Goal: Information Seeking & Learning: Learn about a topic

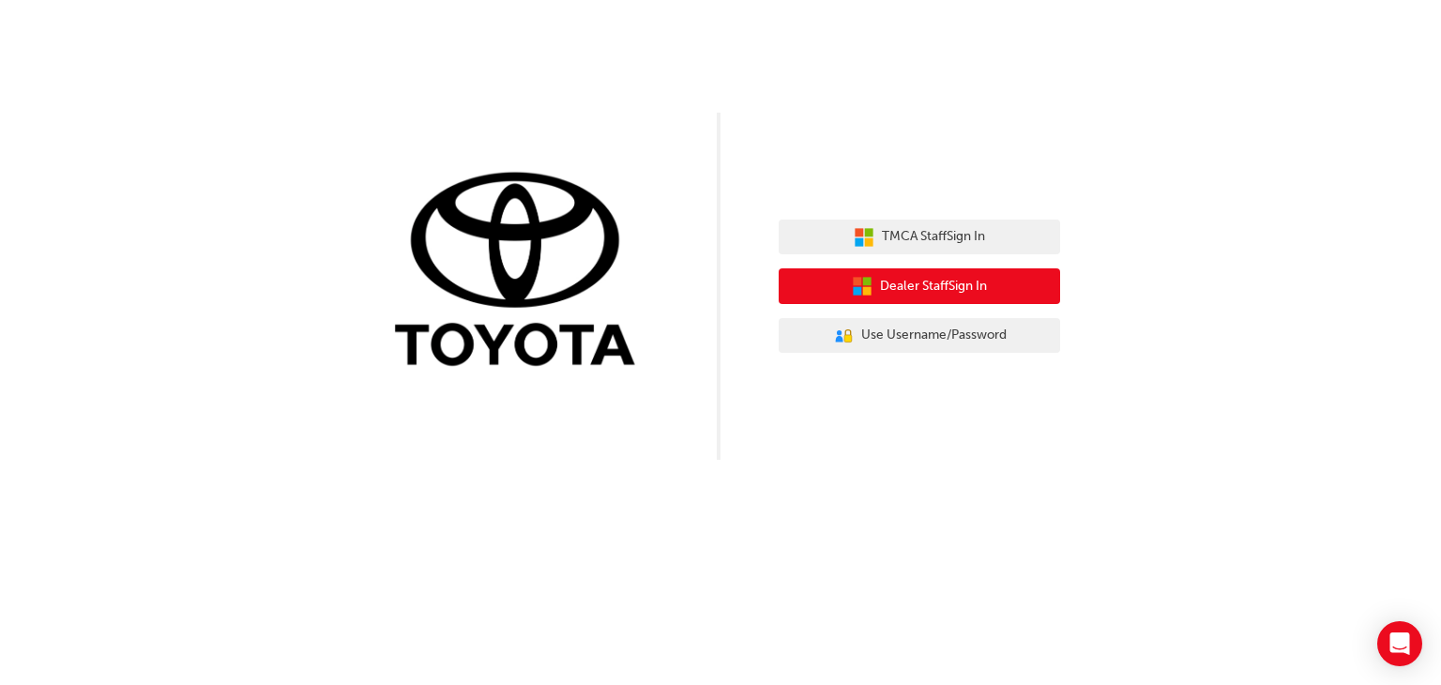
click at [935, 283] on span "Dealer Staff Sign In" at bounding box center [933, 287] width 107 height 22
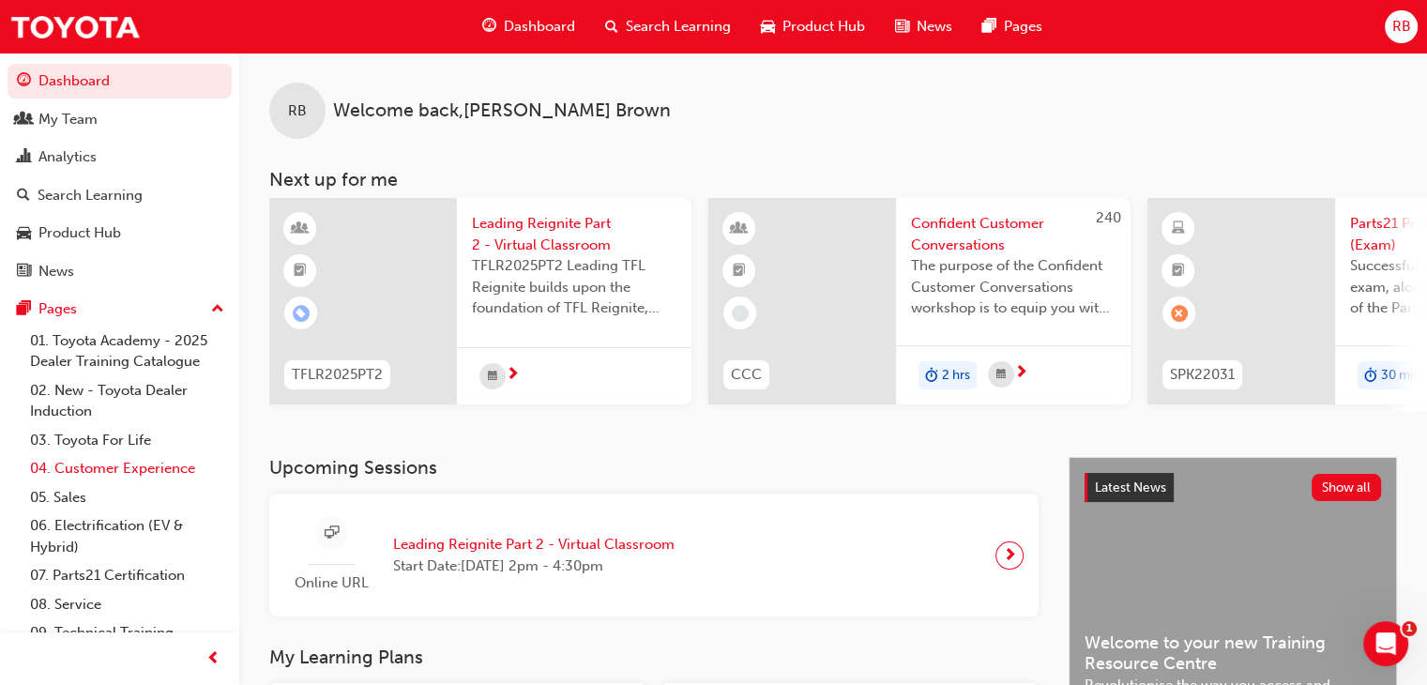
click at [123, 471] on link "04. Customer Experience" at bounding box center [127, 468] width 209 height 29
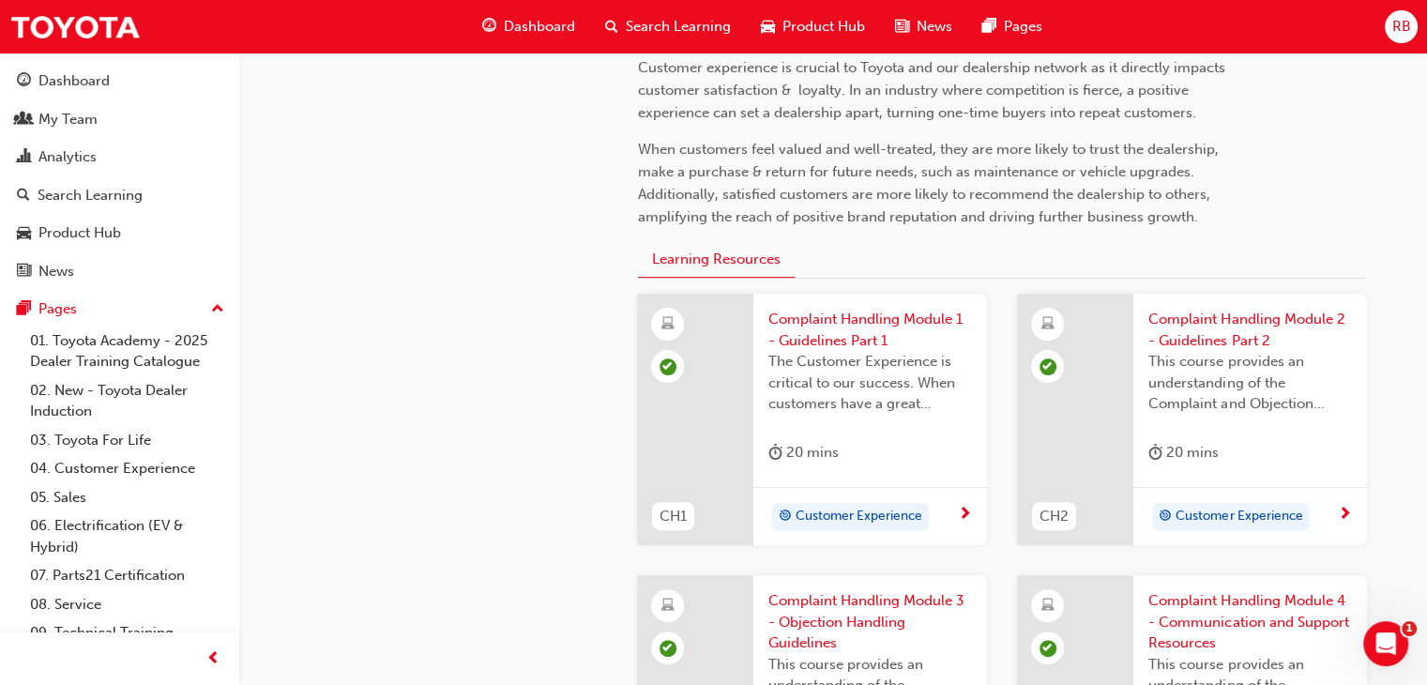
scroll to position [545, 0]
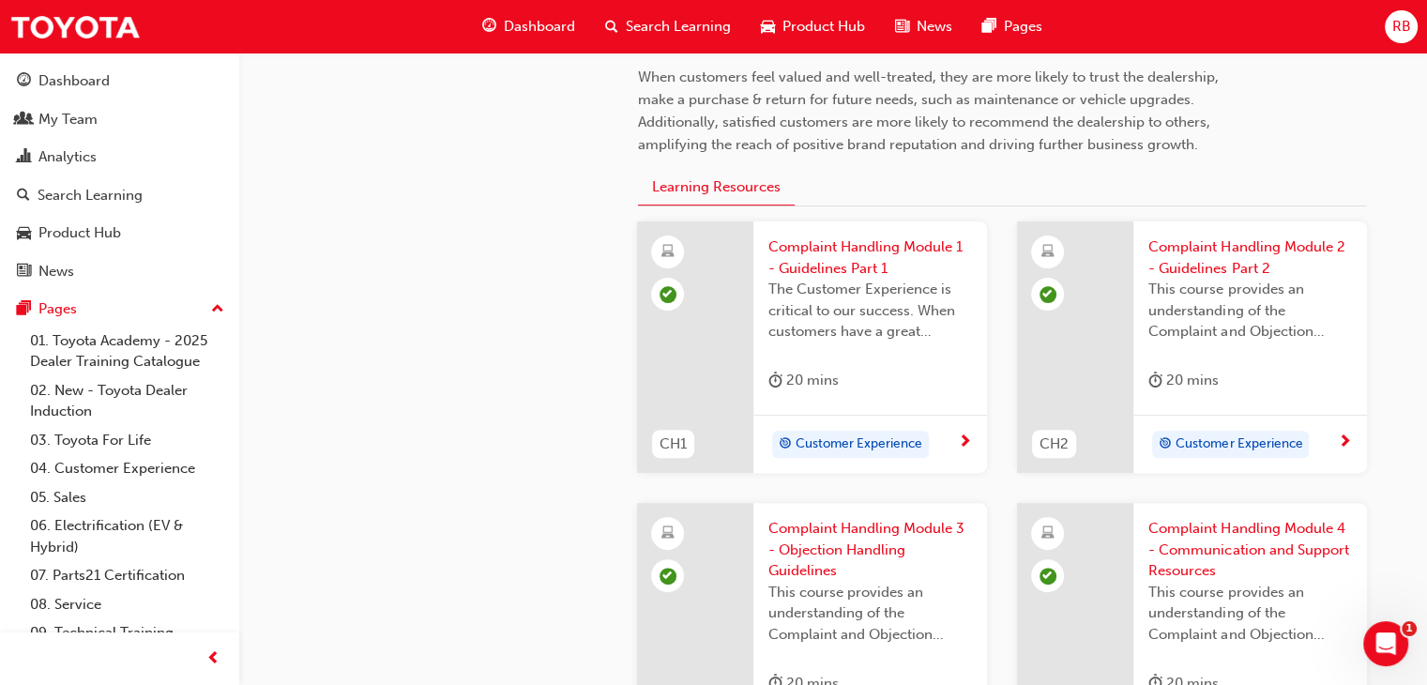
click at [1246, 538] on span "Complaint Handling Module 4 - Communication and Support Resources" at bounding box center [1250, 550] width 204 height 64
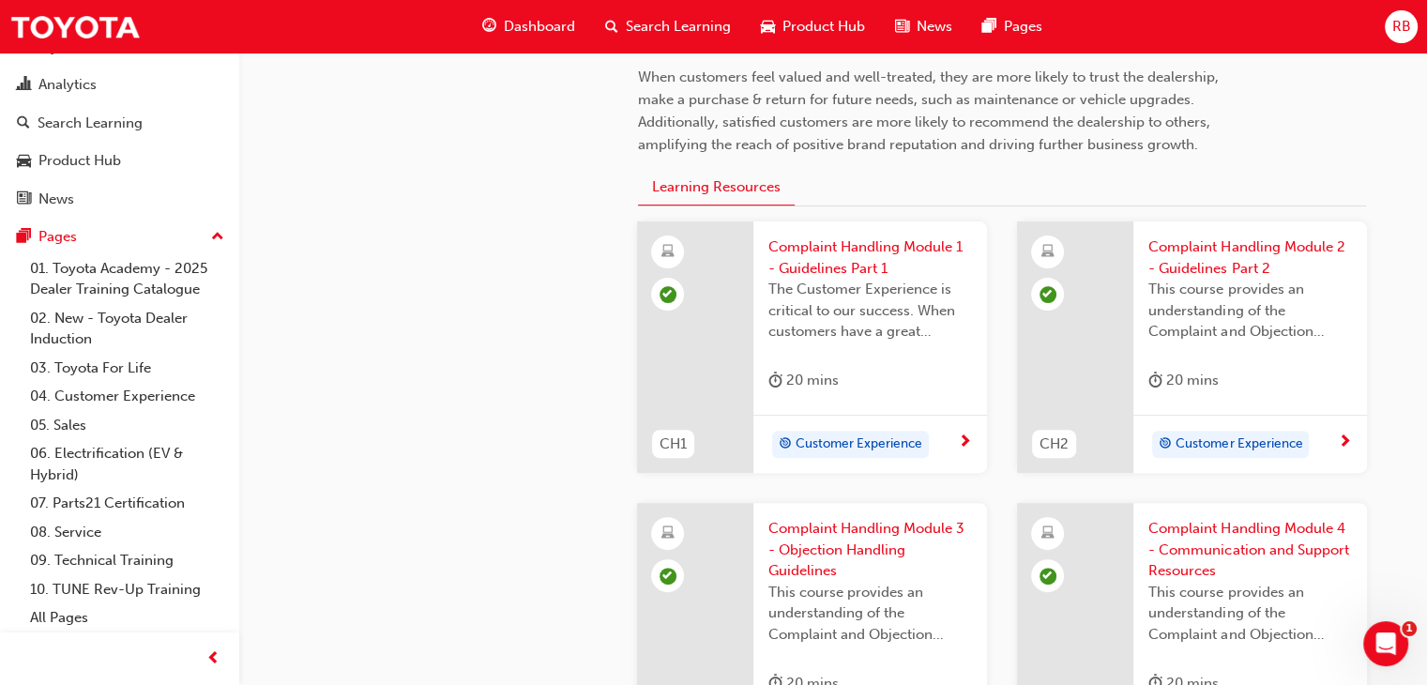
scroll to position [75, 0]
click at [75, 609] on link "All Pages" at bounding box center [127, 615] width 209 height 29
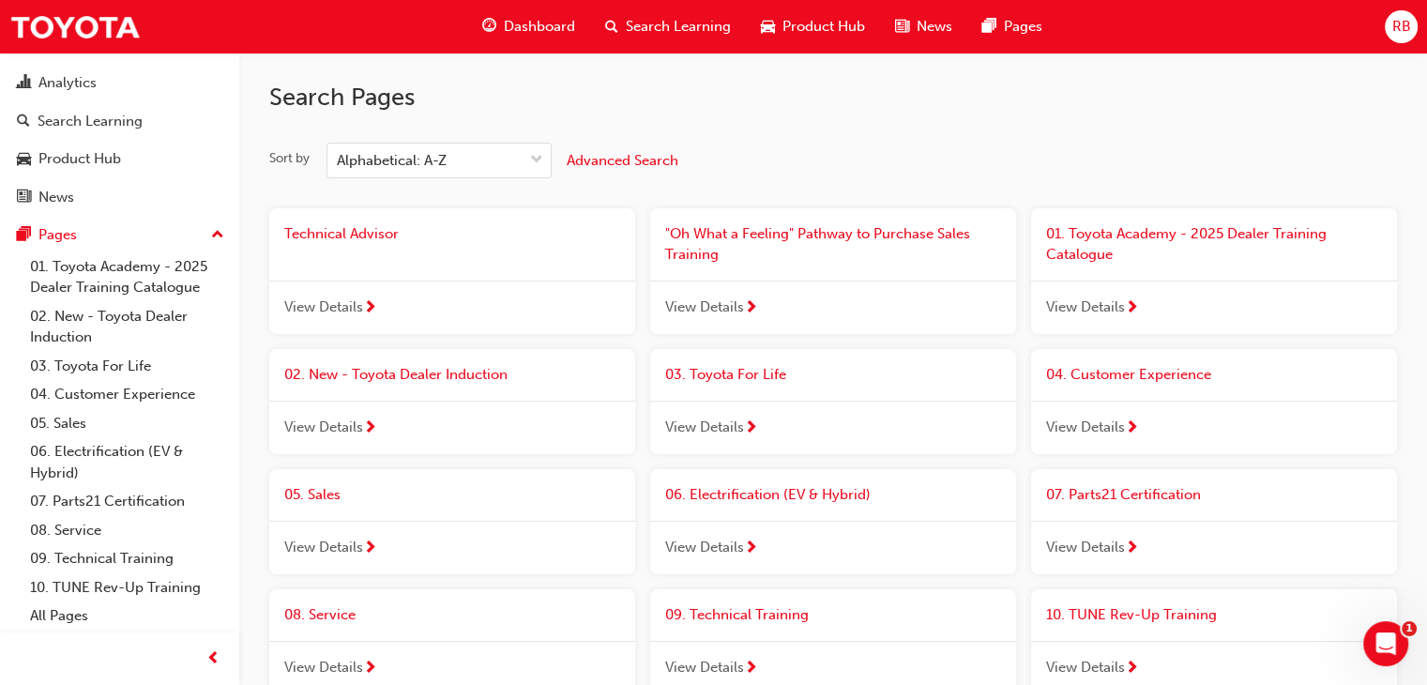
click at [366, 232] on span "Technical Advisor" at bounding box center [341, 233] width 114 height 17
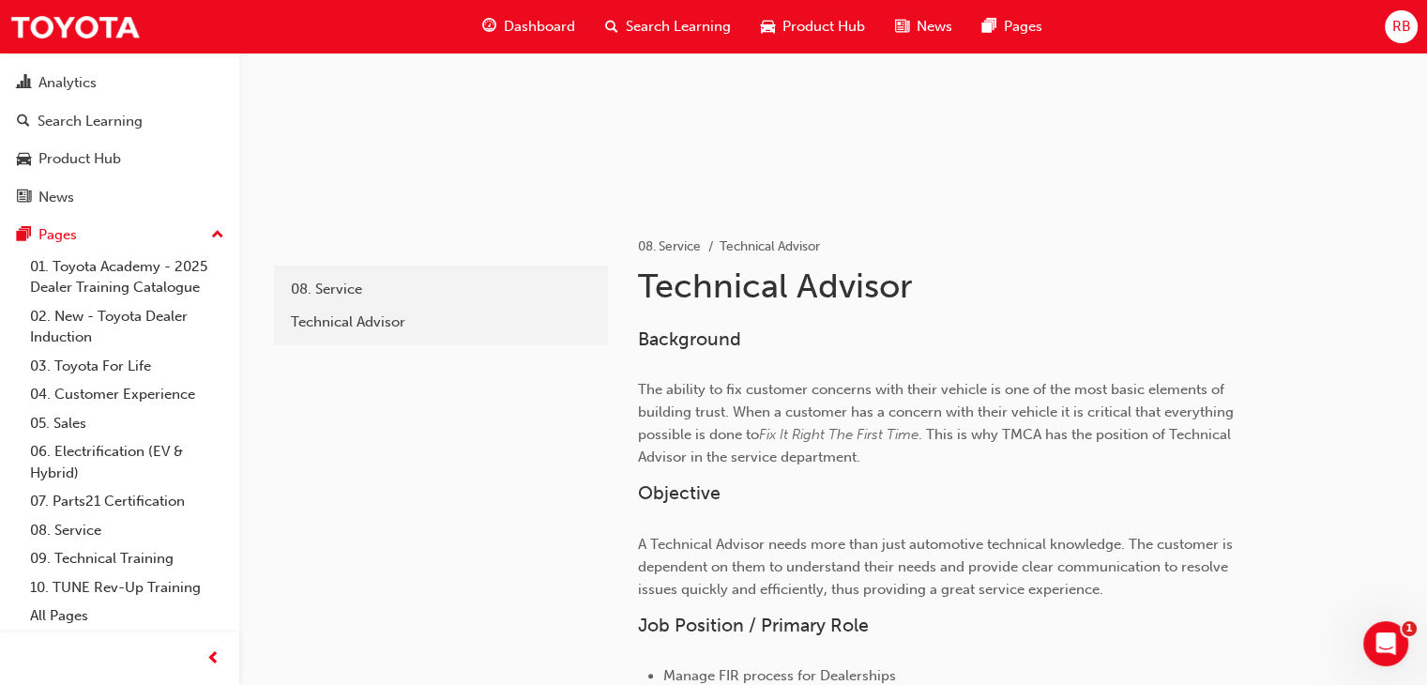
scroll to position [13, 0]
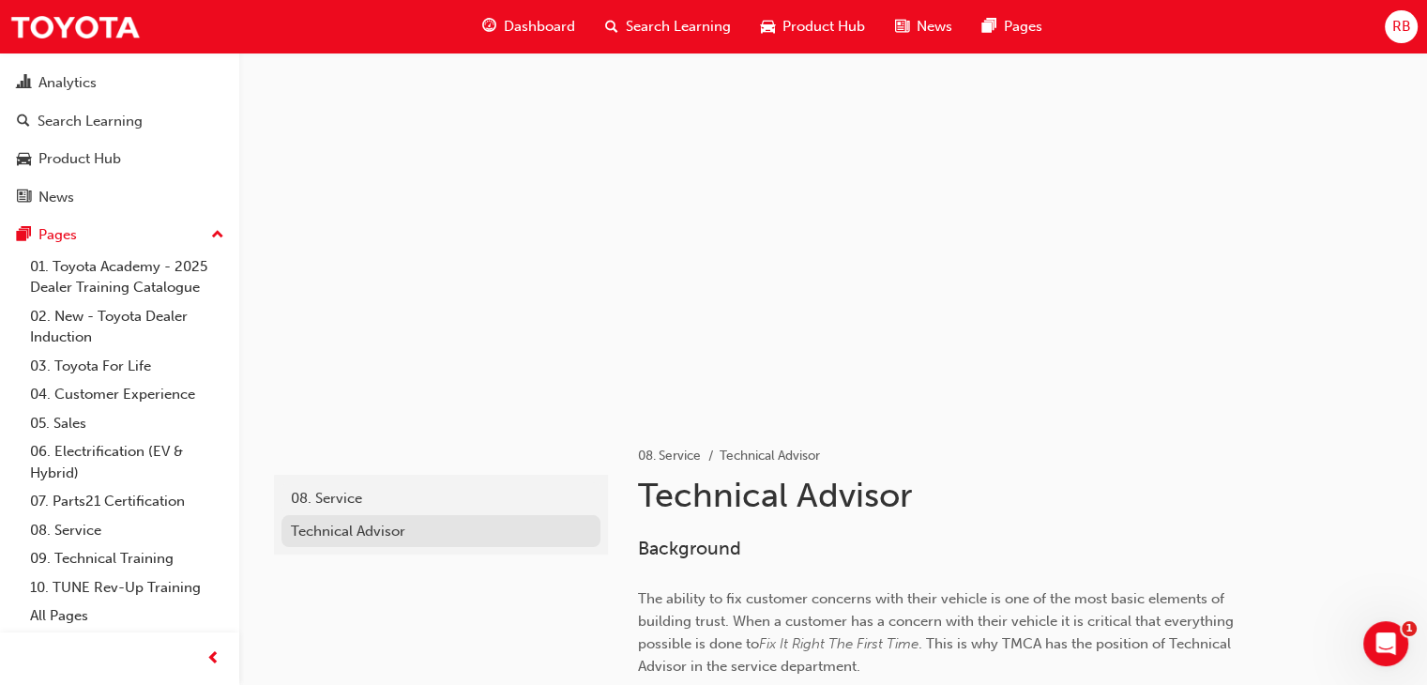
click at [364, 528] on div "Technical Advisor" at bounding box center [441, 532] width 300 height 22
click at [136, 312] on link "02. New - Toyota Dealer Induction" at bounding box center [127, 327] width 209 height 50
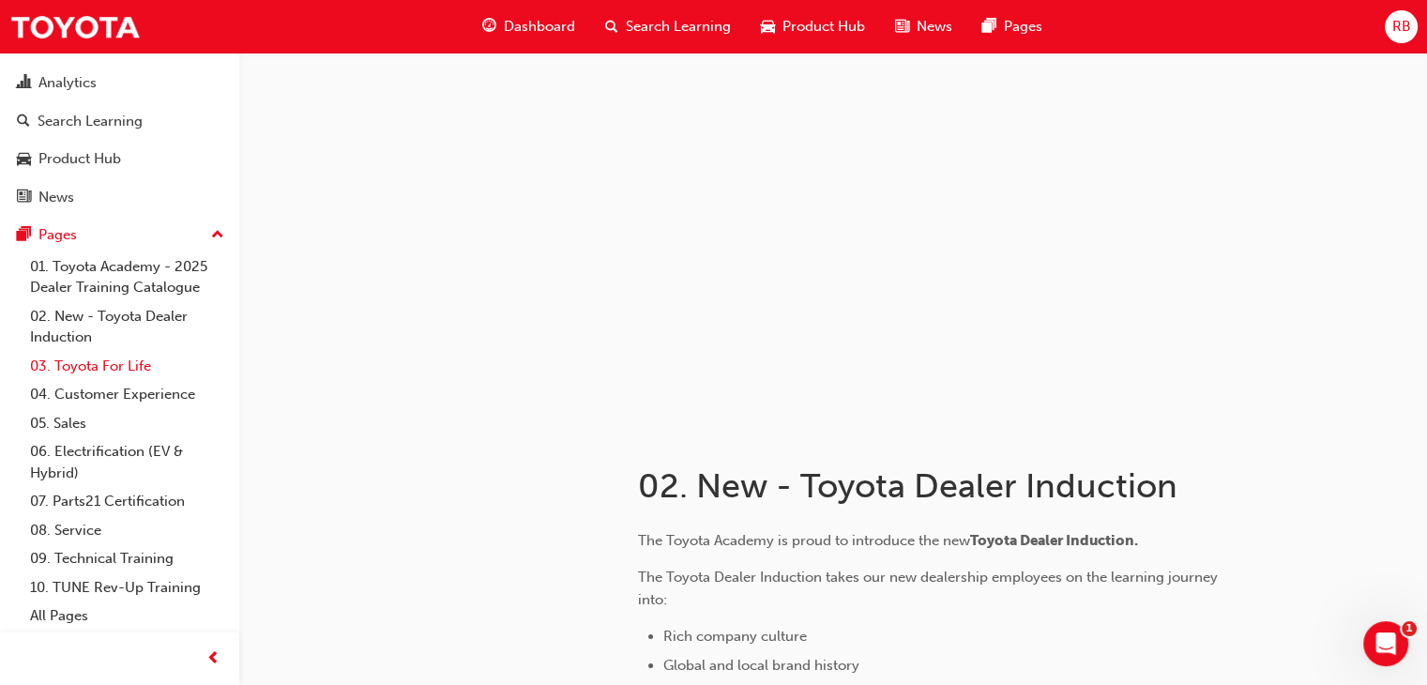
click at [115, 366] on link "03. Toyota For Life" at bounding box center [127, 366] width 209 height 29
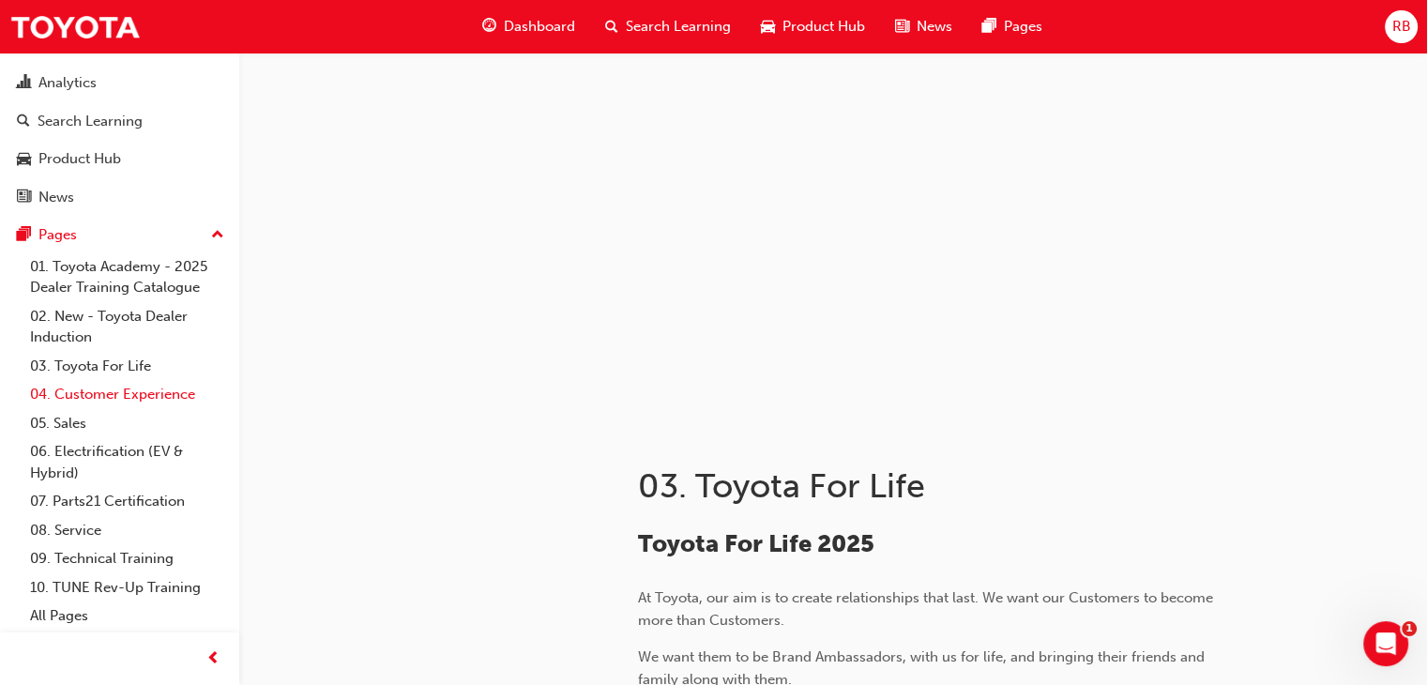
click at [120, 390] on link "04. Customer Experience" at bounding box center [127, 394] width 209 height 29
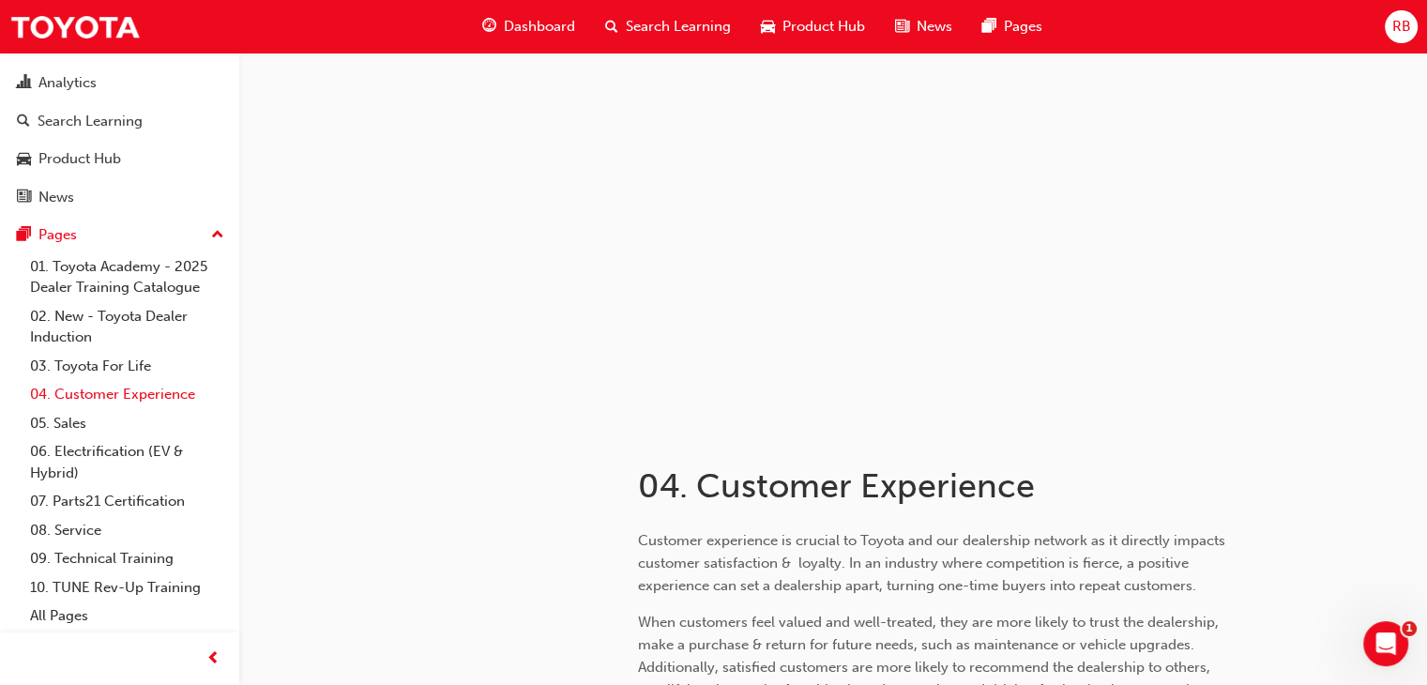
click at [119, 396] on link "04. Customer Experience" at bounding box center [127, 394] width 209 height 29
click at [150, 313] on link "02. New - Toyota Dealer Induction" at bounding box center [127, 327] width 209 height 50
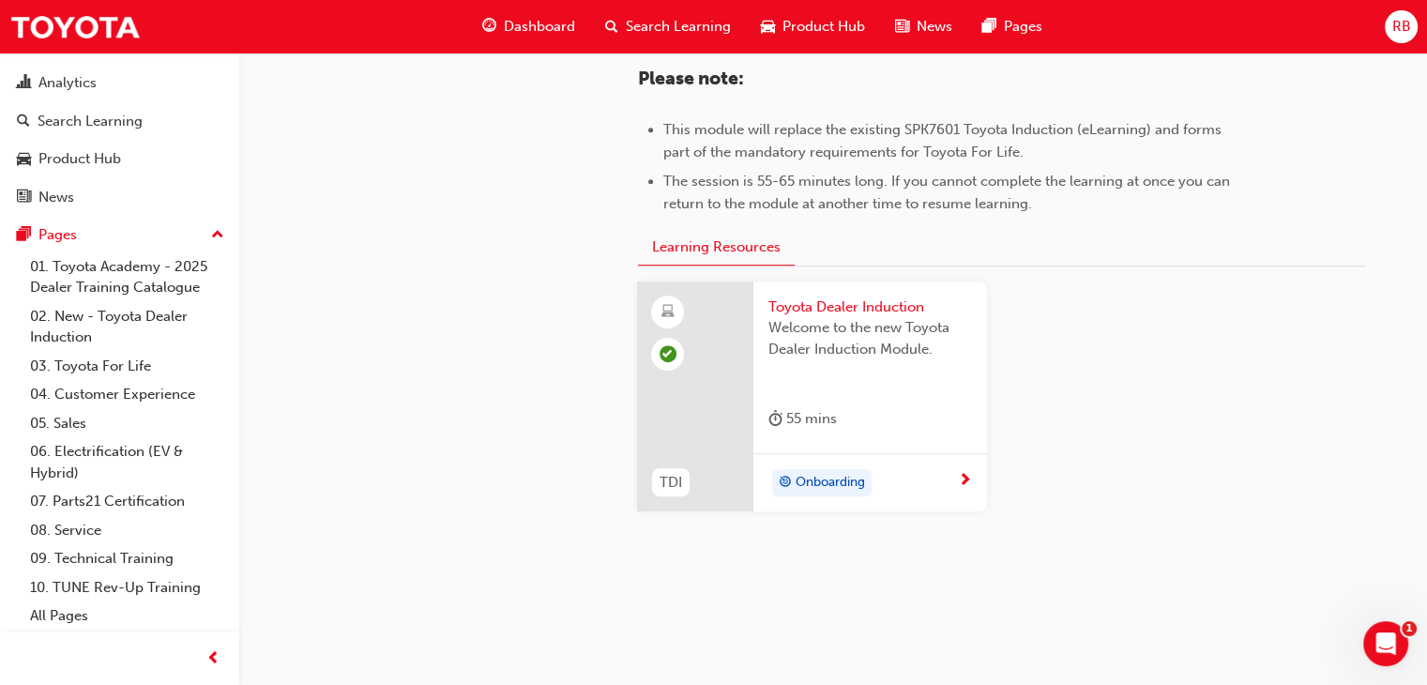
scroll to position [976, 0]
click at [64, 624] on link "All Pages" at bounding box center [127, 615] width 209 height 29
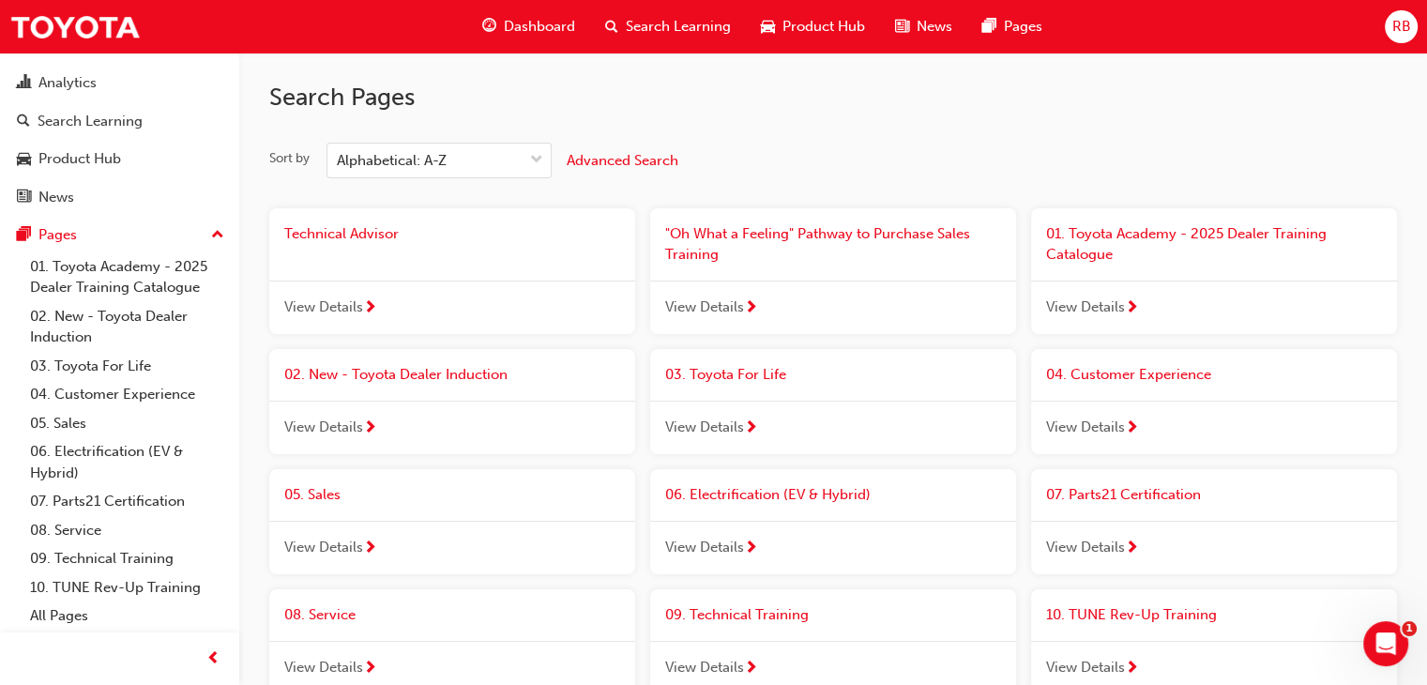
click at [387, 231] on span "Technical Advisor" at bounding box center [341, 233] width 114 height 17
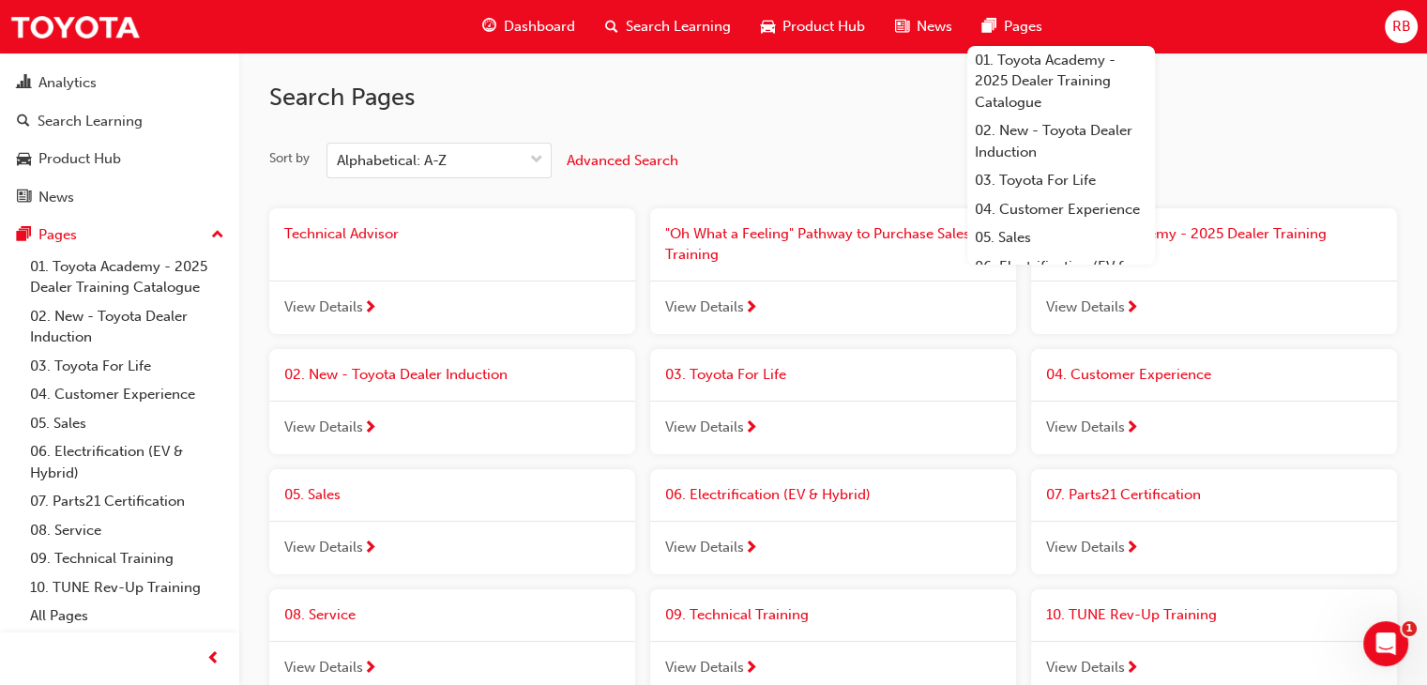
click at [829, 175] on div "Sort by Alphabetical: A-Z Advanced Search" at bounding box center [833, 161] width 1128 height 36
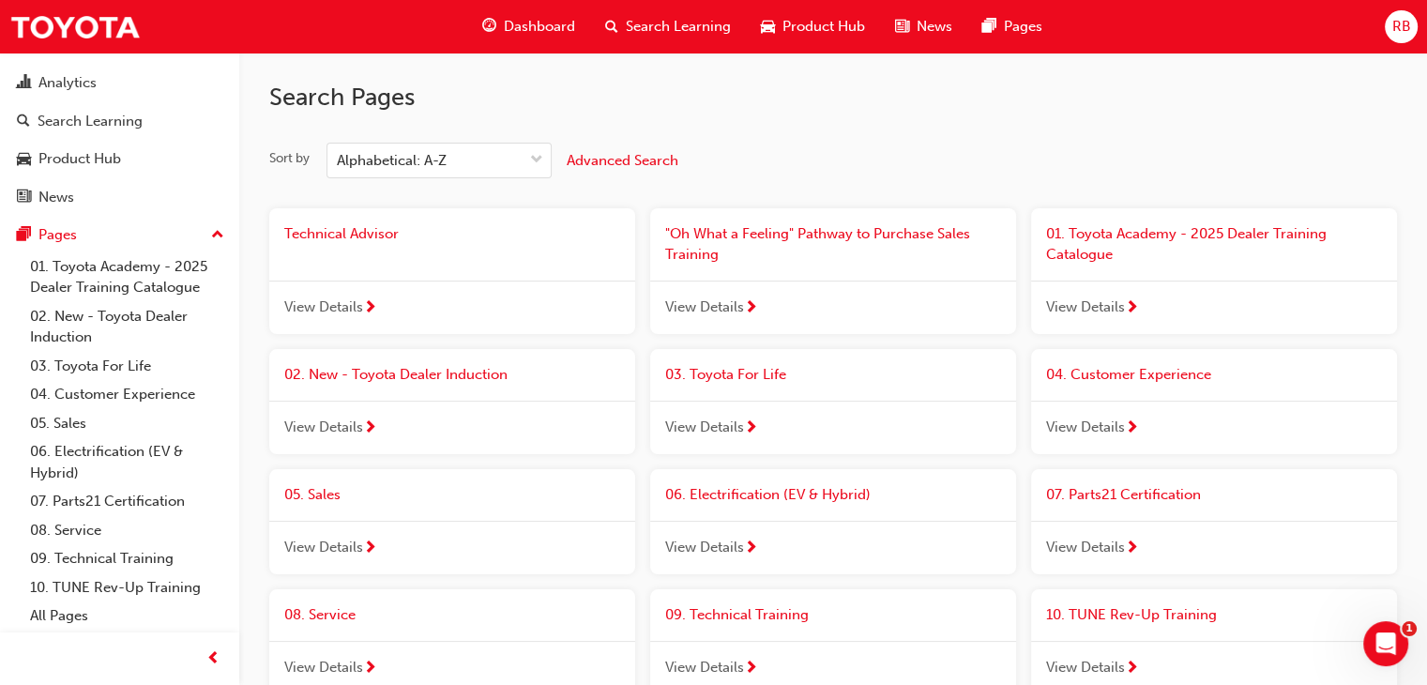
click at [883, 227] on span ""Oh What a Feeling" Pathway to Purchase Sales Training" at bounding box center [817, 244] width 305 height 38
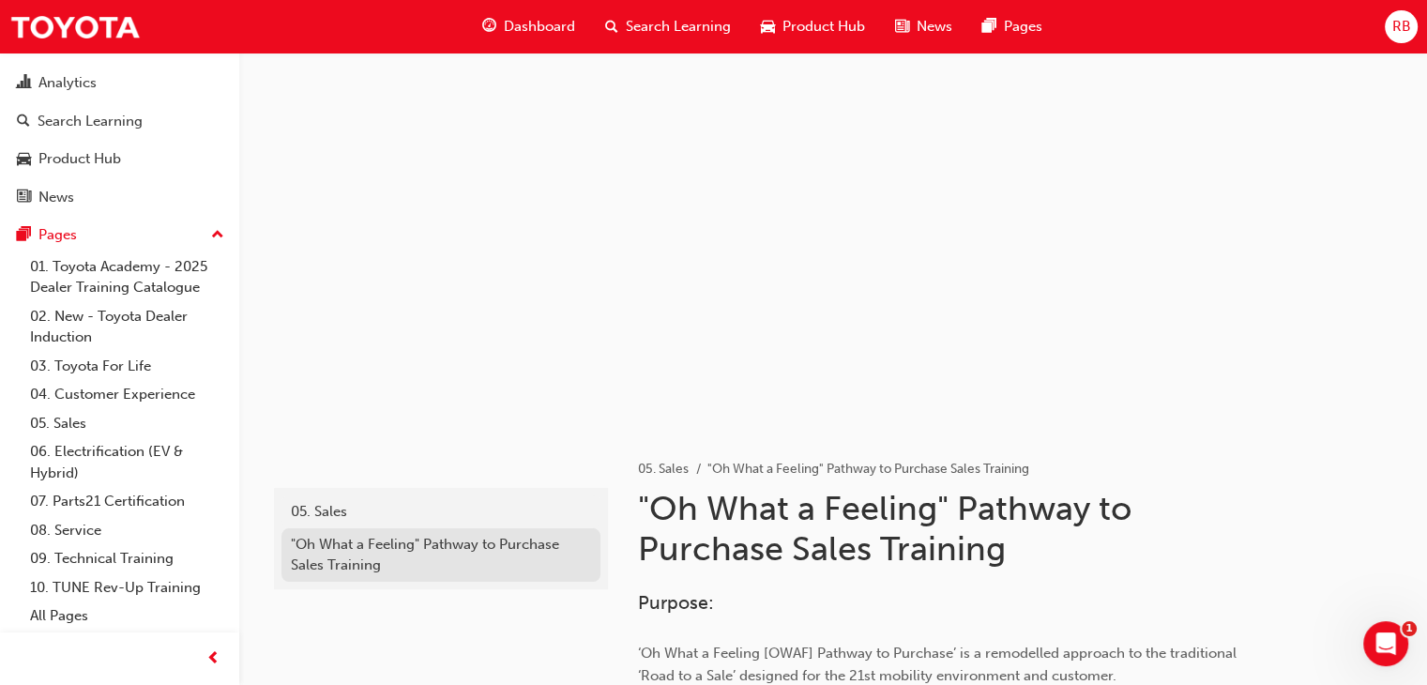
click at [521, 544] on div ""Oh What a Feeling" Pathway to Purchase Sales Training" at bounding box center [441, 555] width 300 height 42
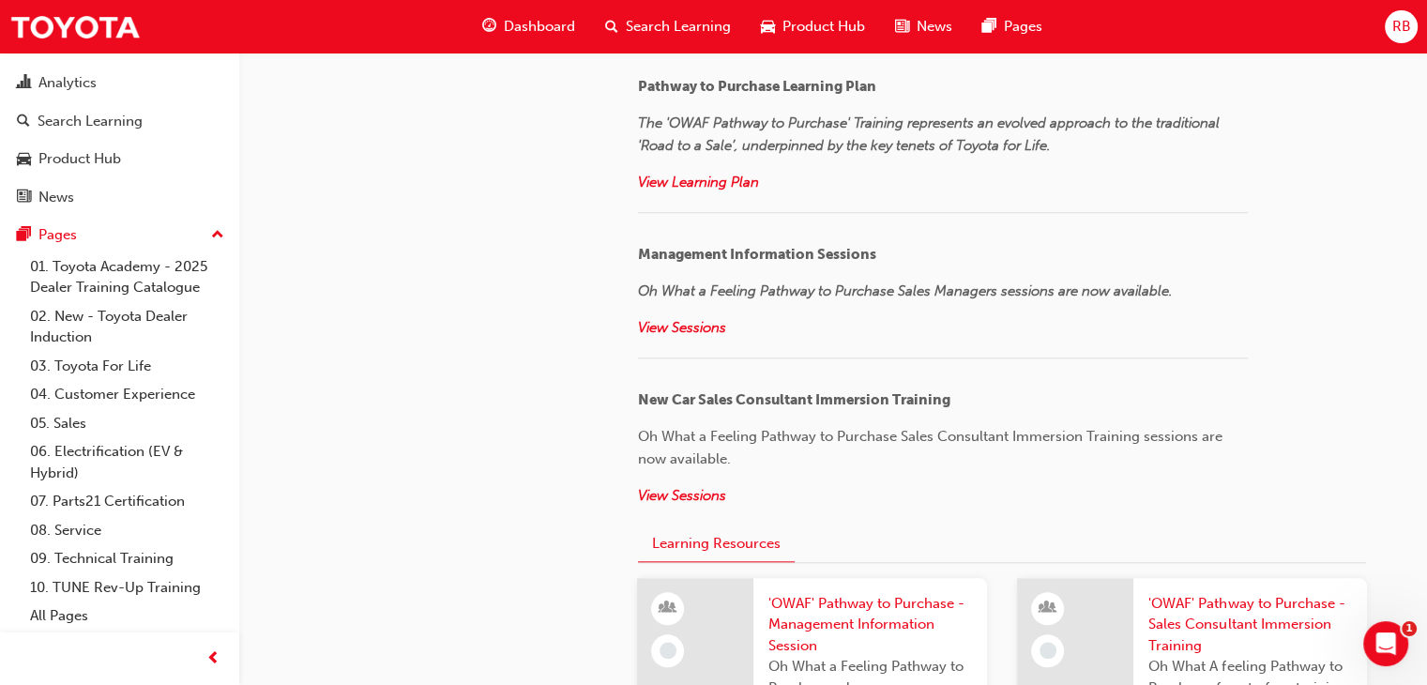
scroll to position [2092, 0]
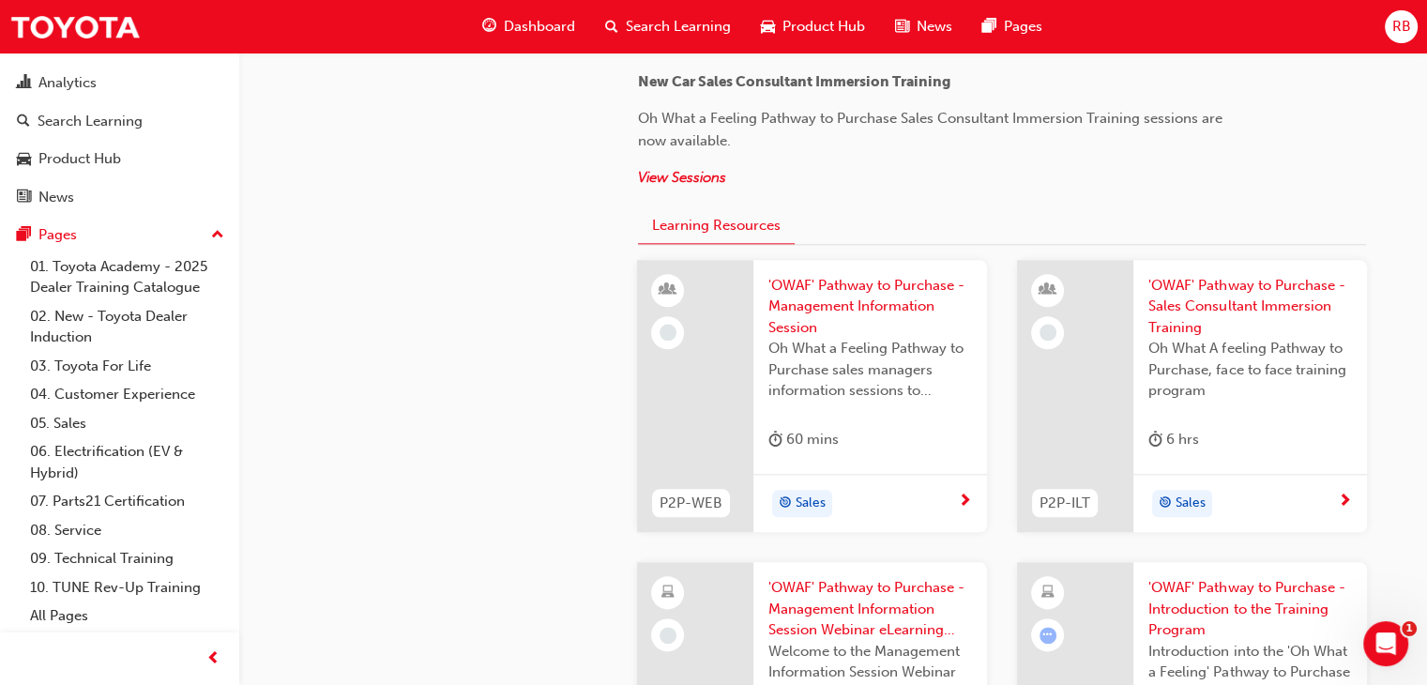
click at [908, 293] on span "'OWAF' Pathway to Purchase - Management Information Session" at bounding box center [870, 307] width 204 height 64
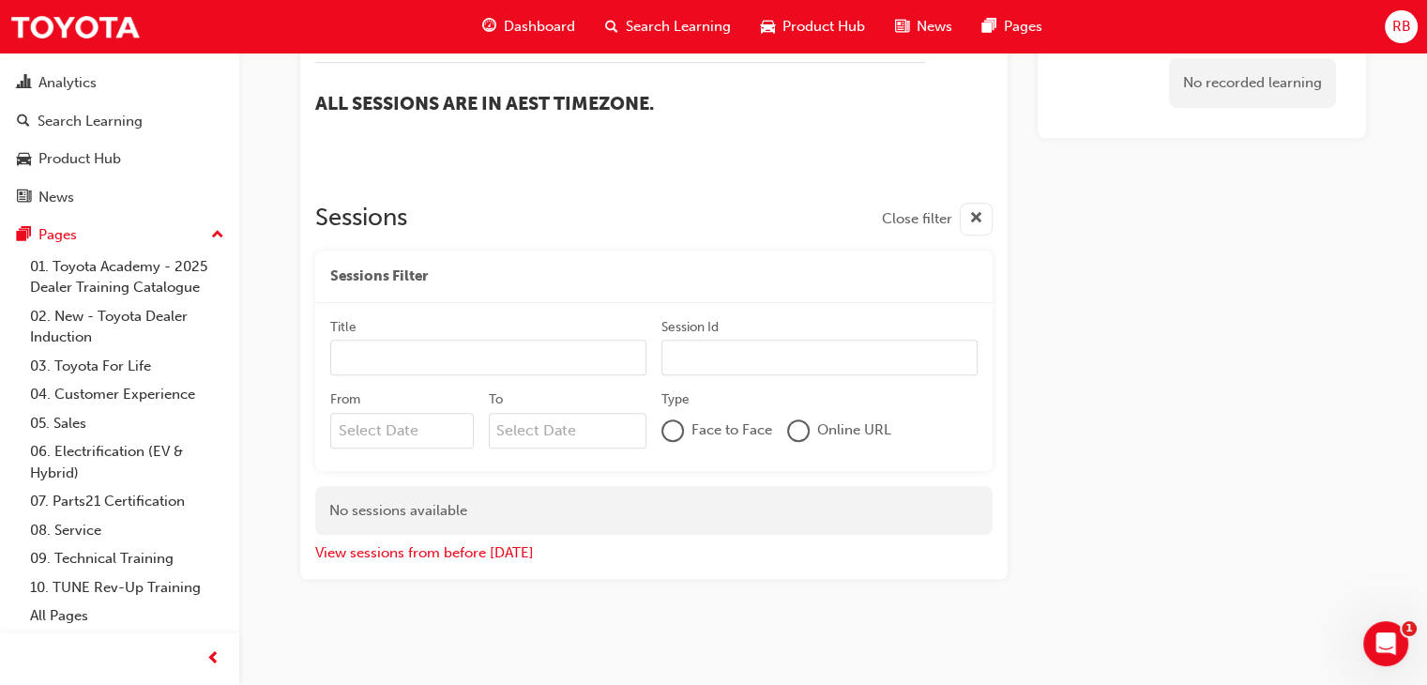
scroll to position [1099, 0]
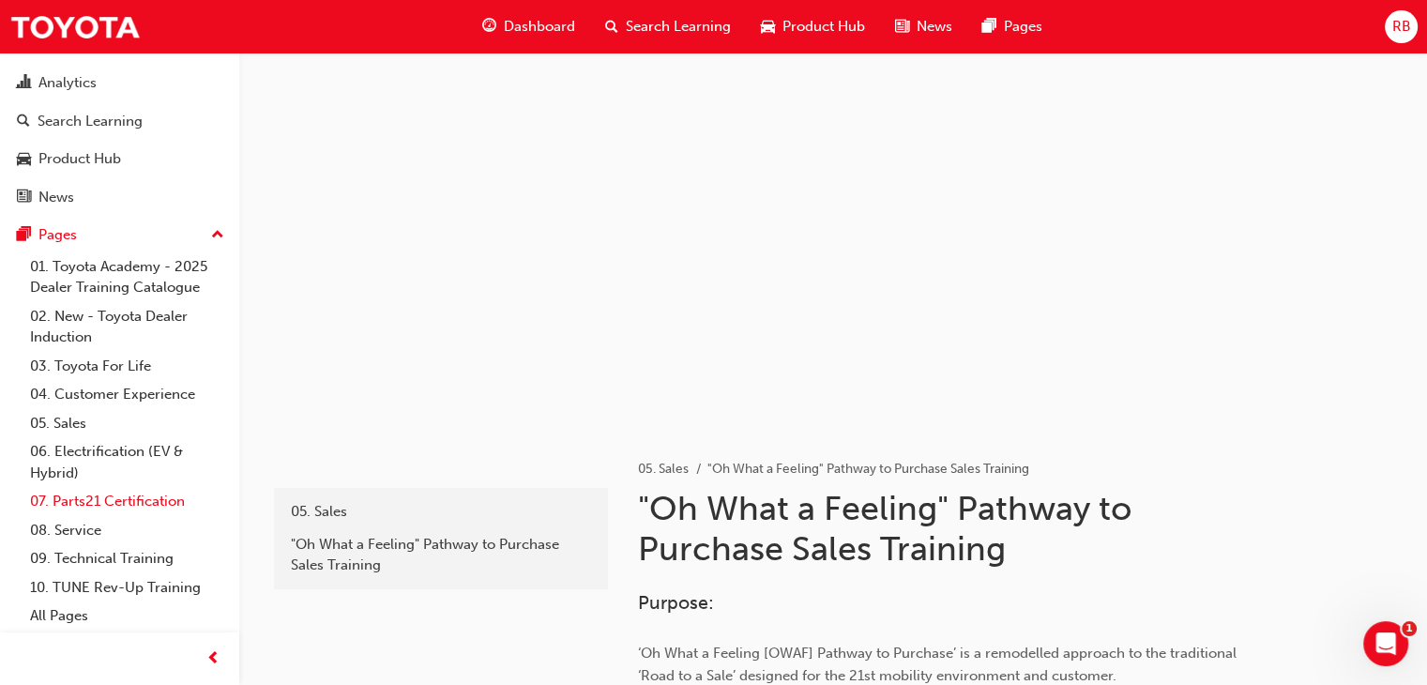
click at [113, 497] on link "07. Parts21 Certification" at bounding box center [127, 501] width 209 height 29
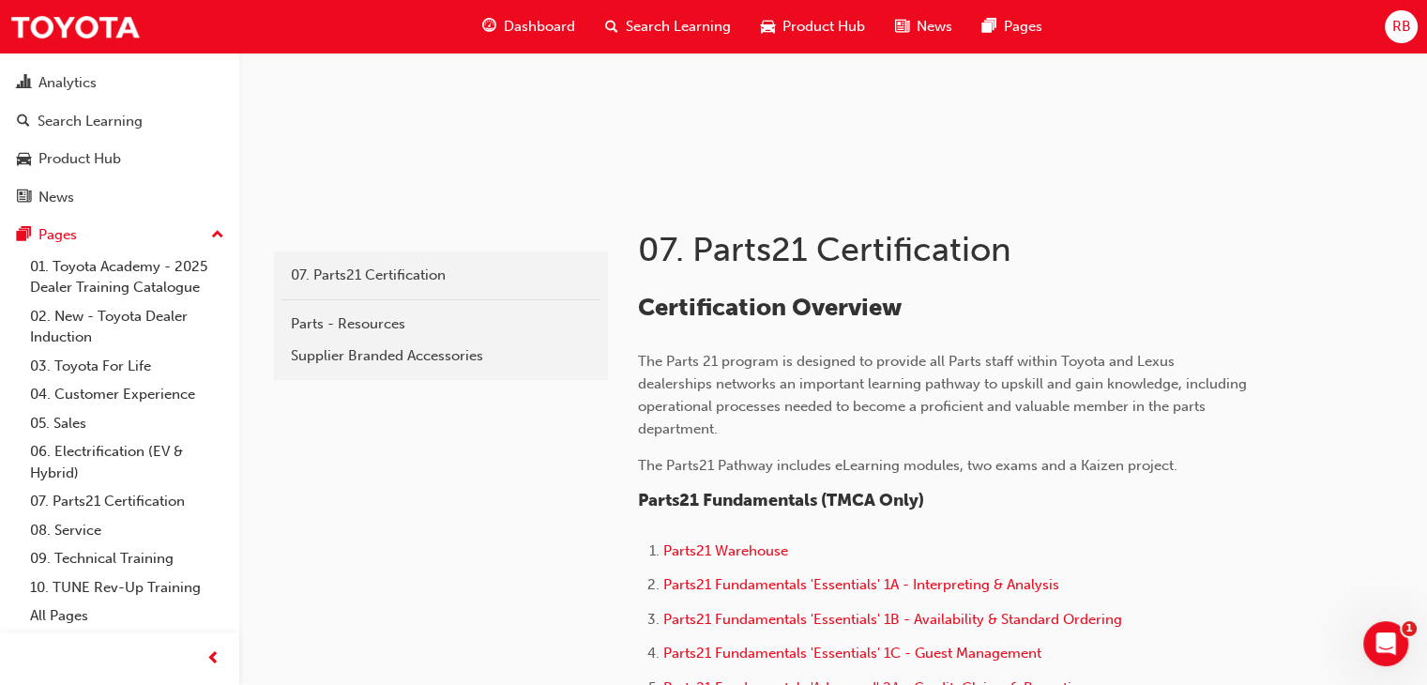
scroll to position [497, 0]
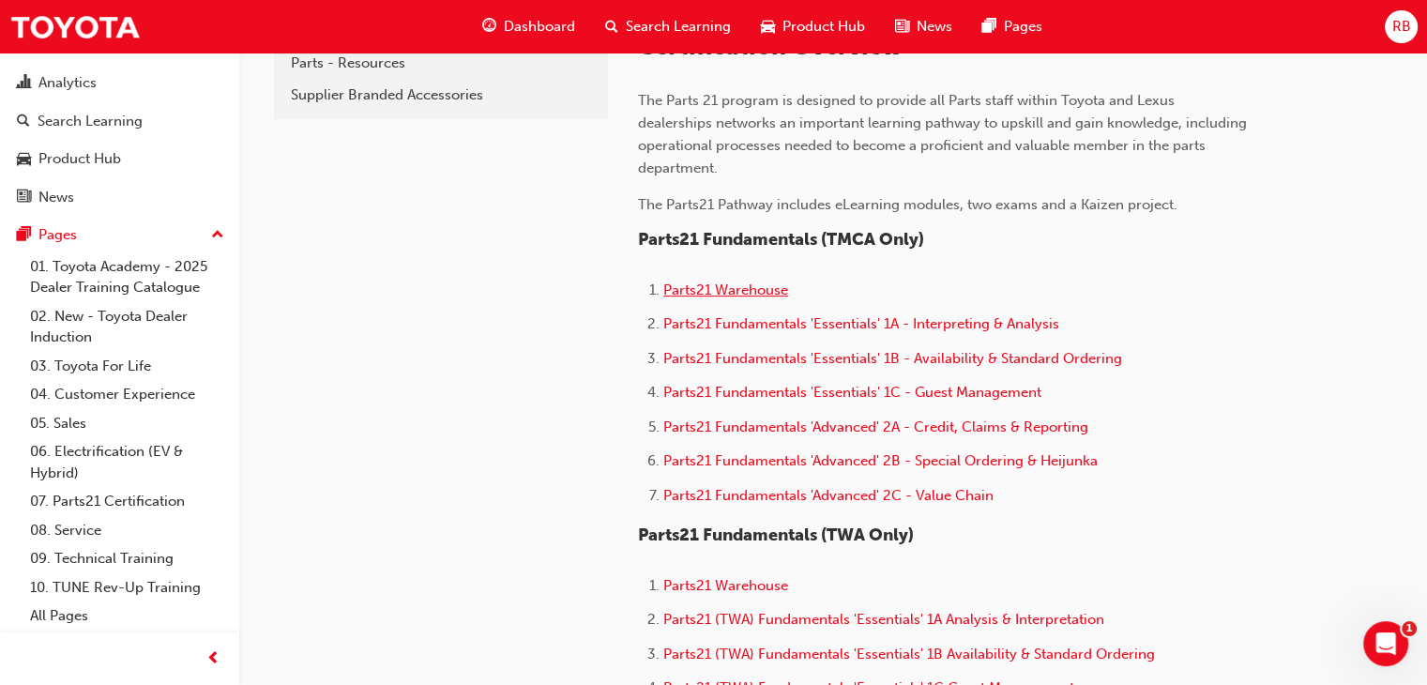
click at [771, 291] on span "Parts21 Warehouse" at bounding box center [725, 289] width 125 height 17
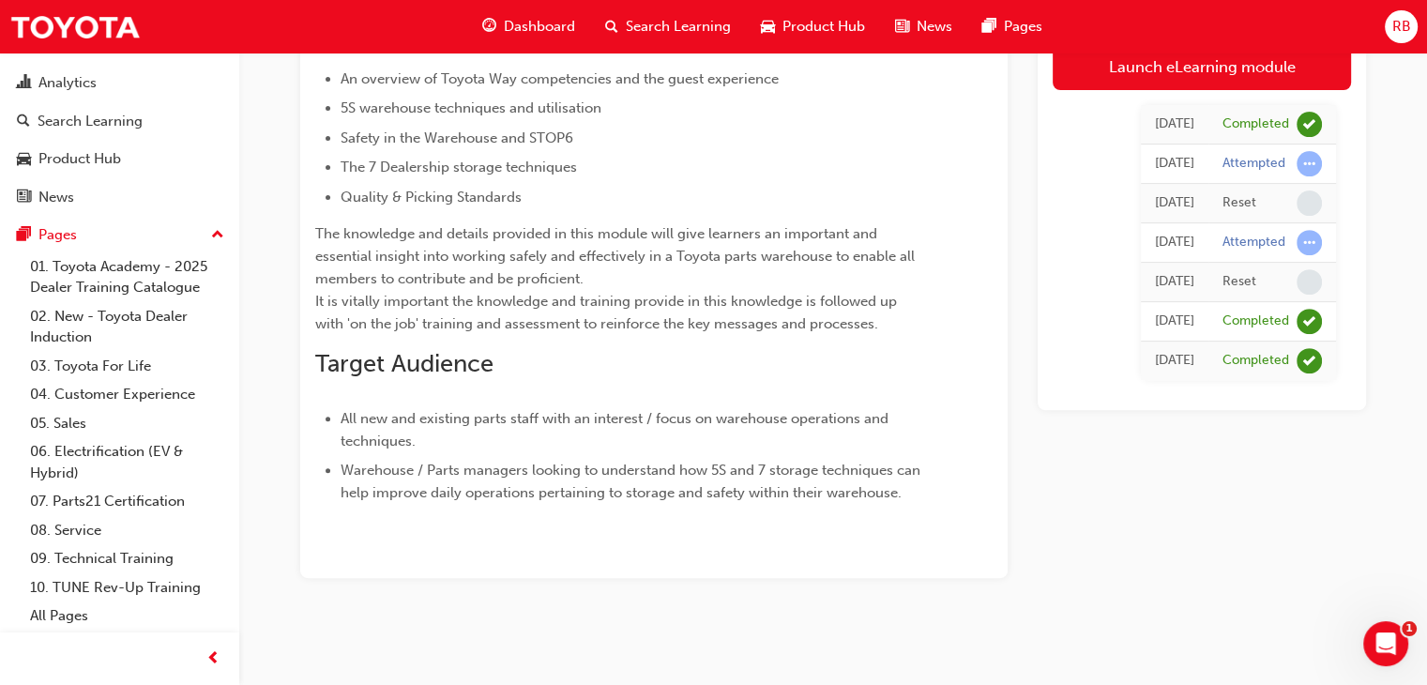
scroll to position [679, 0]
click at [93, 555] on link "09. Technical Training" at bounding box center [127, 558] width 209 height 29
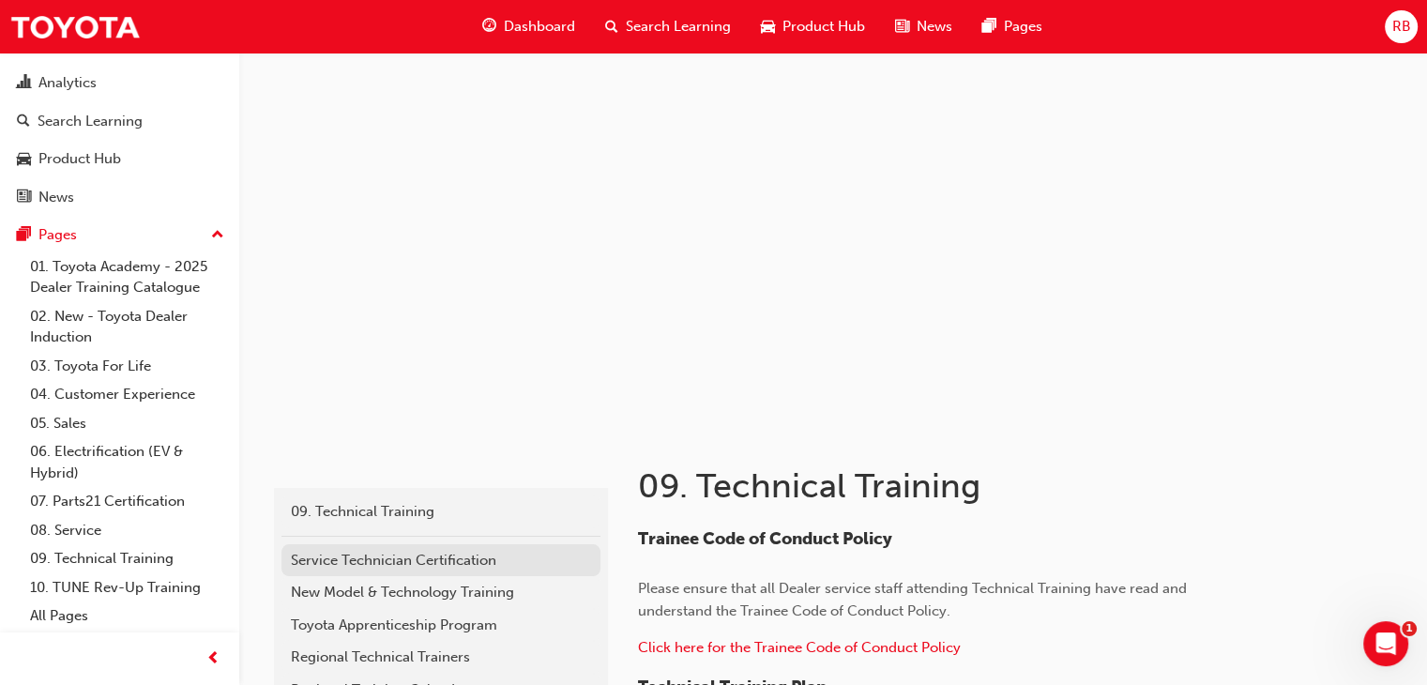
click at [438, 561] on div "Service Technician Certification" at bounding box center [441, 561] width 300 height 22
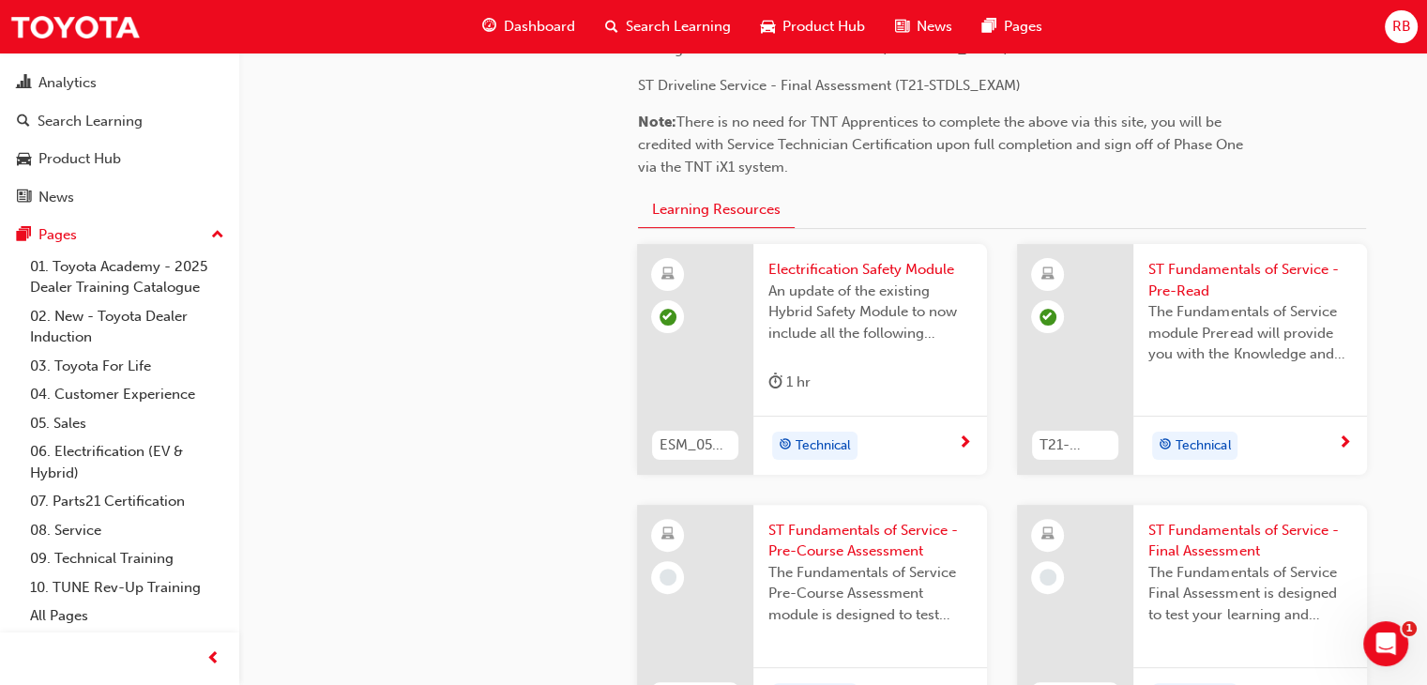
scroll to position [396, 0]
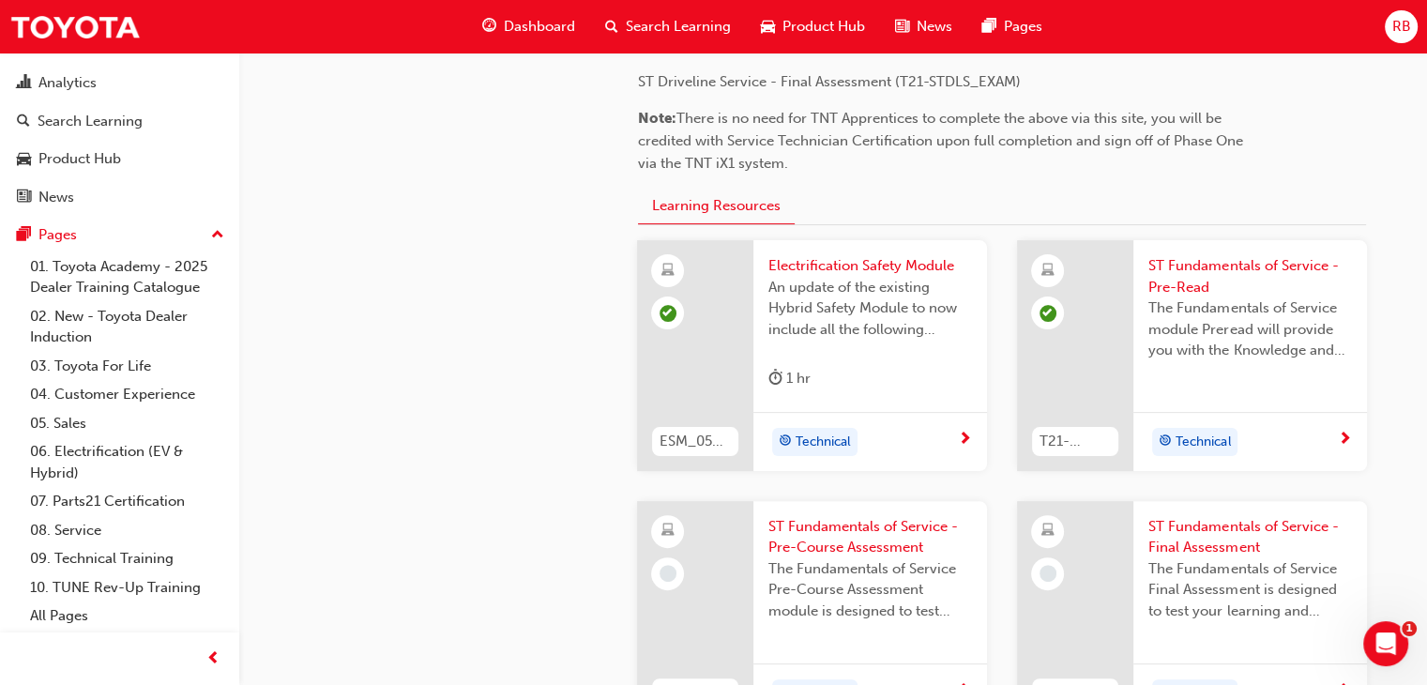
click at [1212, 326] on span "The Fundamentals of Service module Preread will provide you with the Knowledge …" at bounding box center [1250, 329] width 204 height 64
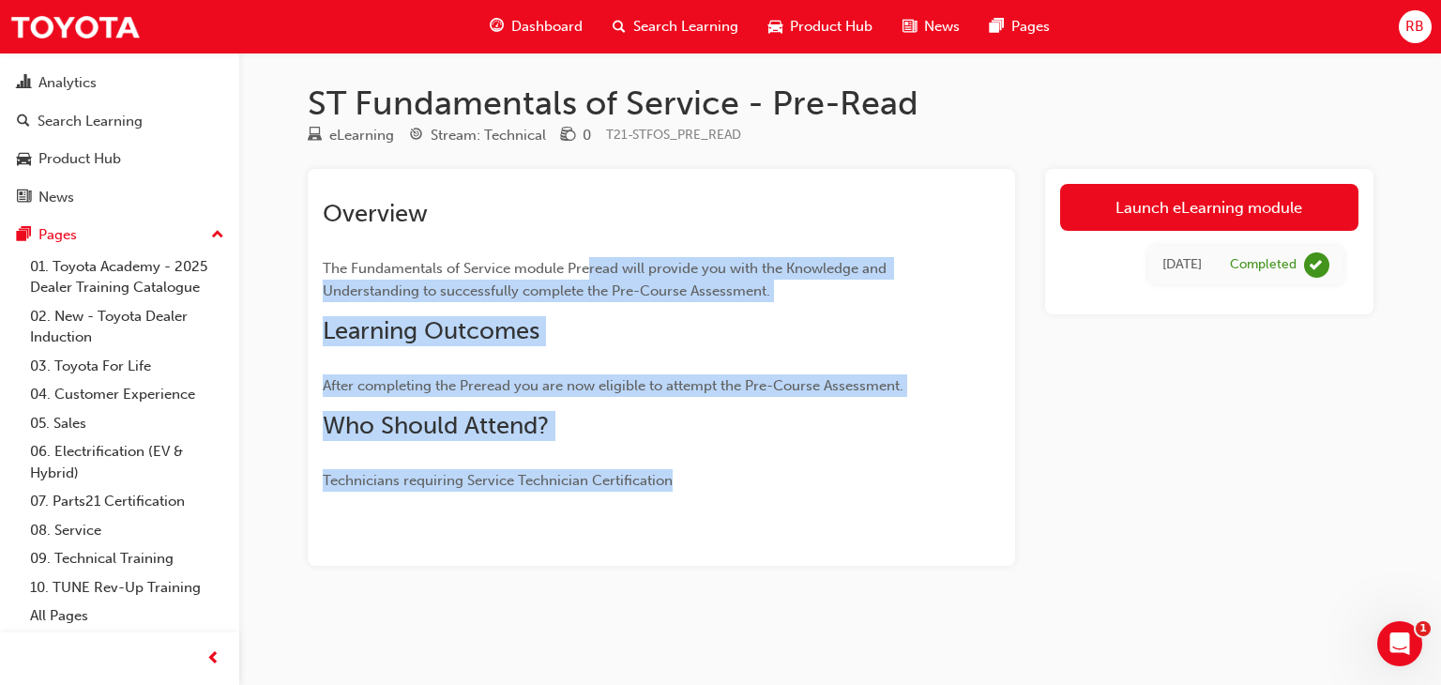
drag, startPoint x: 589, startPoint y: 274, endPoint x: 545, endPoint y: 728, distance: 456.3
click at [545, 684] on html "Your version of Internet Explorer is outdated and not supported. Please upgrade…" at bounding box center [720, 342] width 1441 height 685
click at [538, 293] on span "The Fundamentals of Service module Preread will provide you with the Knowledge …" at bounding box center [607, 279] width 568 height 39
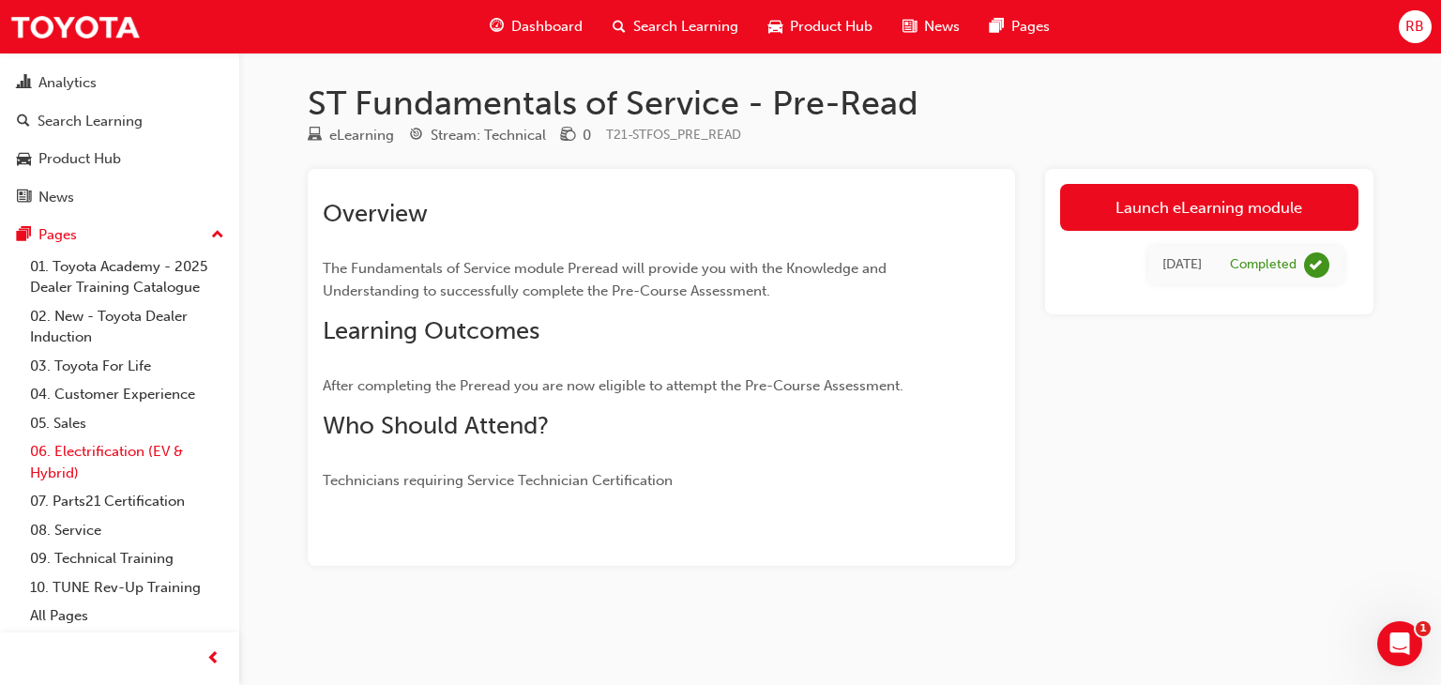
click at [163, 448] on link "06. Electrification (EV & Hybrid)" at bounding box center [127, 462] width 209 height 50
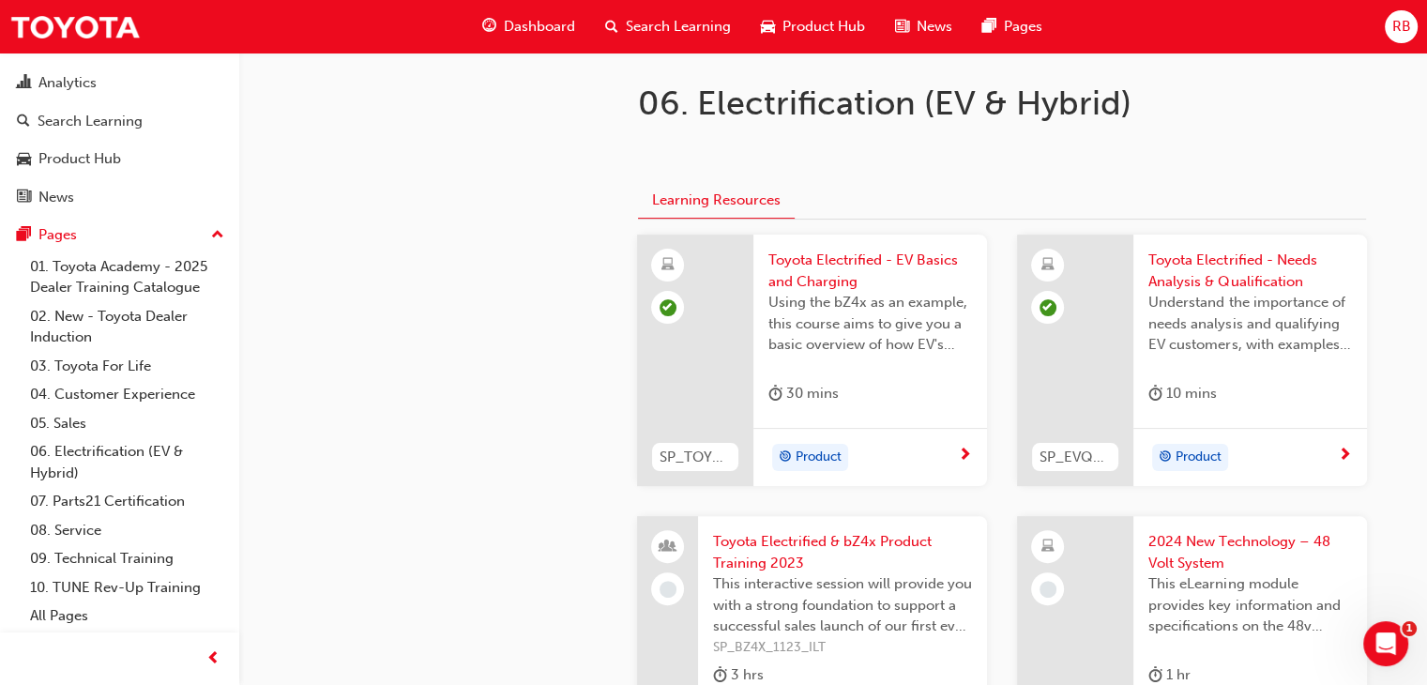
scroll to position [448, 0]
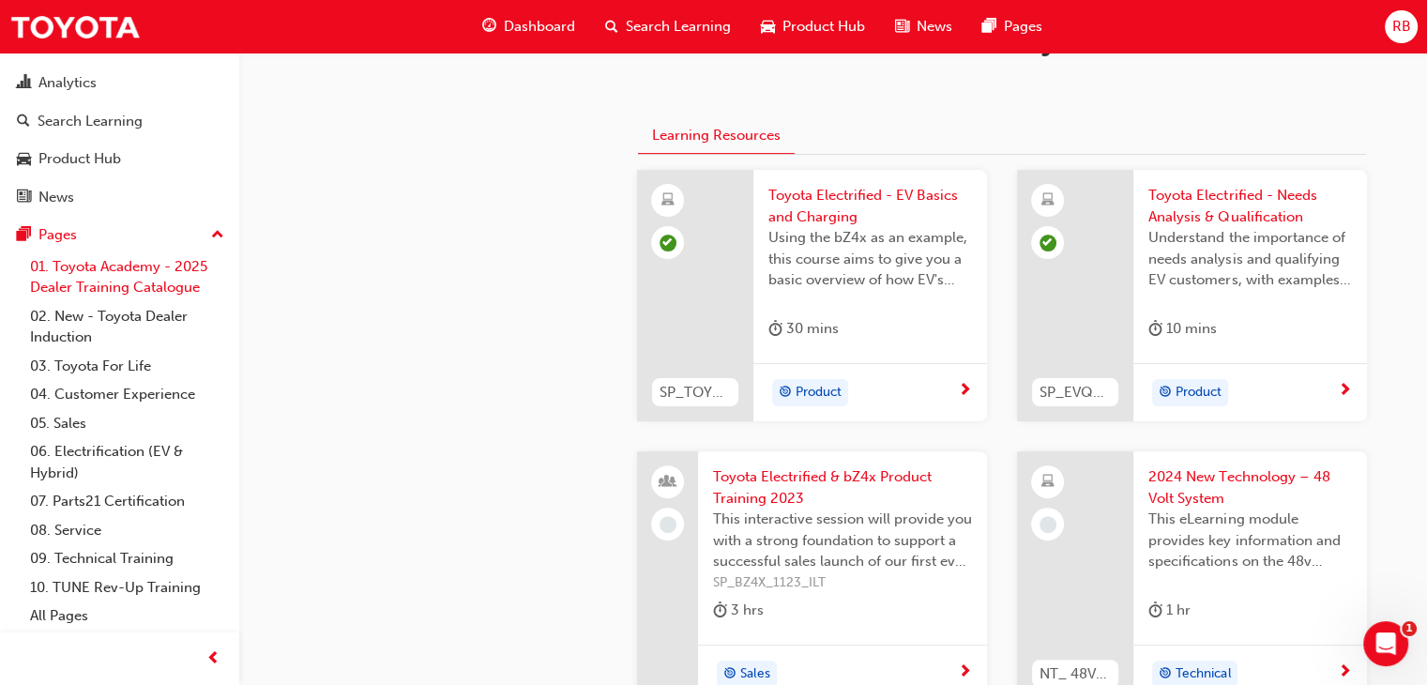
click at [142, 284] on link "01. Toyota Academy - 2025 Dealer Training Catalogue" at bounding box center [127, 277] width 209 height 50
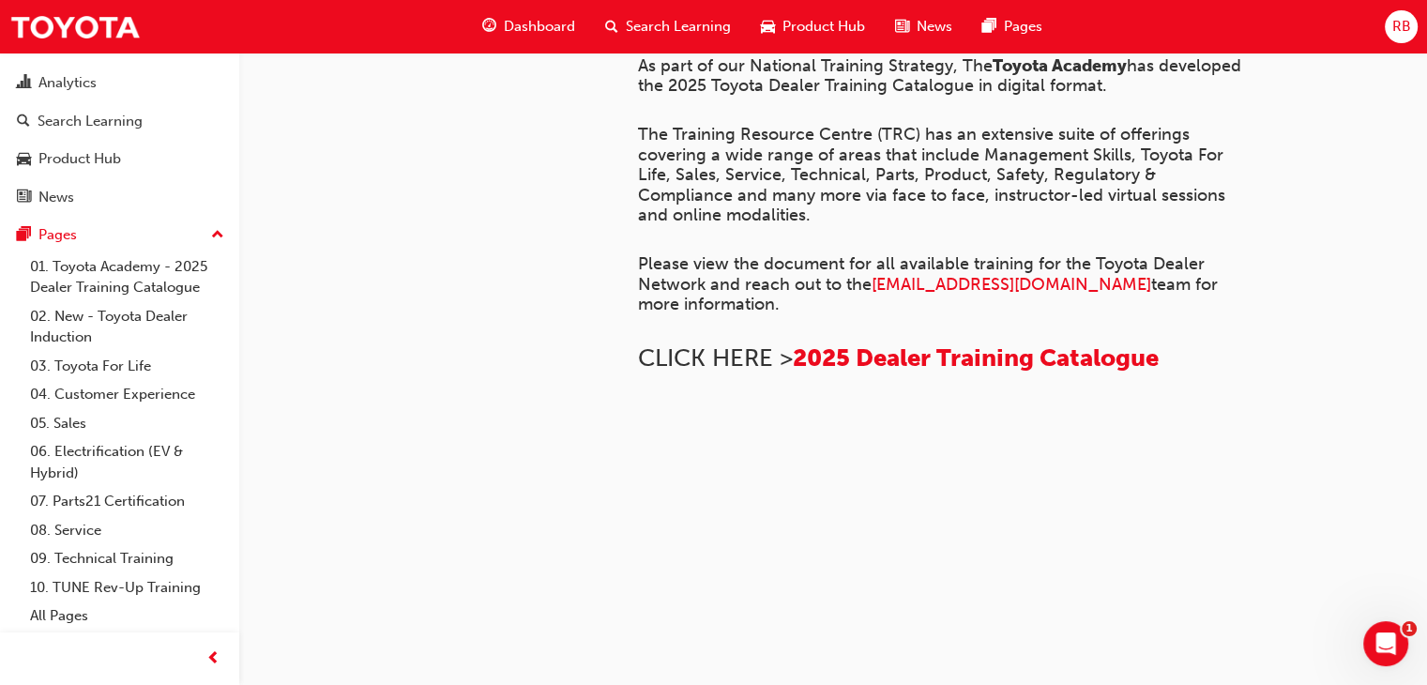
scroll to position [663, 0]
click at [1025, 373] on span "2025 Dealer Training Catalogue" at bounding box center [976, 357] width 366 height 29
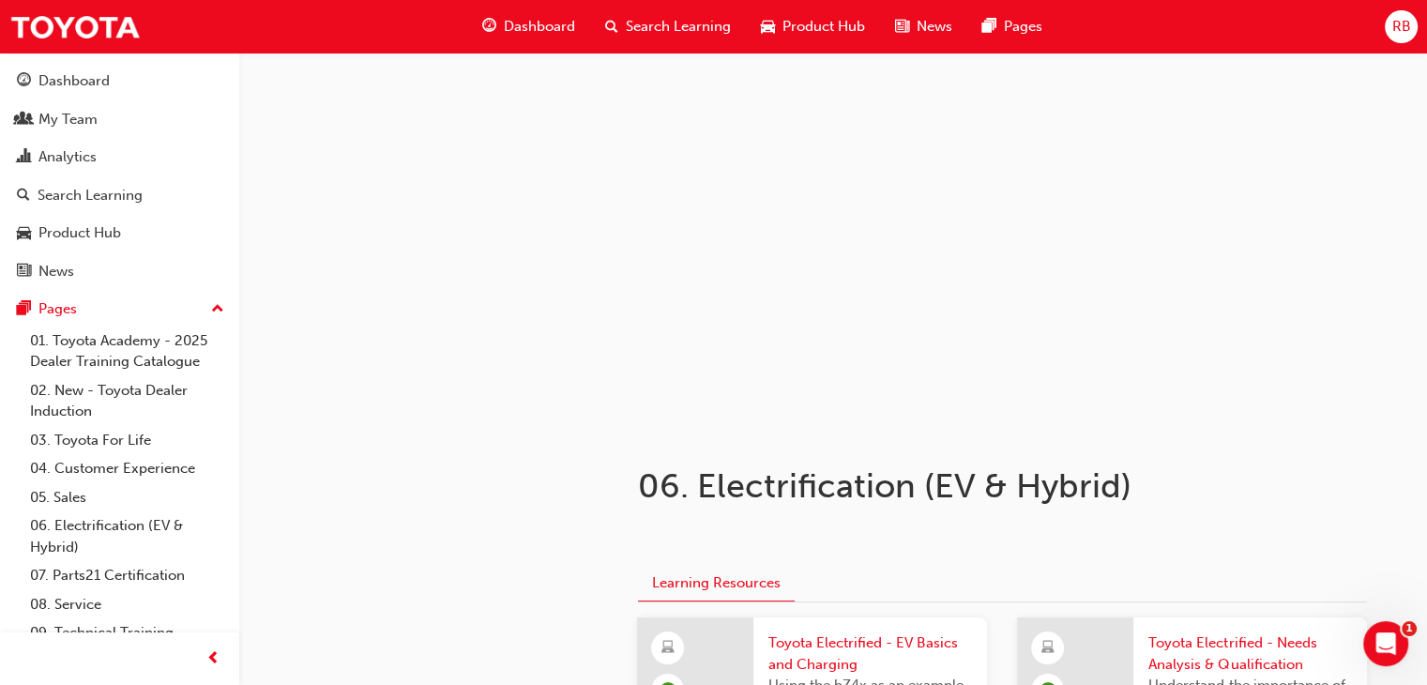
click at [550, 23] on span "Dashboard" at bounding box center [539, 27] width 71 height 22
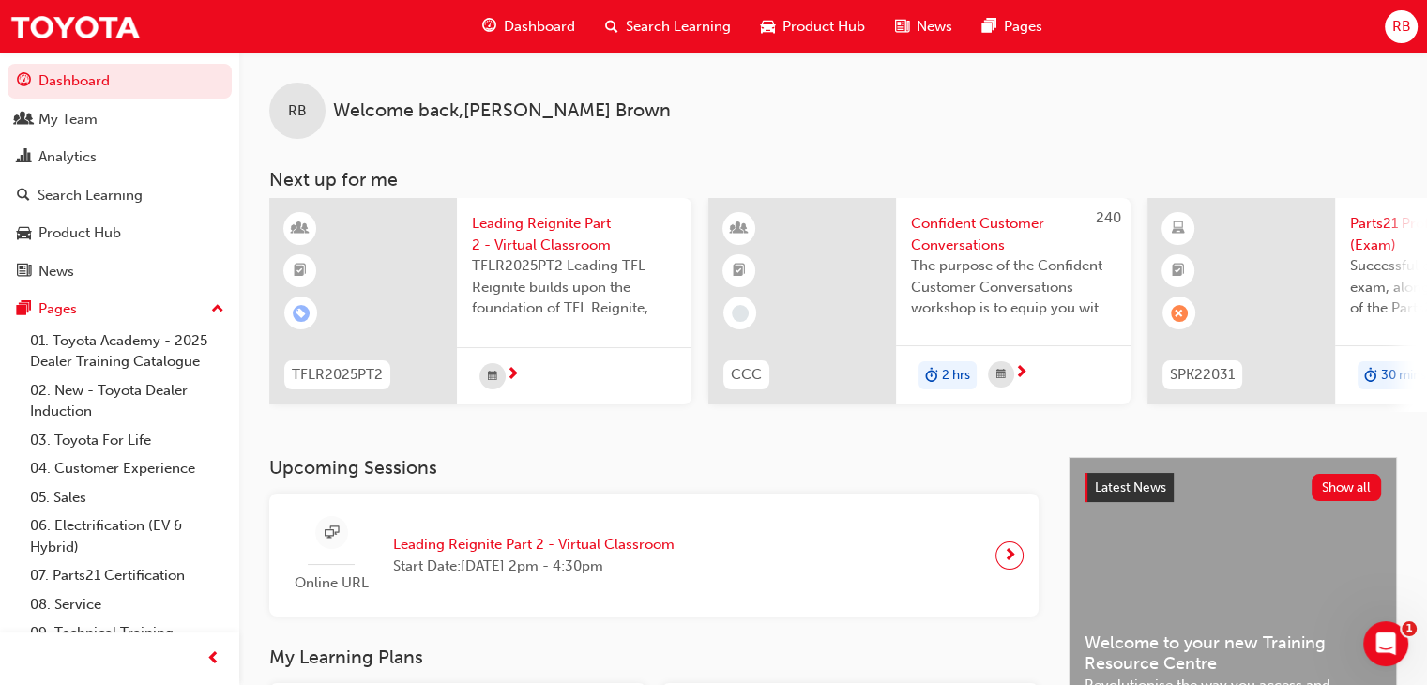
click at [687, 20] on span "Search Learning" at bounding box center [678, 27] width 105 height 22
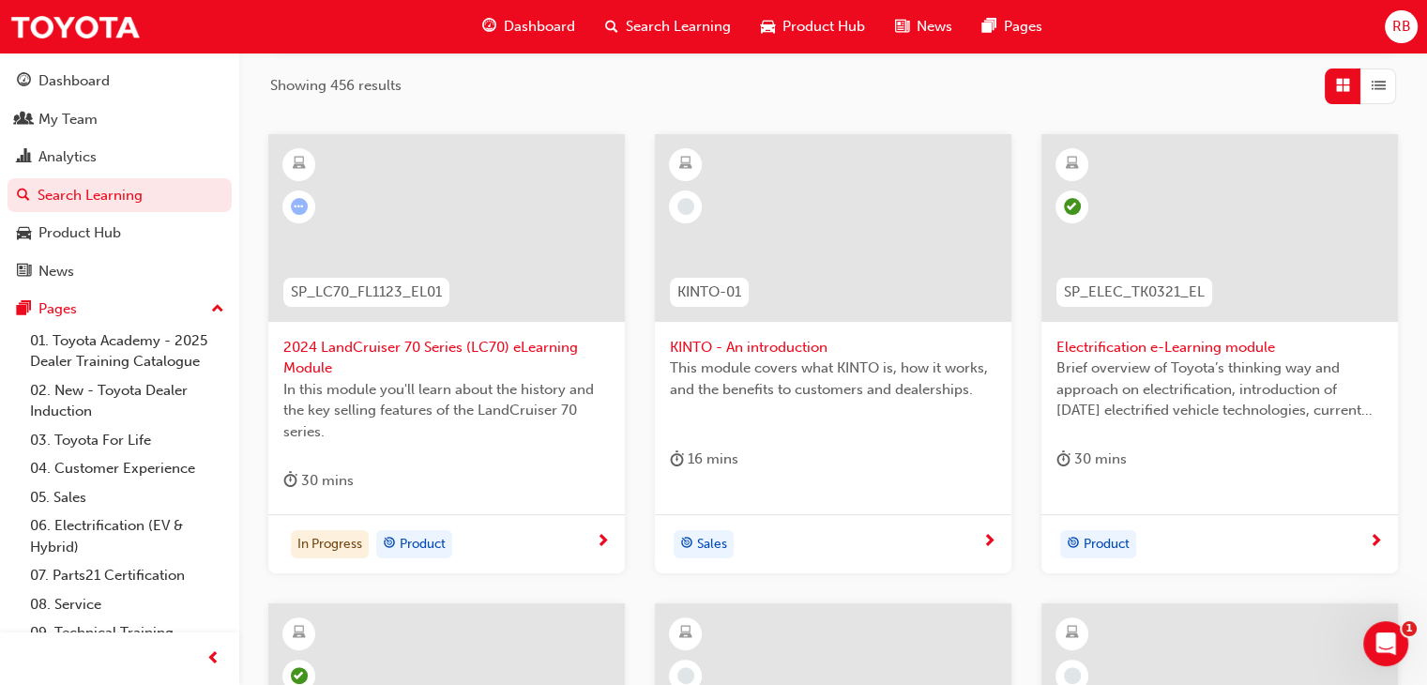
scroll to position [302, 0]
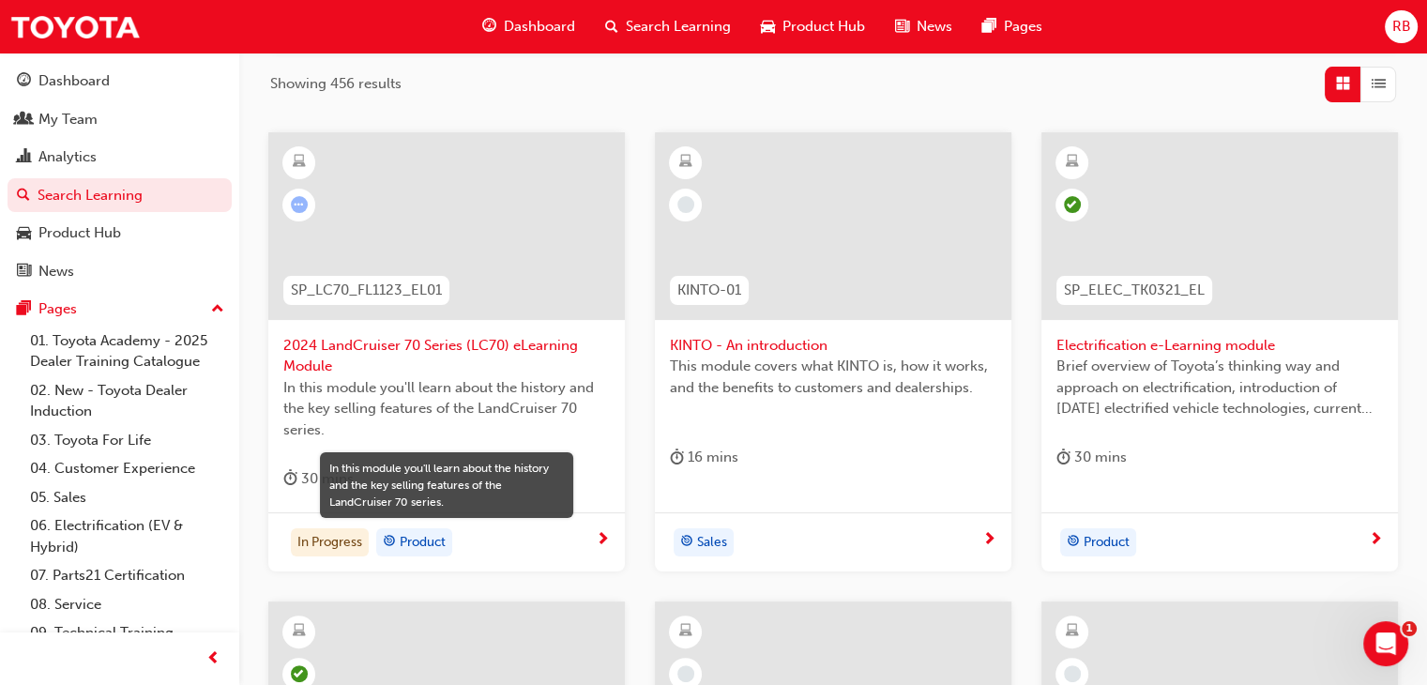
click at [540, 401] on span "In this module you'll learn about the history and the key selling features of t…" at bounding box center [446, 409] width 327 height 64
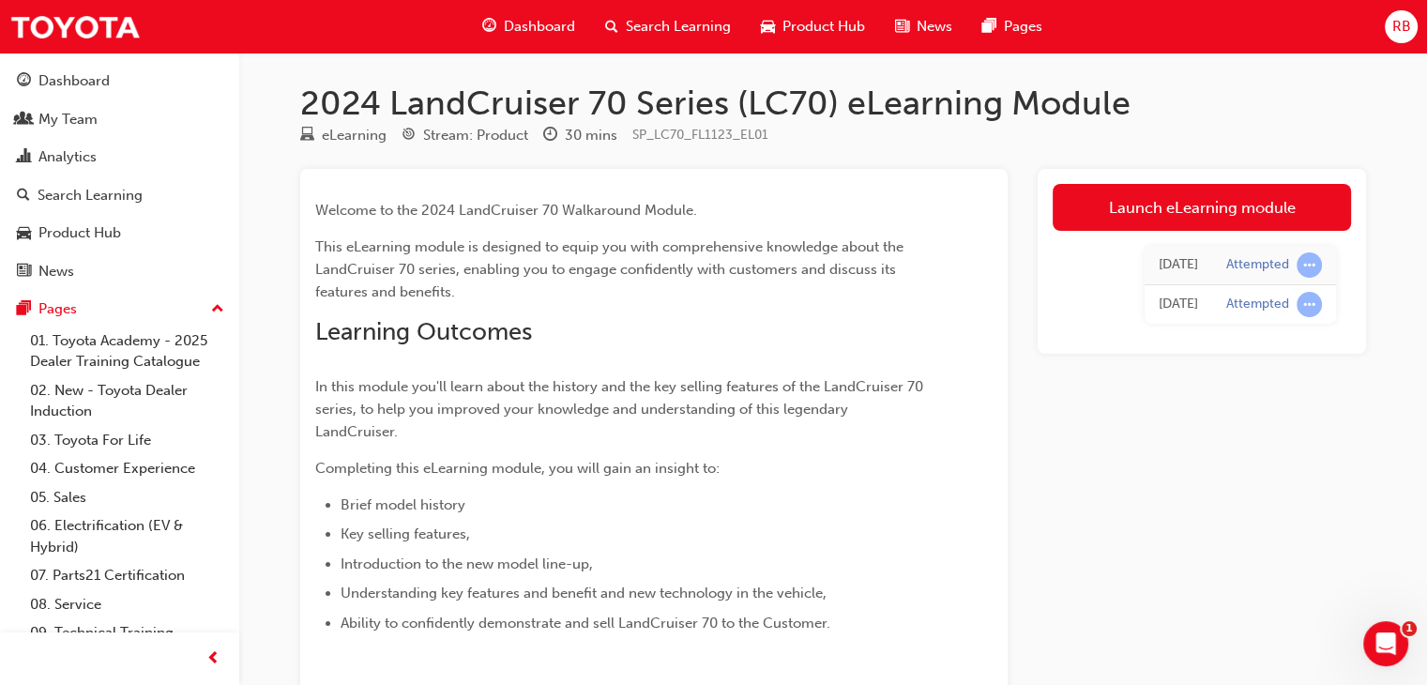
click at [627, 381] on span "In this module you'll learn about the history and the key selling features of t…" at bounding box center [621, 409] width 612 height 62
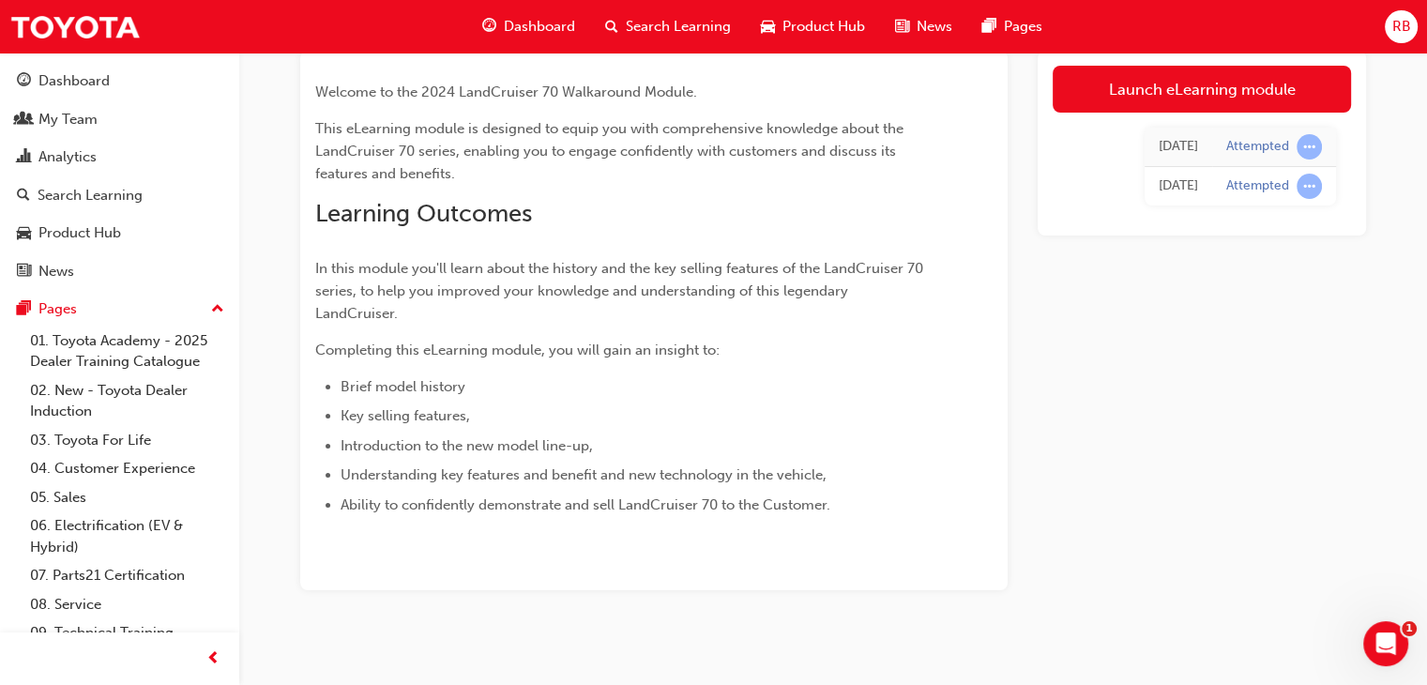
scroll to position [131, 0]
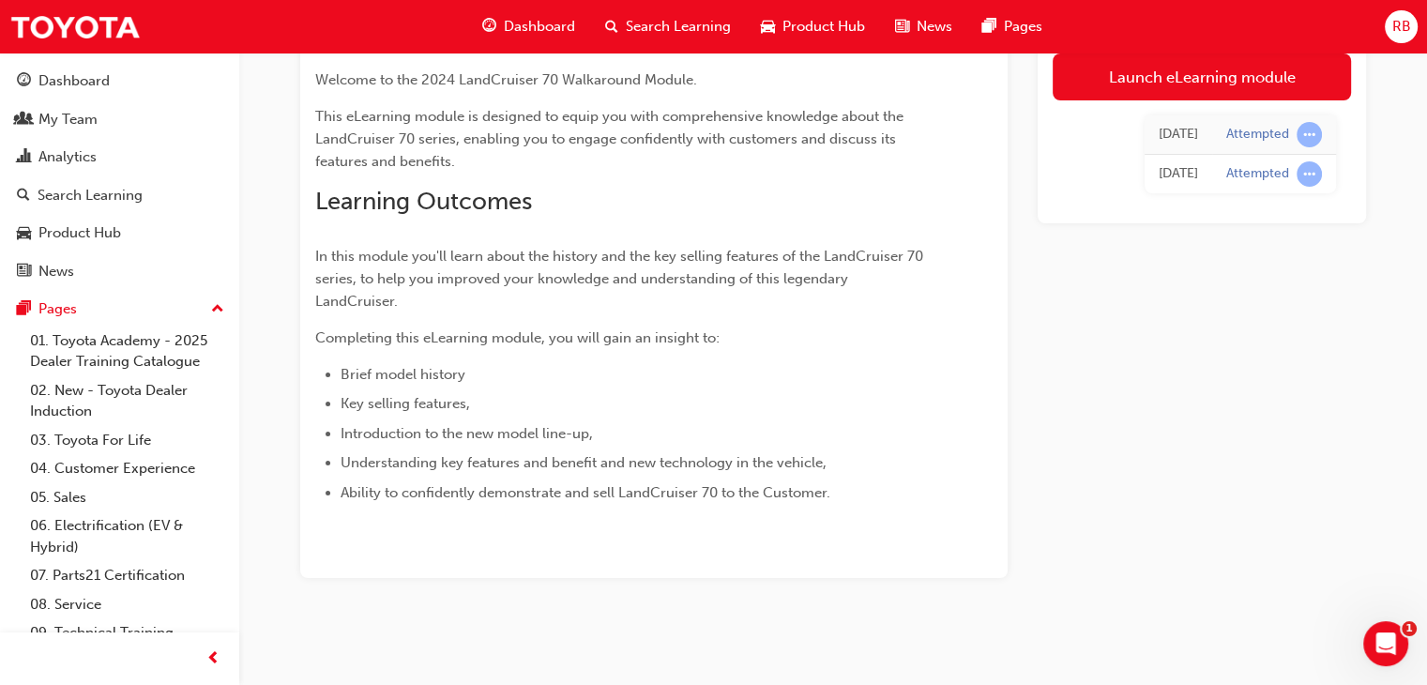
click at [701, 16] on span "Search Learning" at bounding box center [678, 27] width 105 height 22
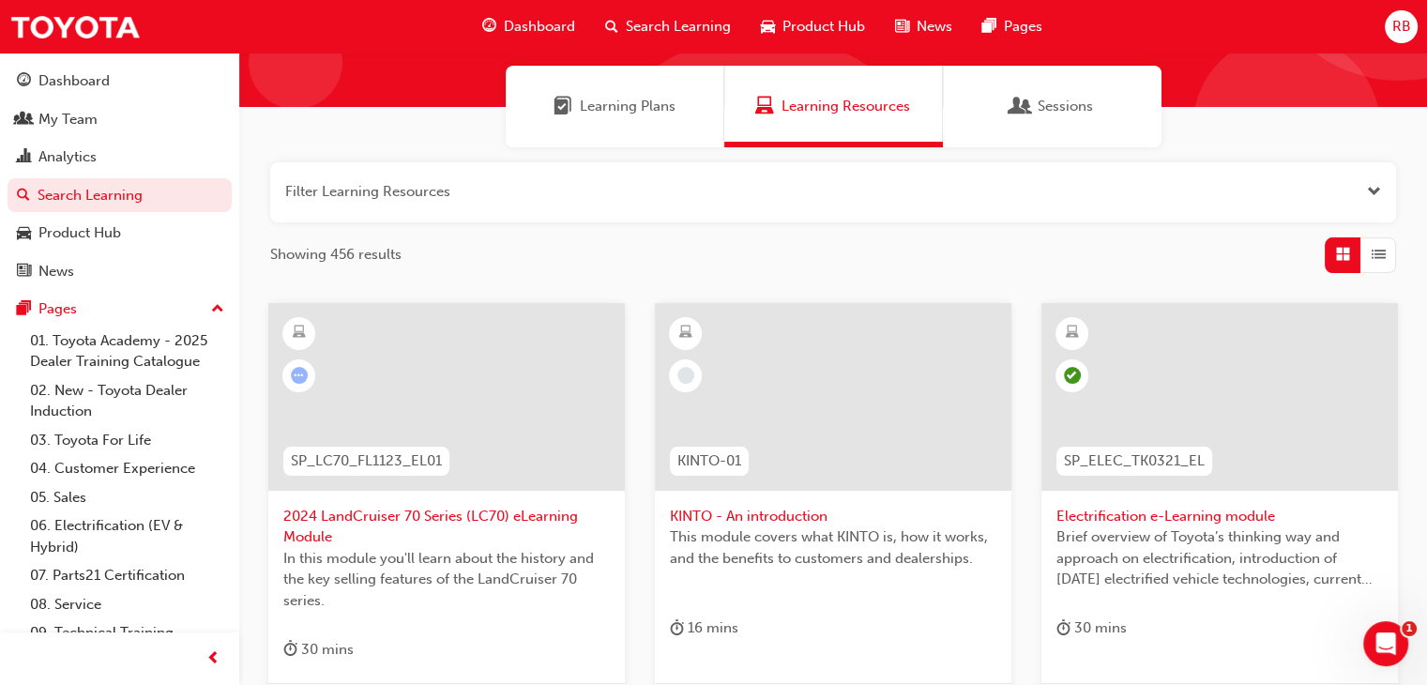
click at [1028, 110] on span "Sessions" at bounding box center [1020, 107] width 19 height 22
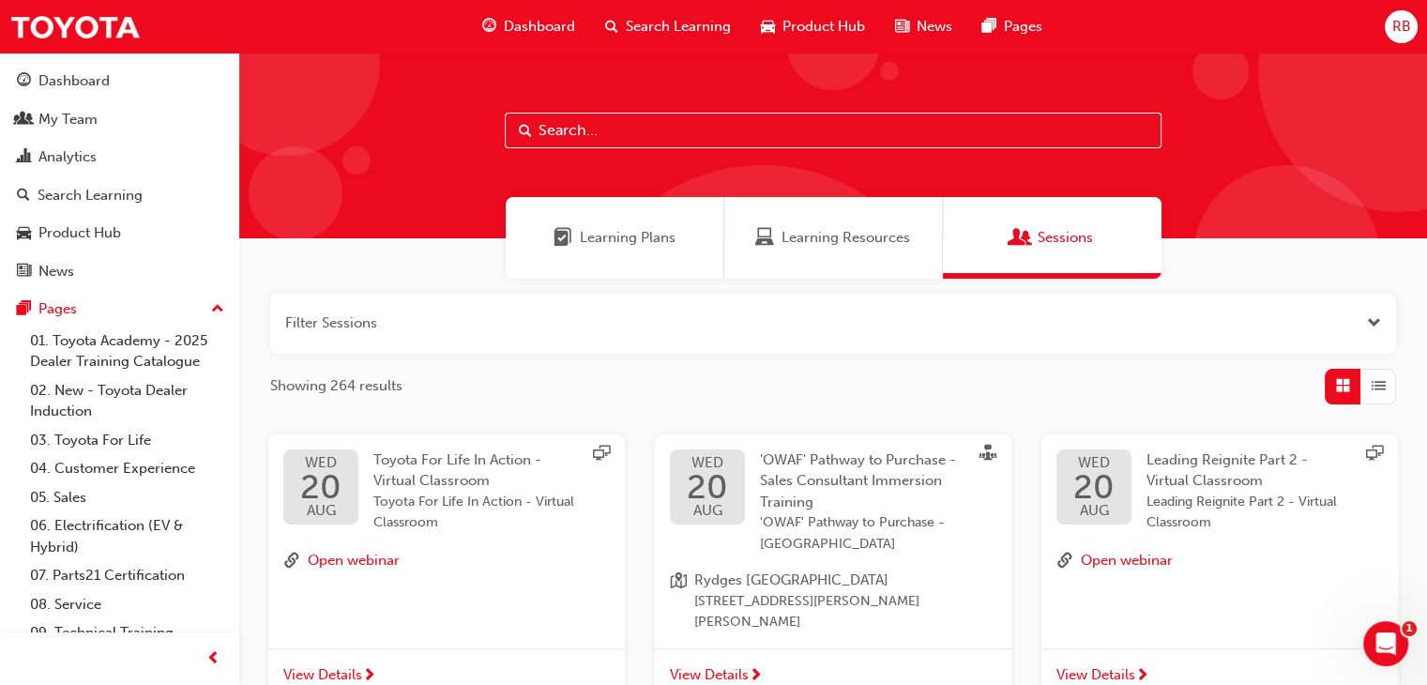
click at [349, 664] on span "View Details" at bounding box center [322, 675] width 79 height 22
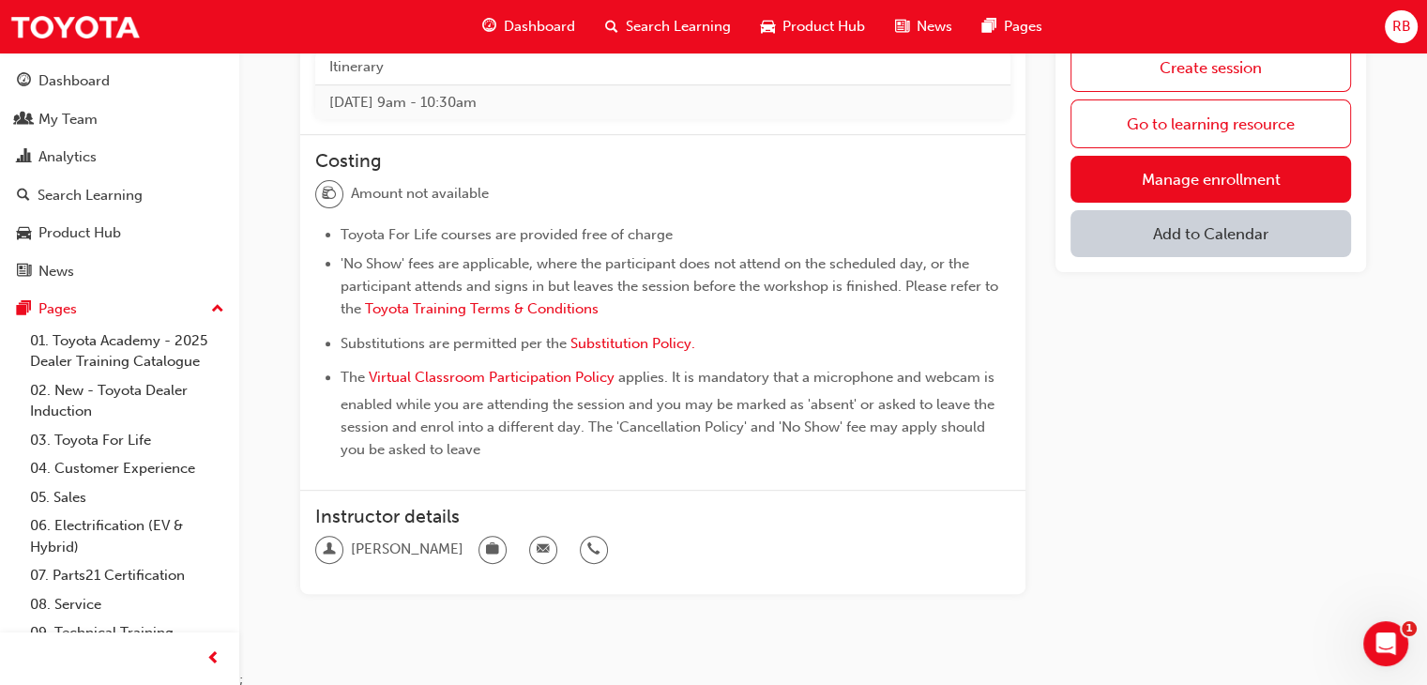
scroll to position [627, 0]
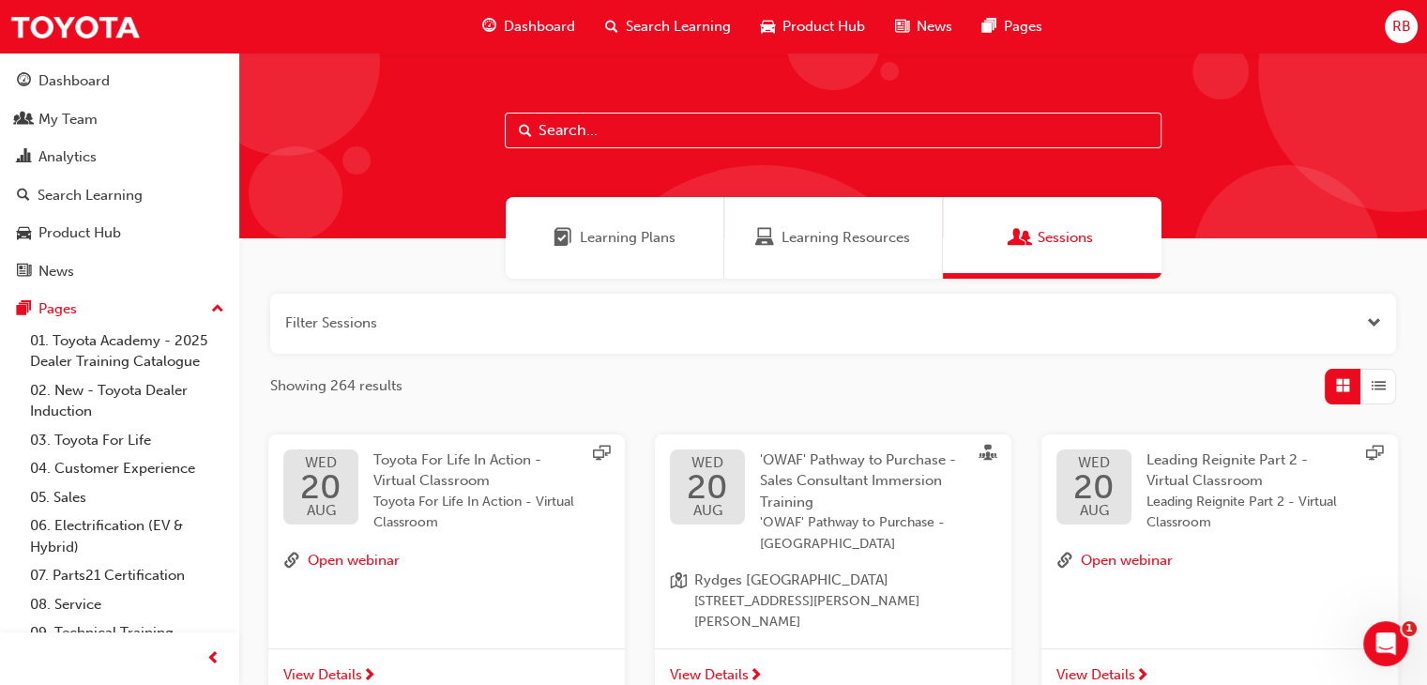
click at [848, 471] on span "'OWAF' Pathway to Purchase - Sales Consultant Immersion Training" at bounding box center [858, 480] width 196 height 59
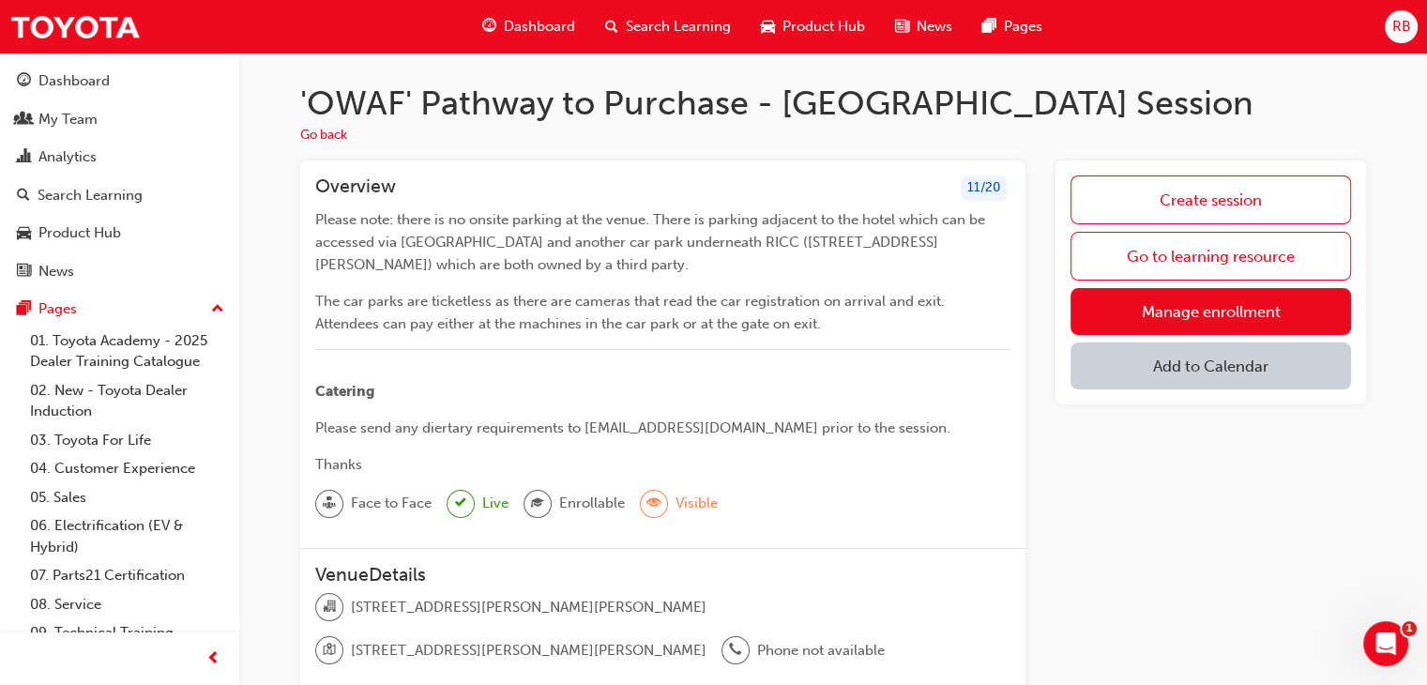
scroll to position [61, 0]
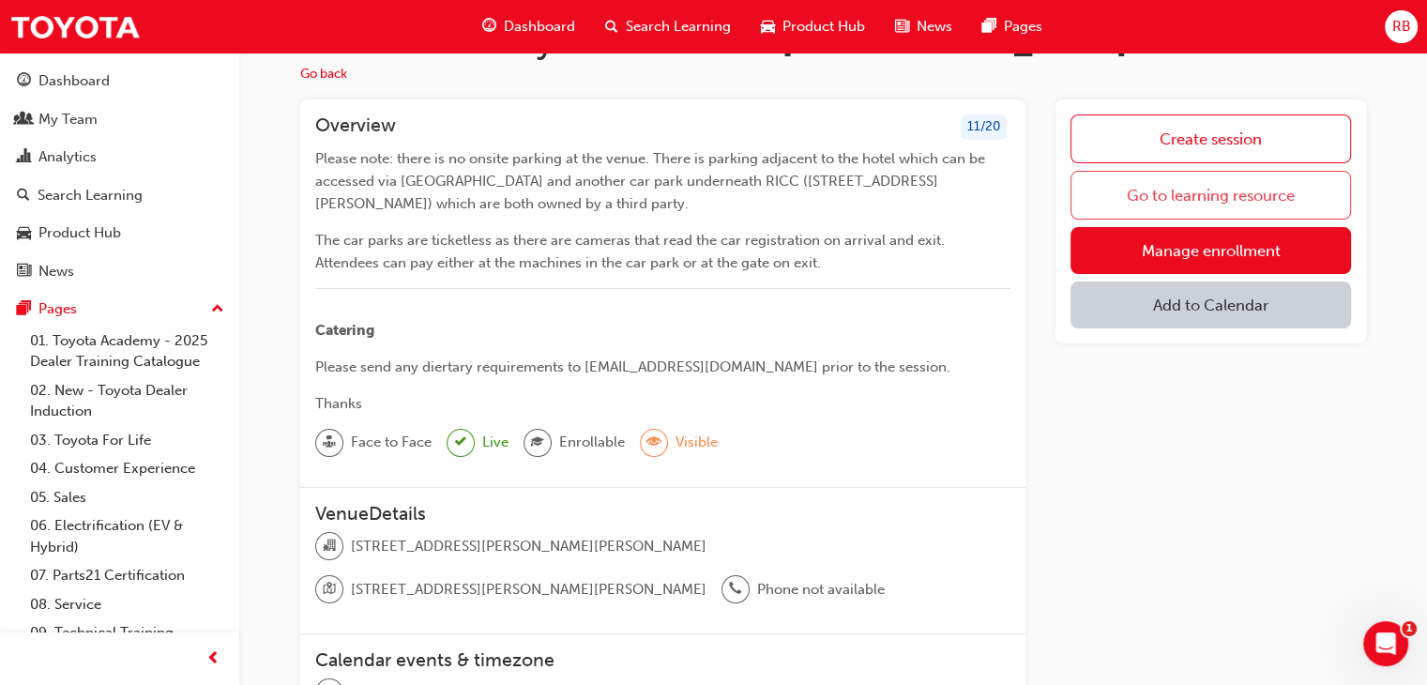
click at [1226, 190] on link "Go to learning resource" at bounding box center [1211, 195] width 281 height 49
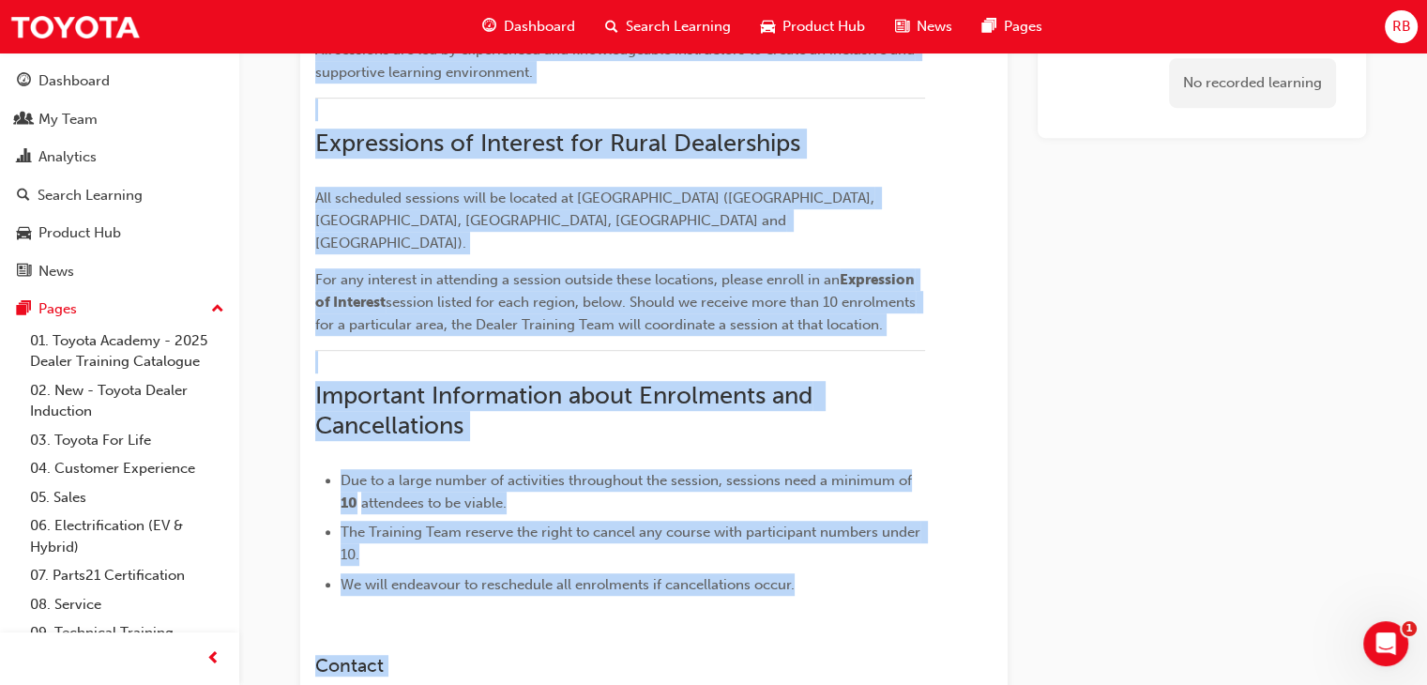
scroll to position [755, 0]
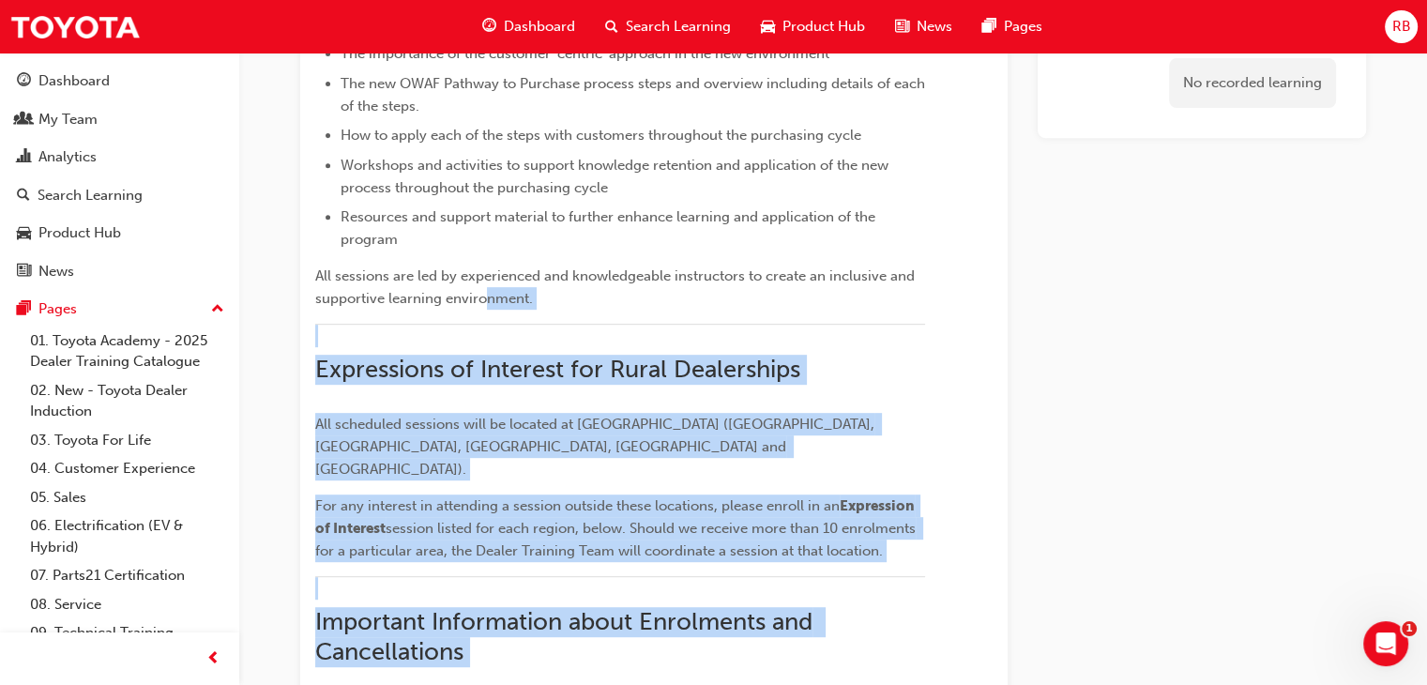
drag, startPoint x: 637, startPoint y: 178, endPoint x: 487, endPoint y: 292, distance: 188.2
click at [442, 419] on span "All scheduled sessions will be located at [GEOGRAPHIC_DATA] ([GEOGRAPHIC_DATA],…" at bounding box center [596, 447] width 563 height 62
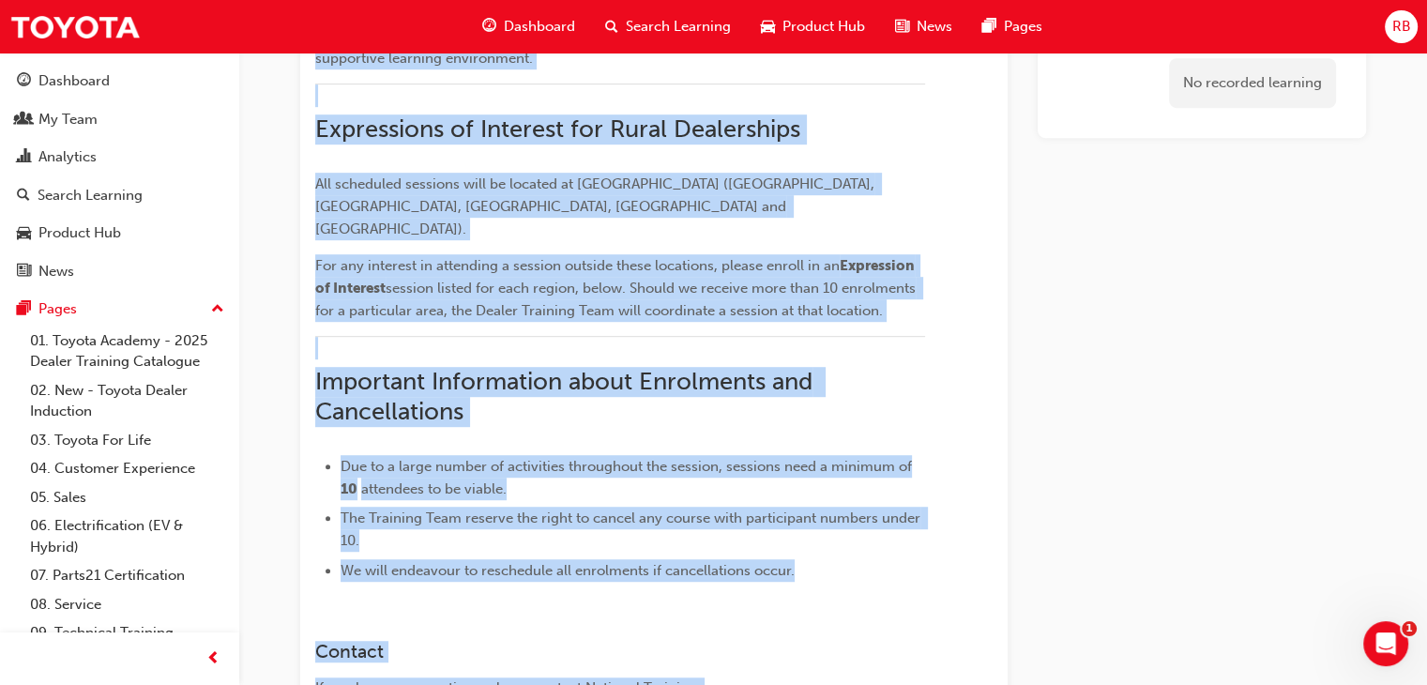
scroll to position [1209, 0]
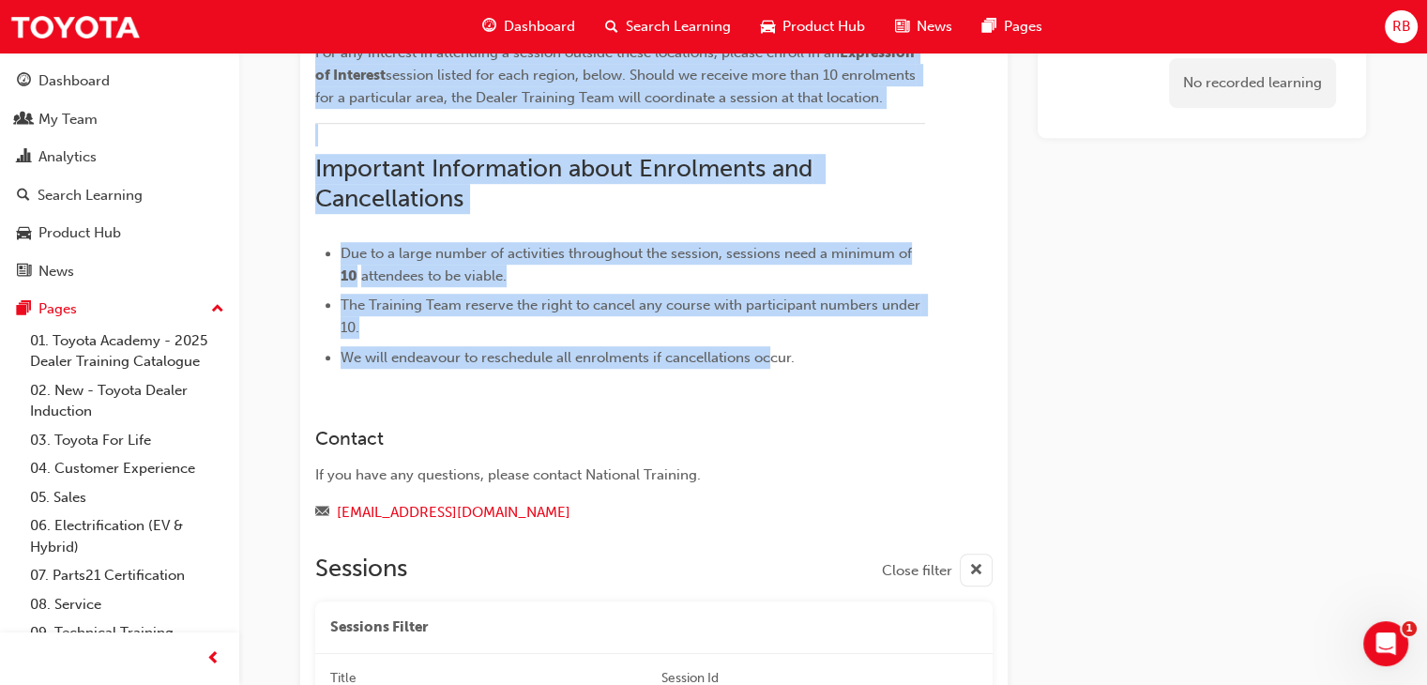
drag, startPoint x: 525, startPoint y: 435, endPoint x: 773, endPoint y: 327, distance: 271.4
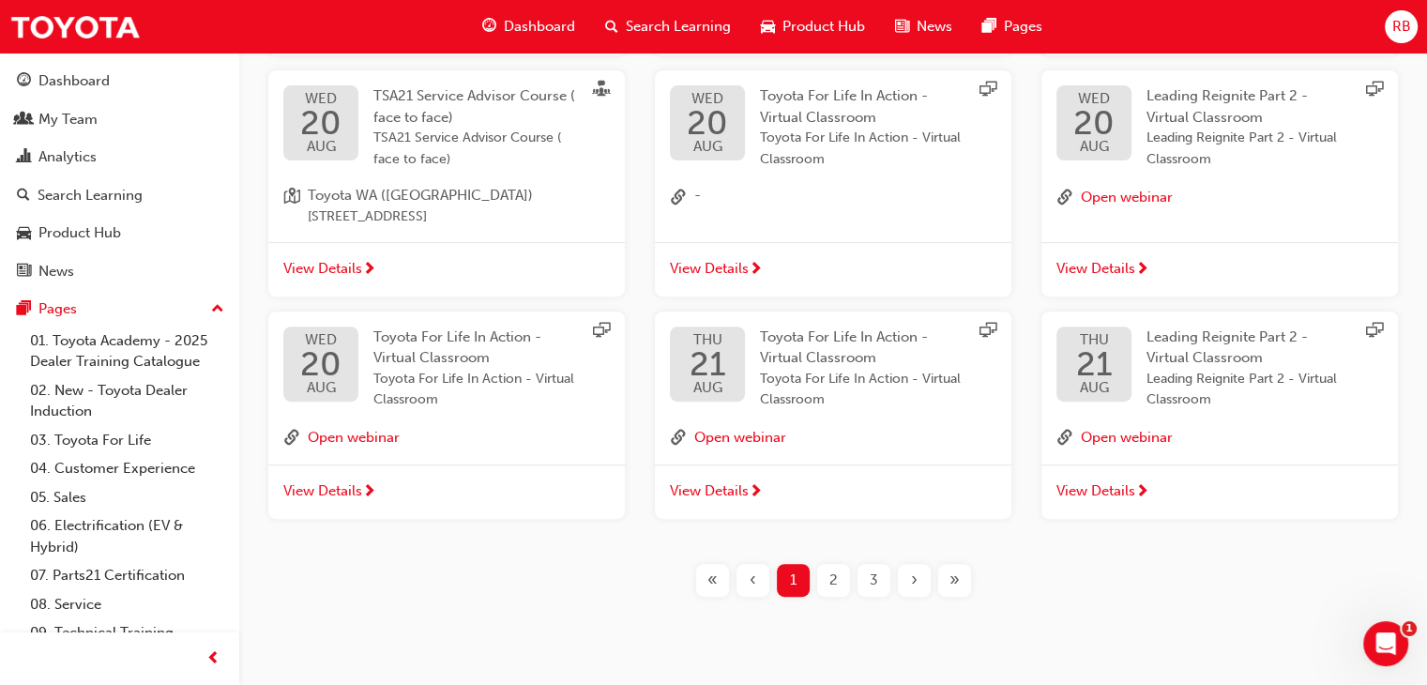
scroll to position [654, 0]
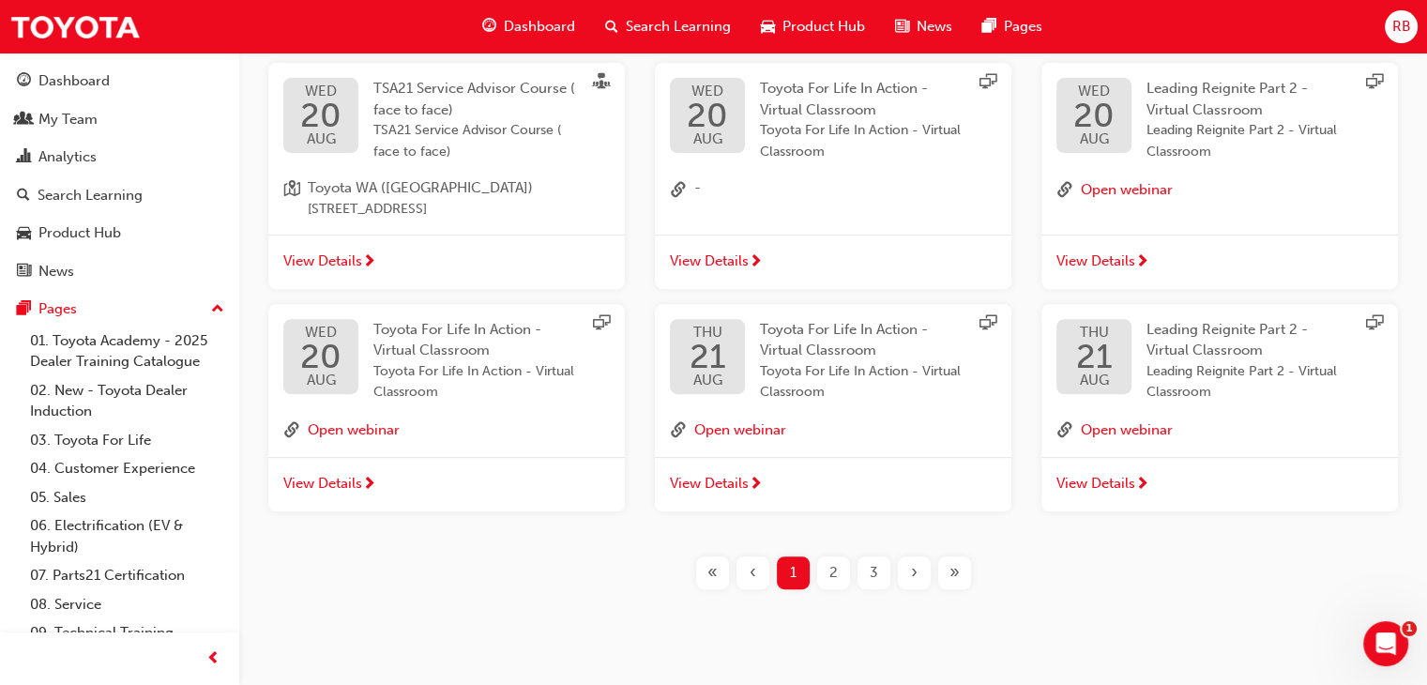
click at [829, 562] on span "2" at bounding box center [833, 573] width 8 height 22
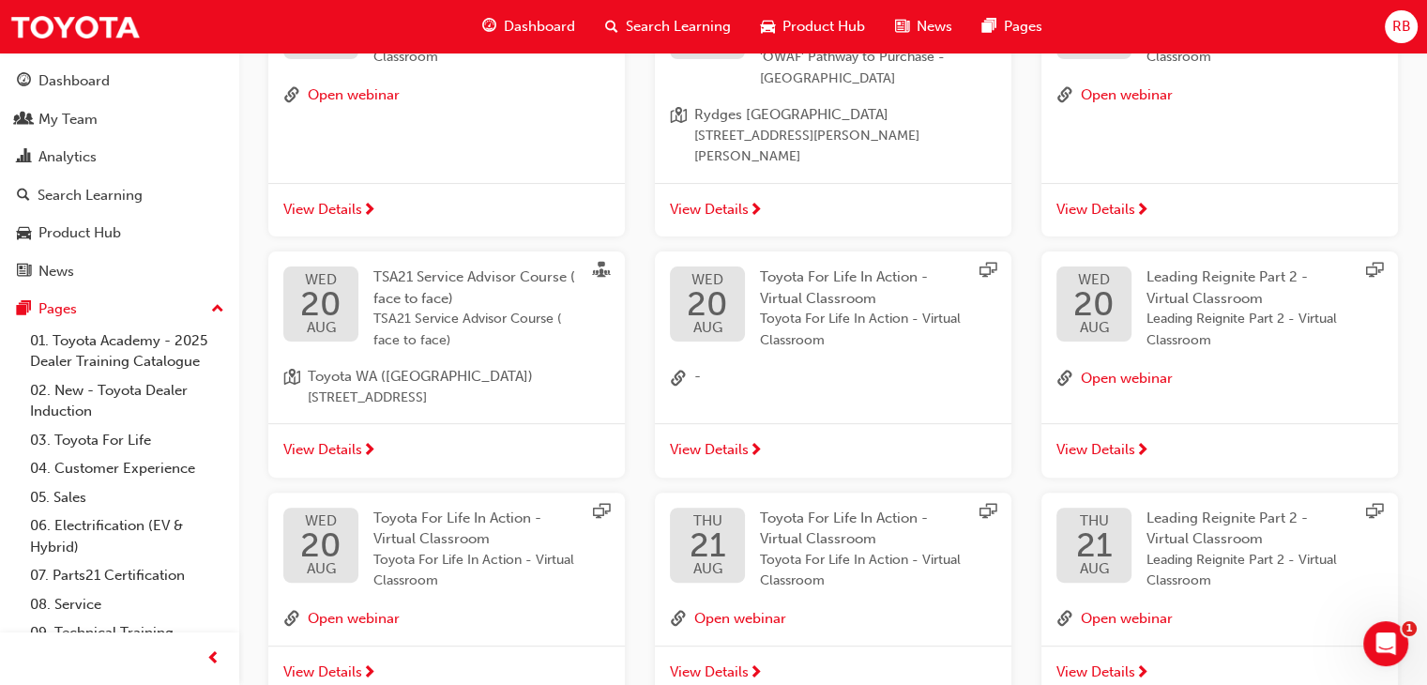
scroll to position [660, 0]
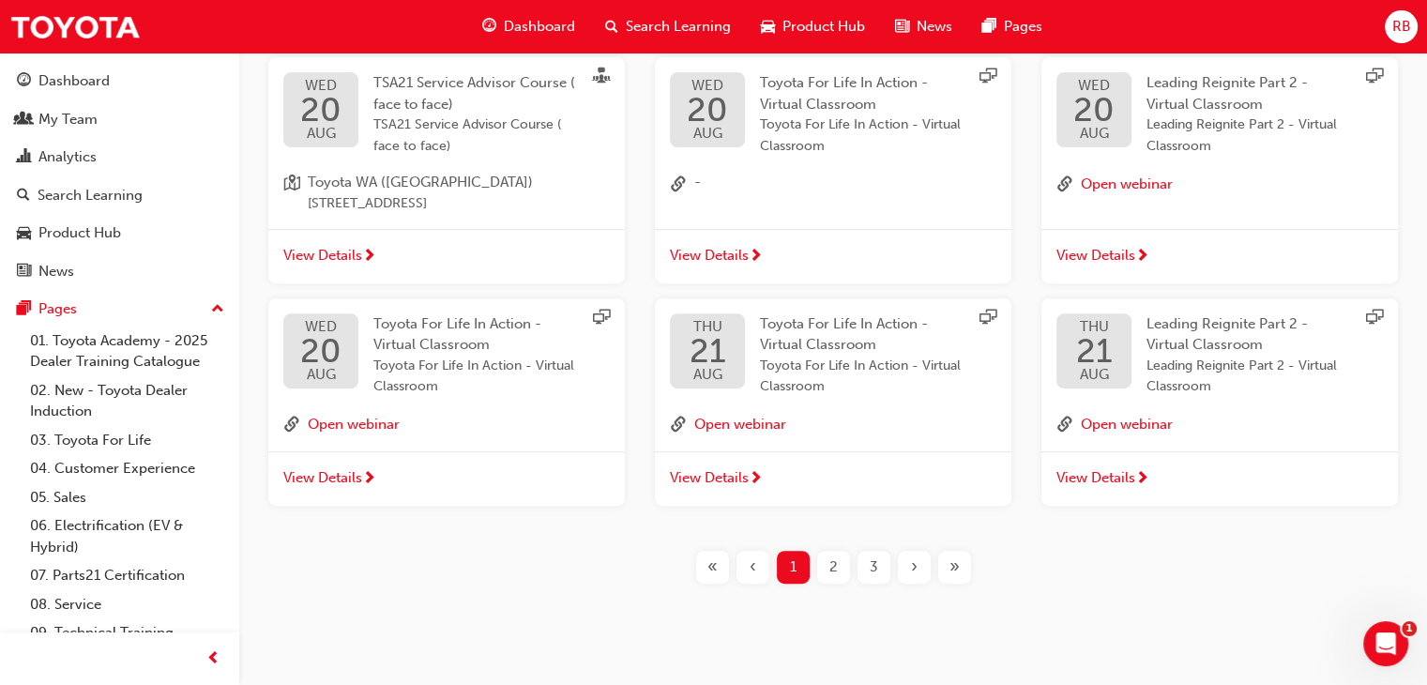
click at [829, 316] on span "Toyota For Life In Action - Virtual Classroom" at bounding box center [844, 334] width 168 height 38
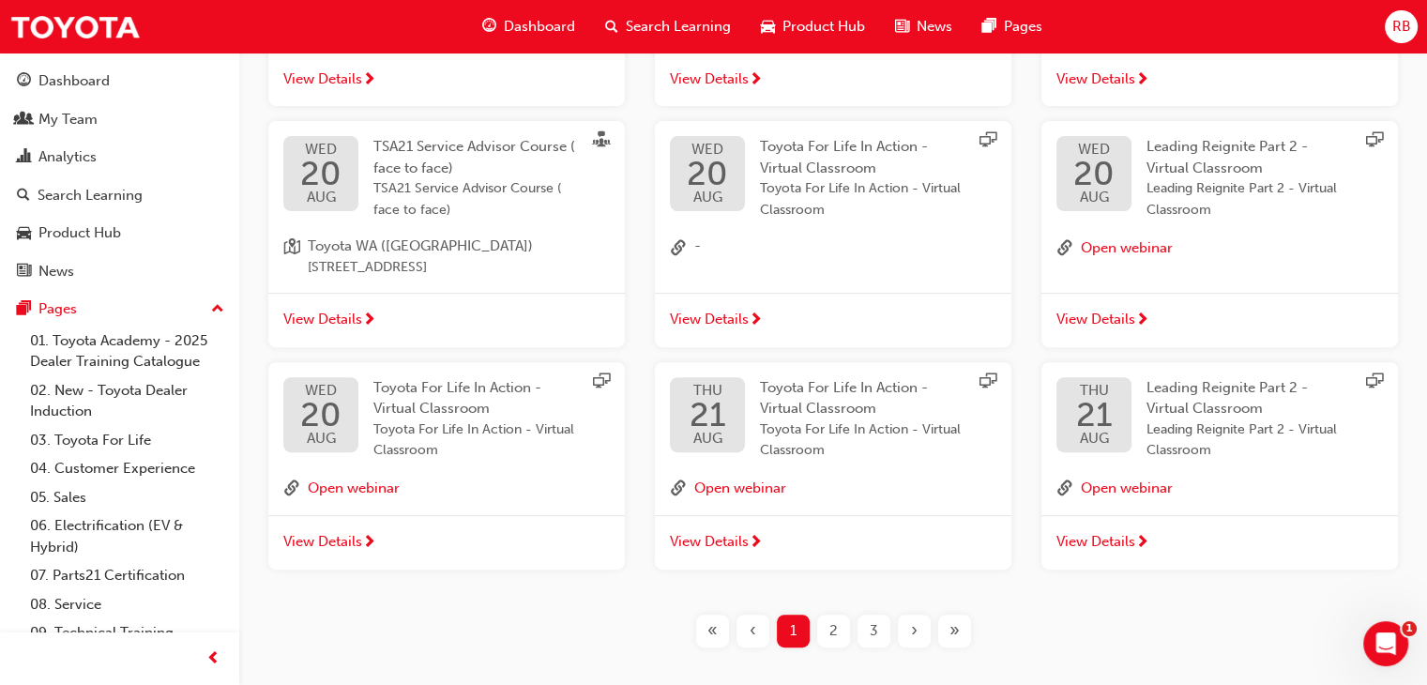
scroll to position [660, 0]
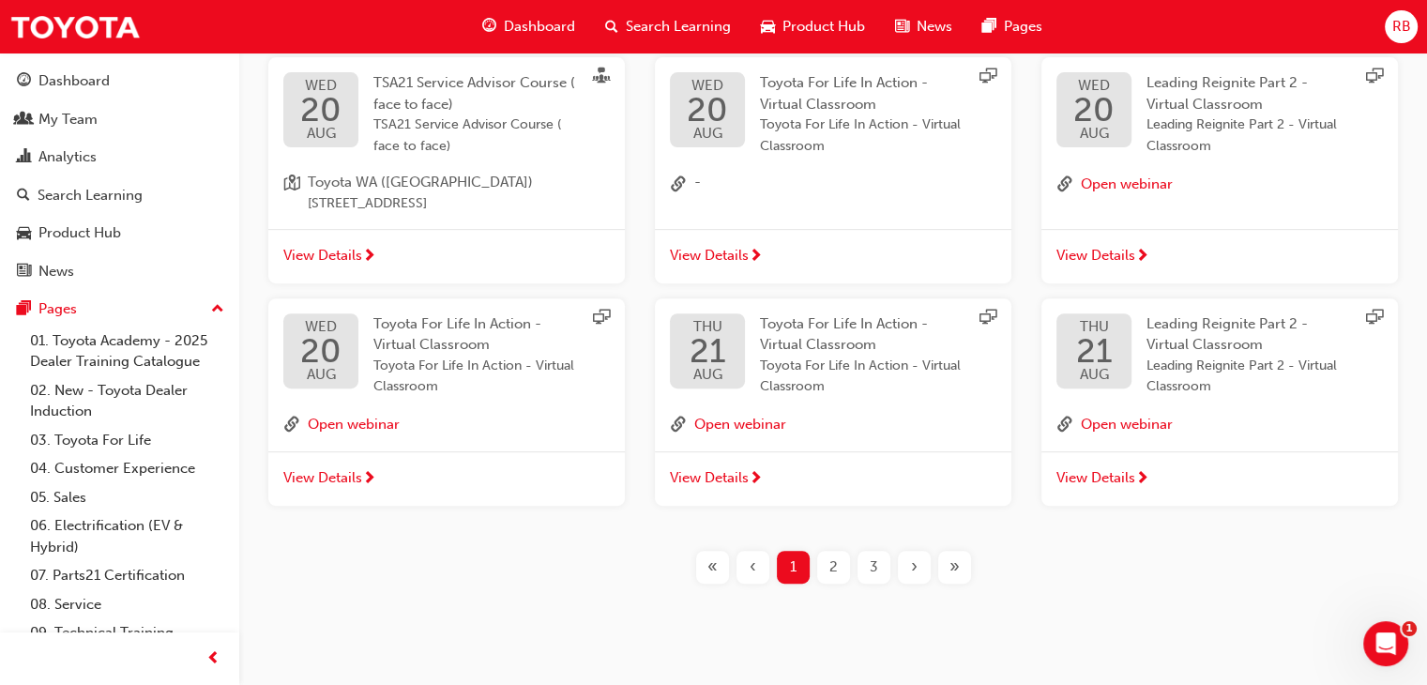
click at [960, 551] on div "»" at bounding box center [954, 567] width 33 height 33
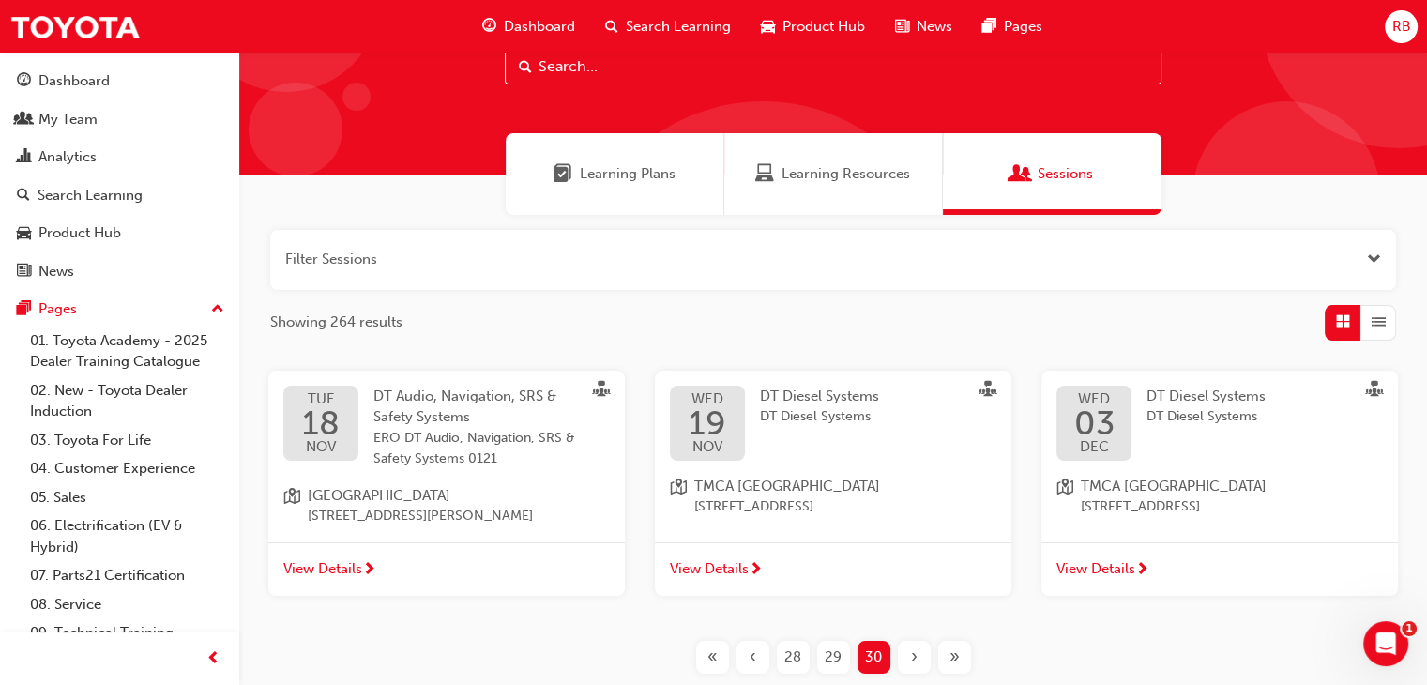
scroll to position [175, 0]
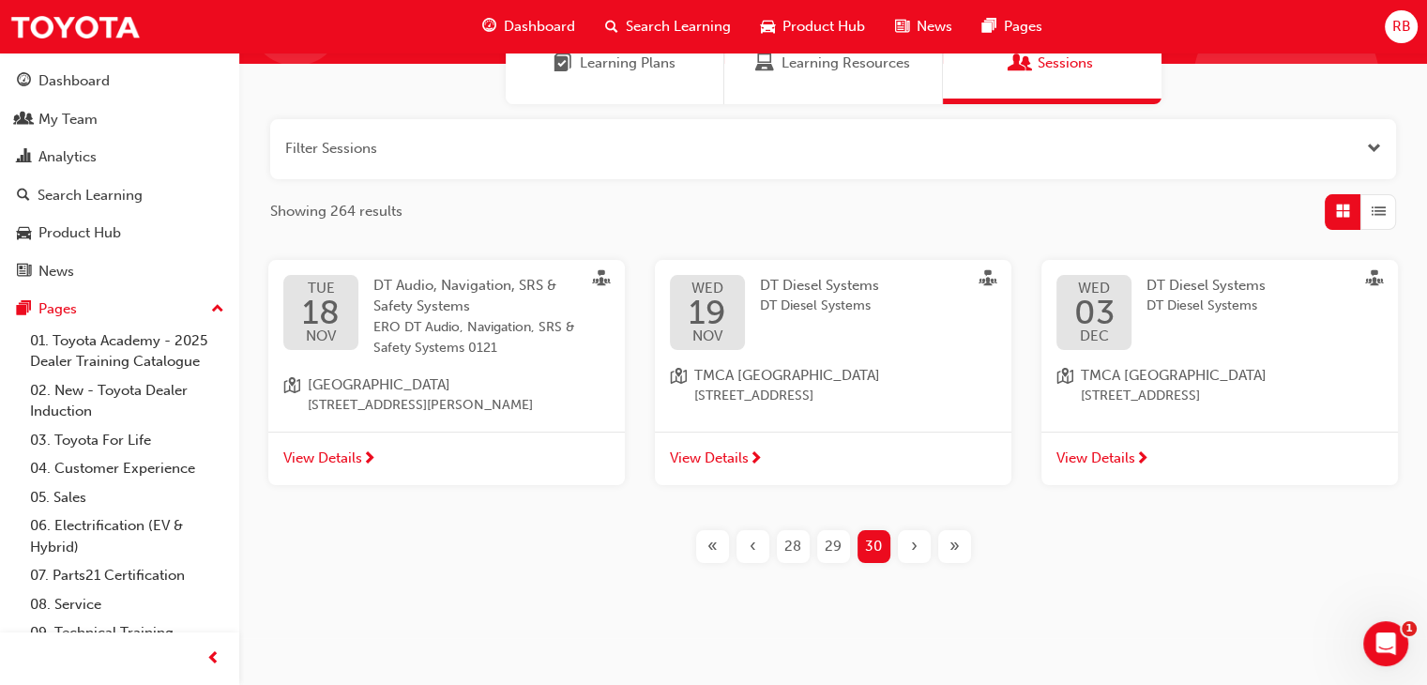
click at [1211, 300] on span "DT Diesel Systems" at bounding box center [1206, 307] width 119 height 22
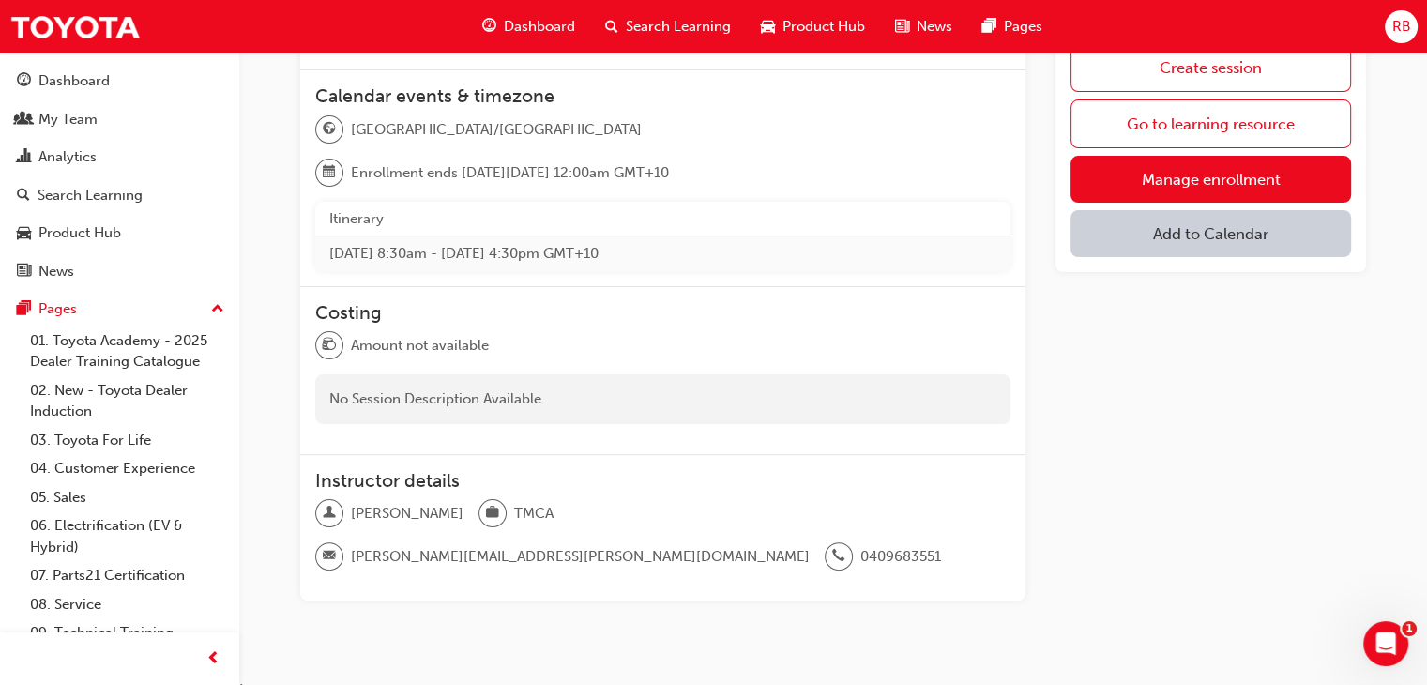
scroll to position [378, 0]
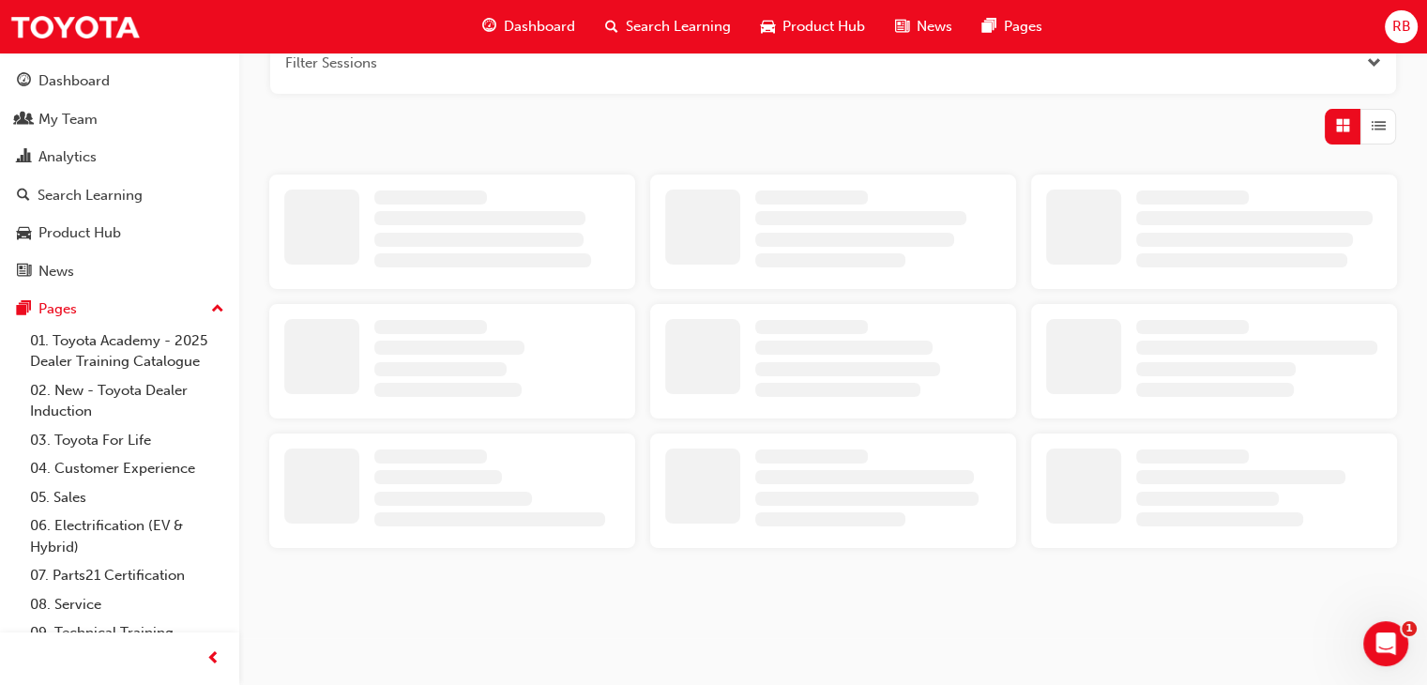
scroll to position [175, 0]
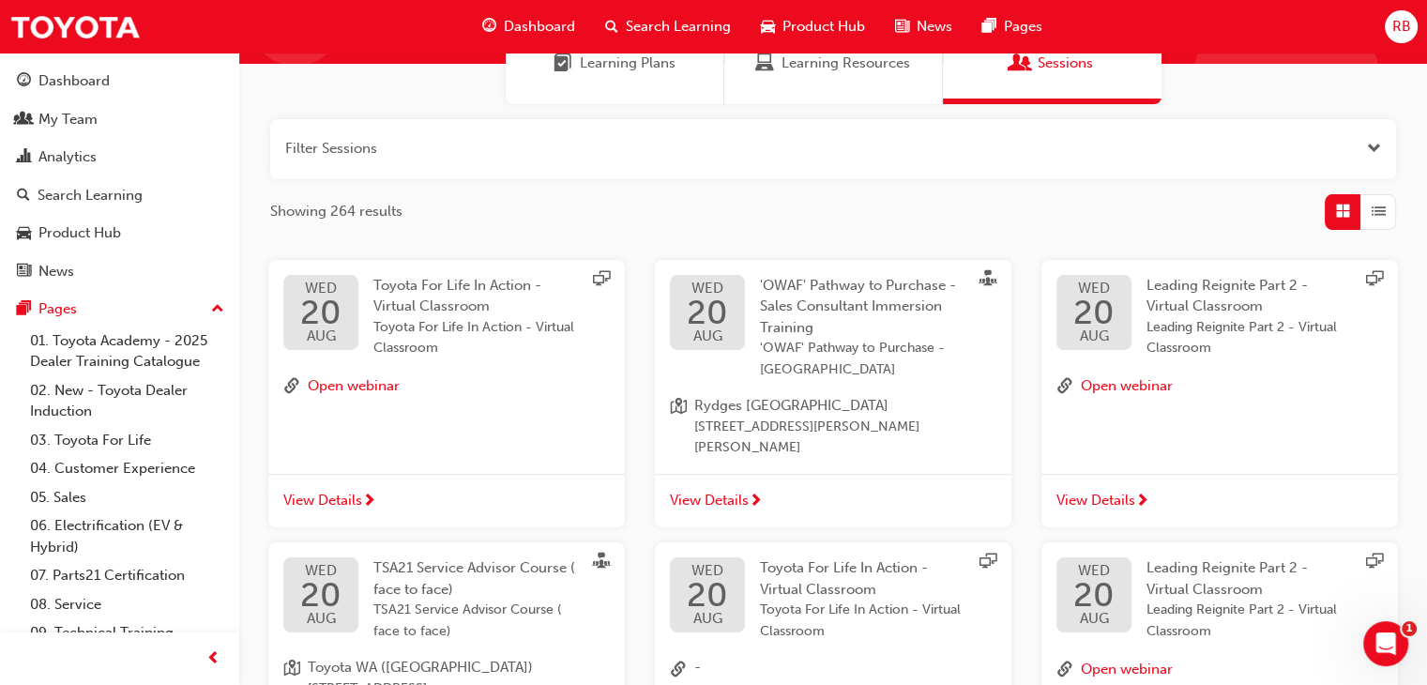
click at [424, 564] on span "TSA21 Service Advisor Course ( face to face)" at bounding box center [474, 578] width 202 height 38
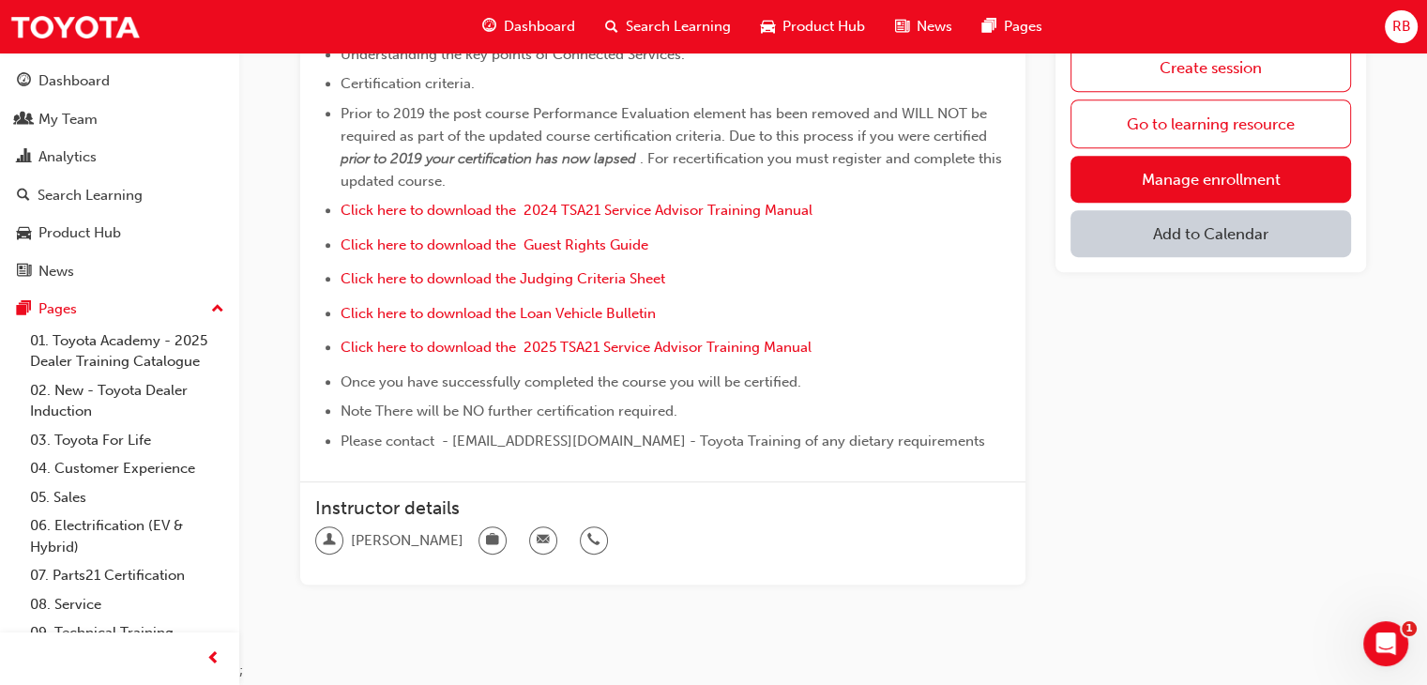
scroll to position [989, 0]
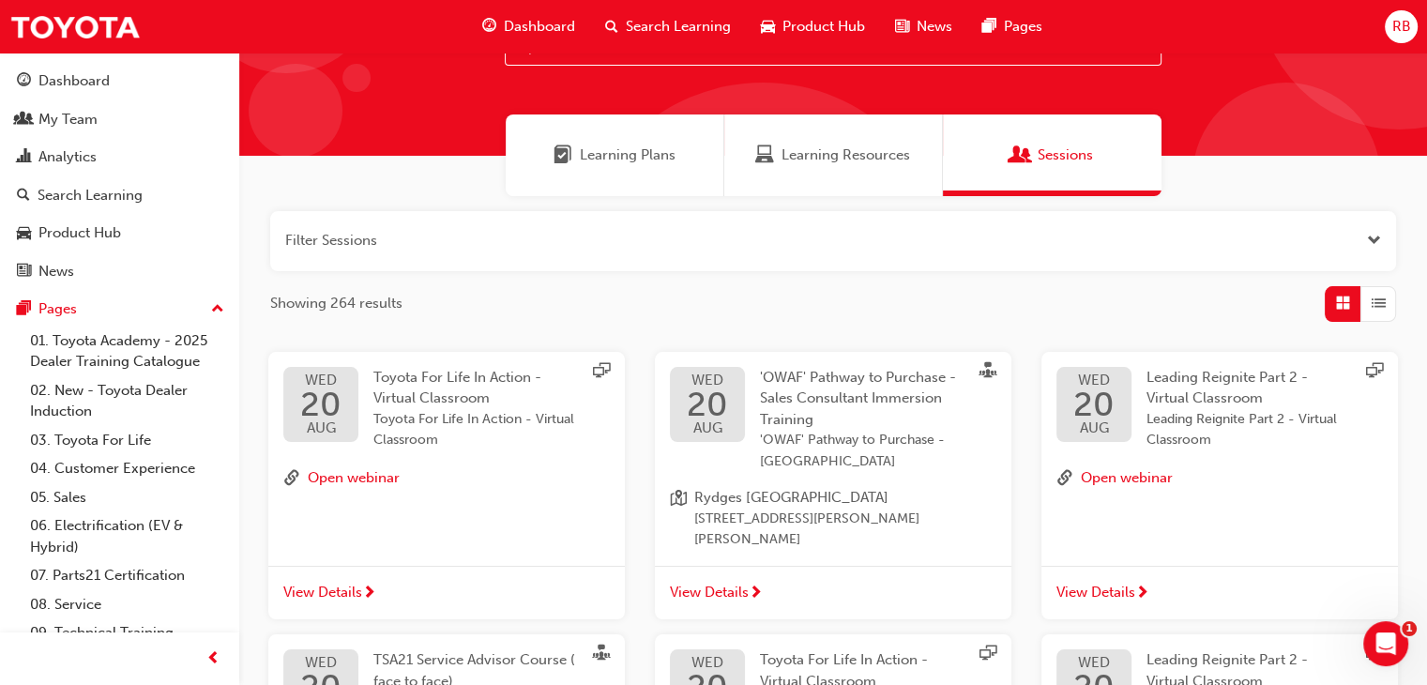
scroll to position [660, 0]
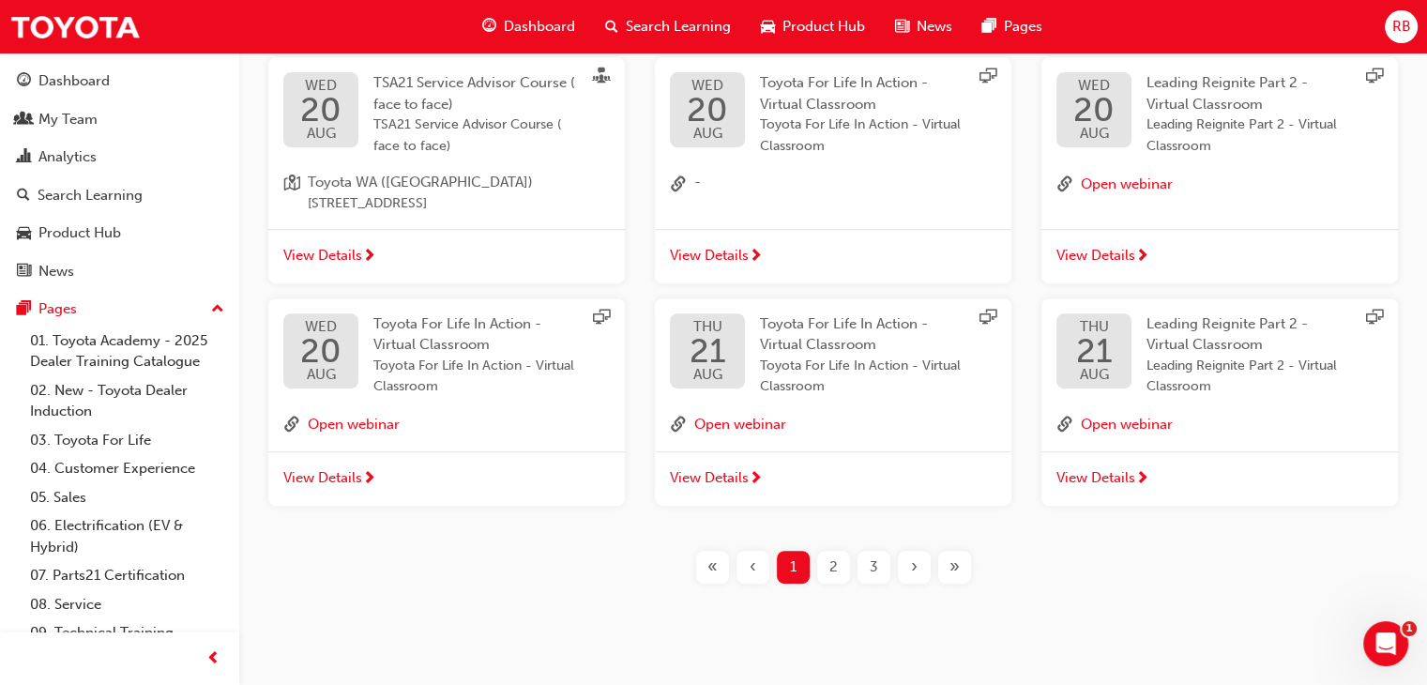
click at [1182, 367] on span "Leading Reignite Part 2 - Virtual Classroom" at bounding box center [1250, 377] width 206 height 42
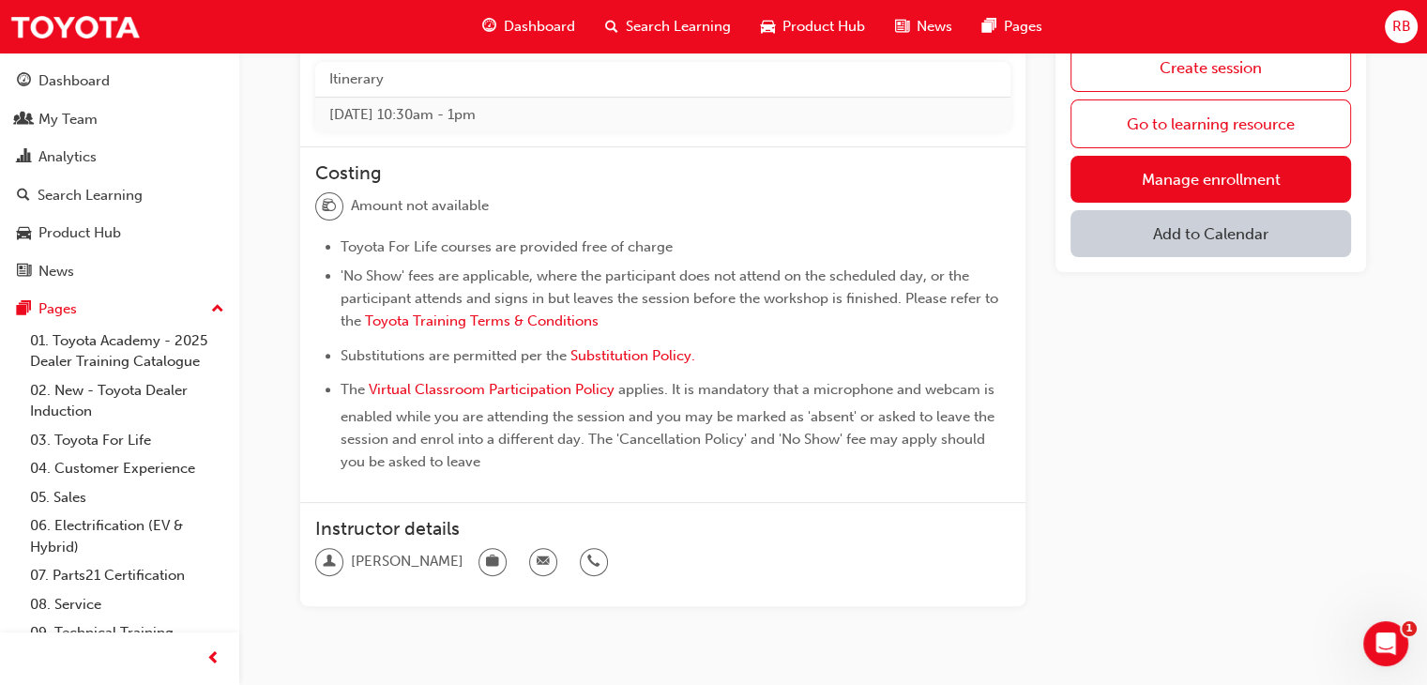
scroll to position [665, 0]
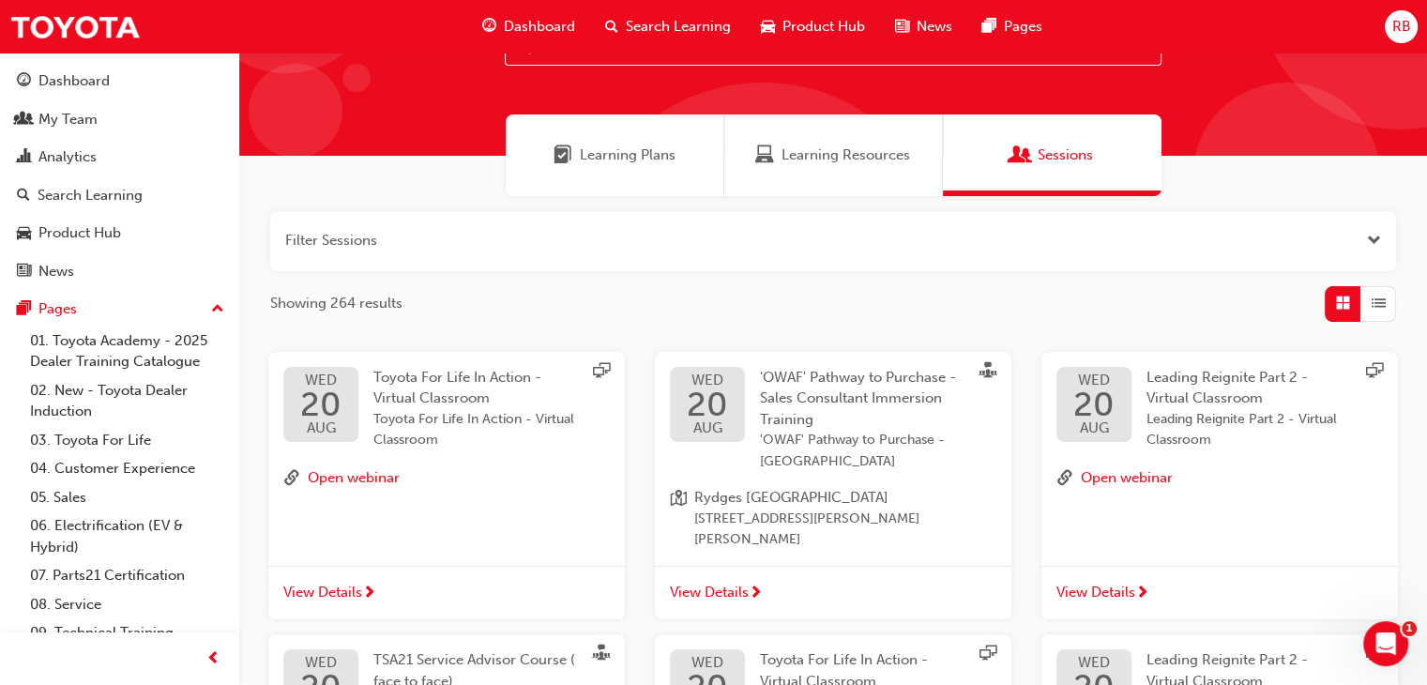
scroll to position [660, 0]
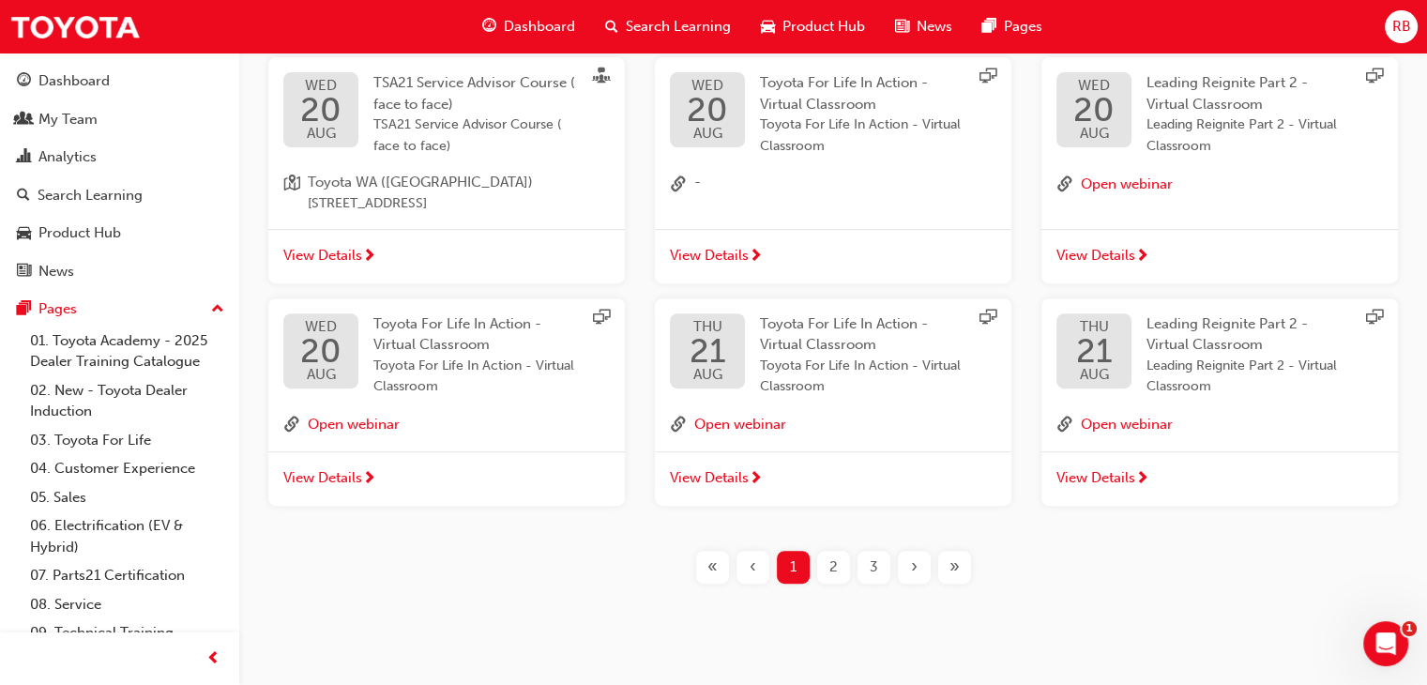
click at [832, 556] on span "2" at bounding box center [833, 567] width 8 height 22
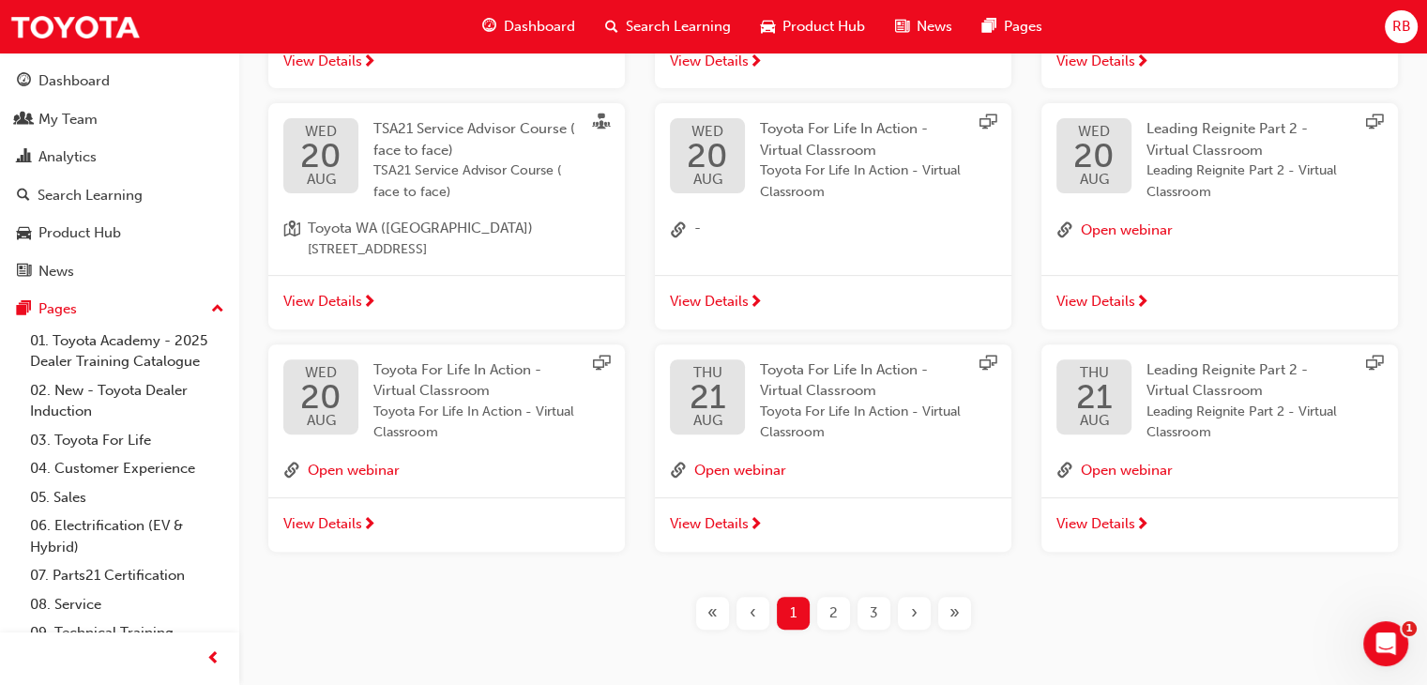
scroll to position [660, 0]
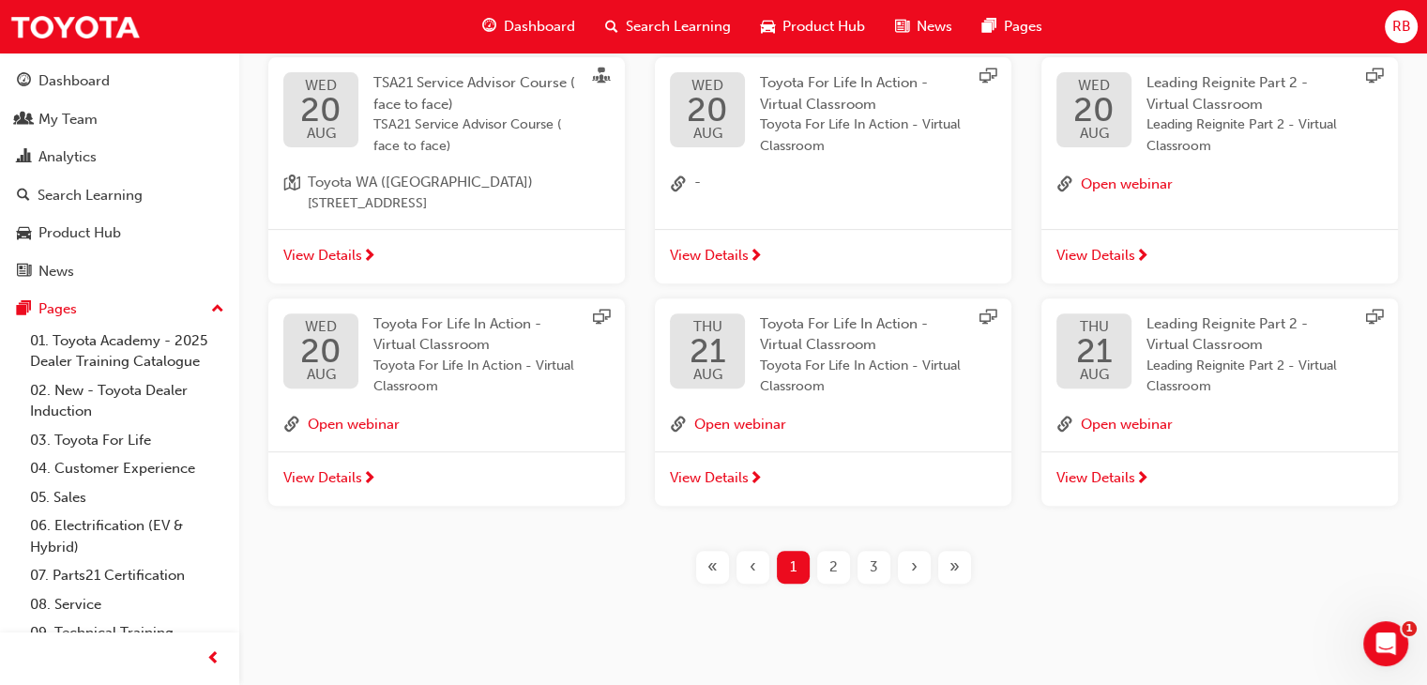
click at [837, 556] on span "2" at bounding box center [833, 567] width 8 height 22
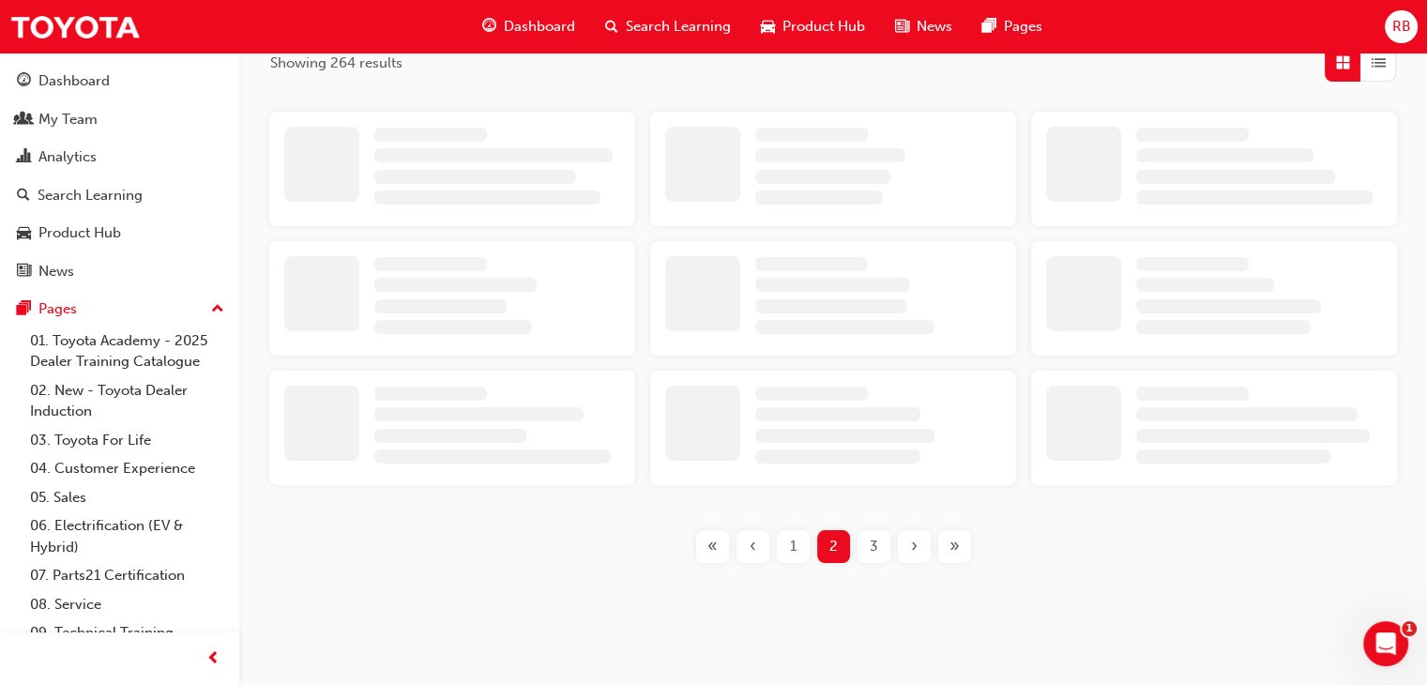
scroll to position [631, 0]
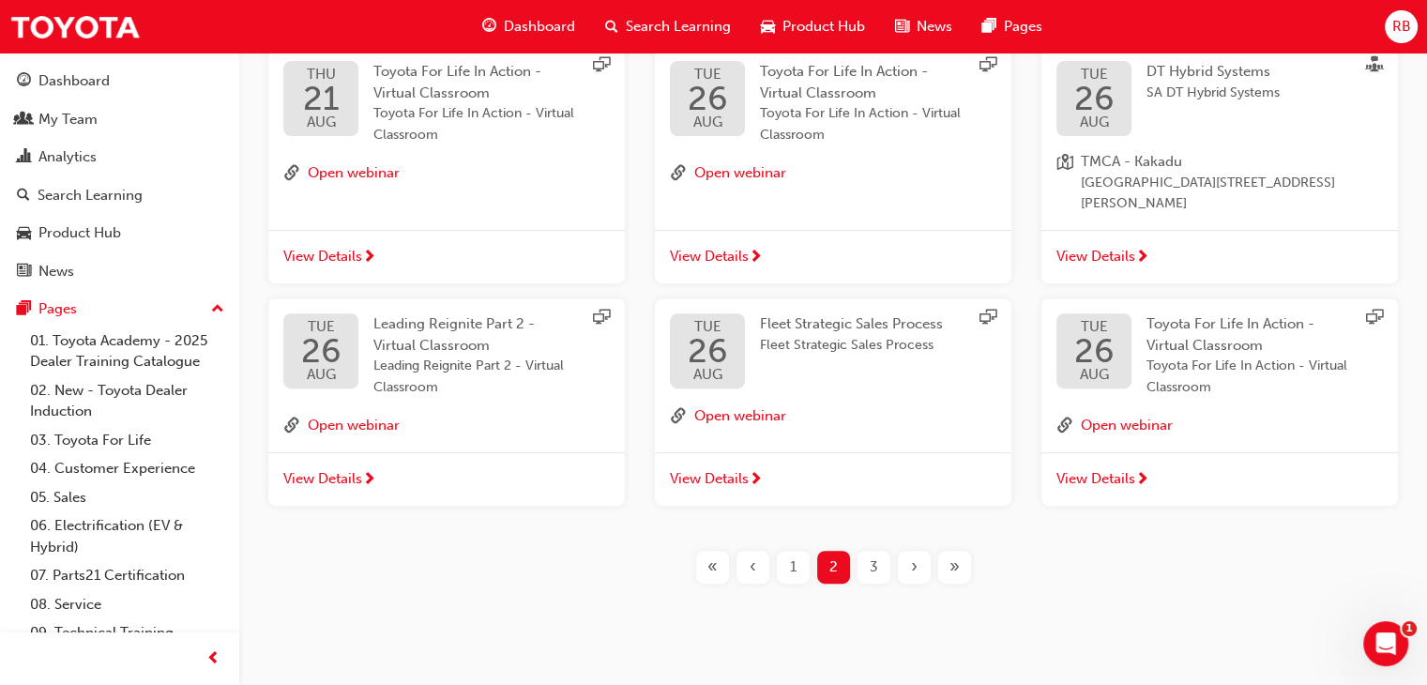
click at [858, 315] on span "Fleet Strategic Sales Process" at bounding box center [851, 323] width 183 height 17
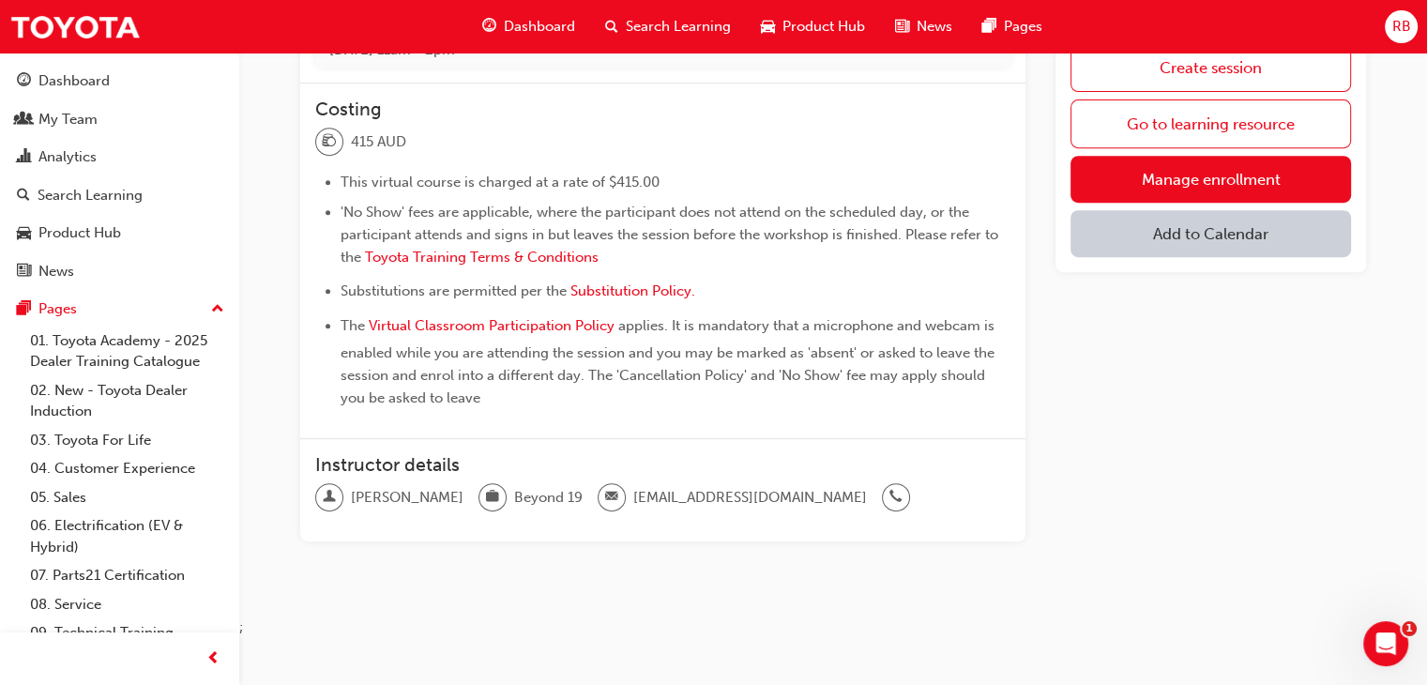
scroll to position [26, 0]
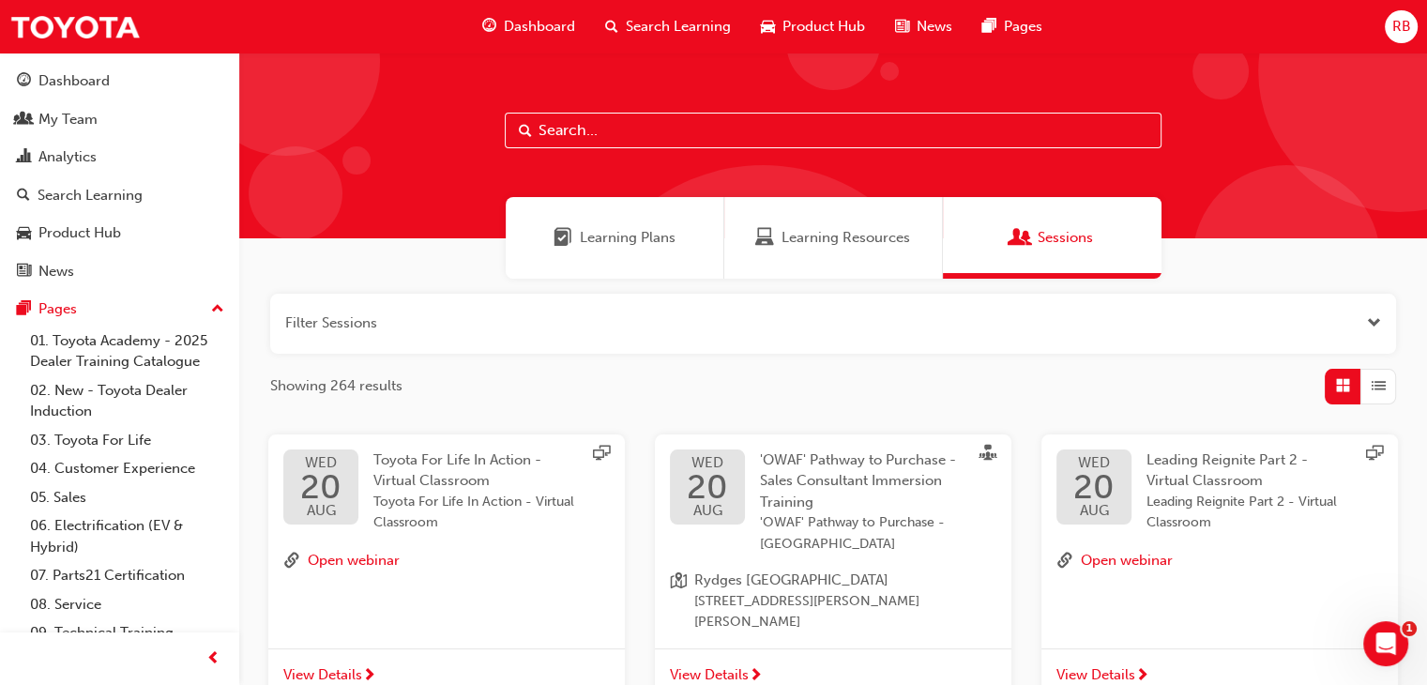
click at [814, 20] on span "Product Hub" at bounding box center [824, 27] width 83 height 22
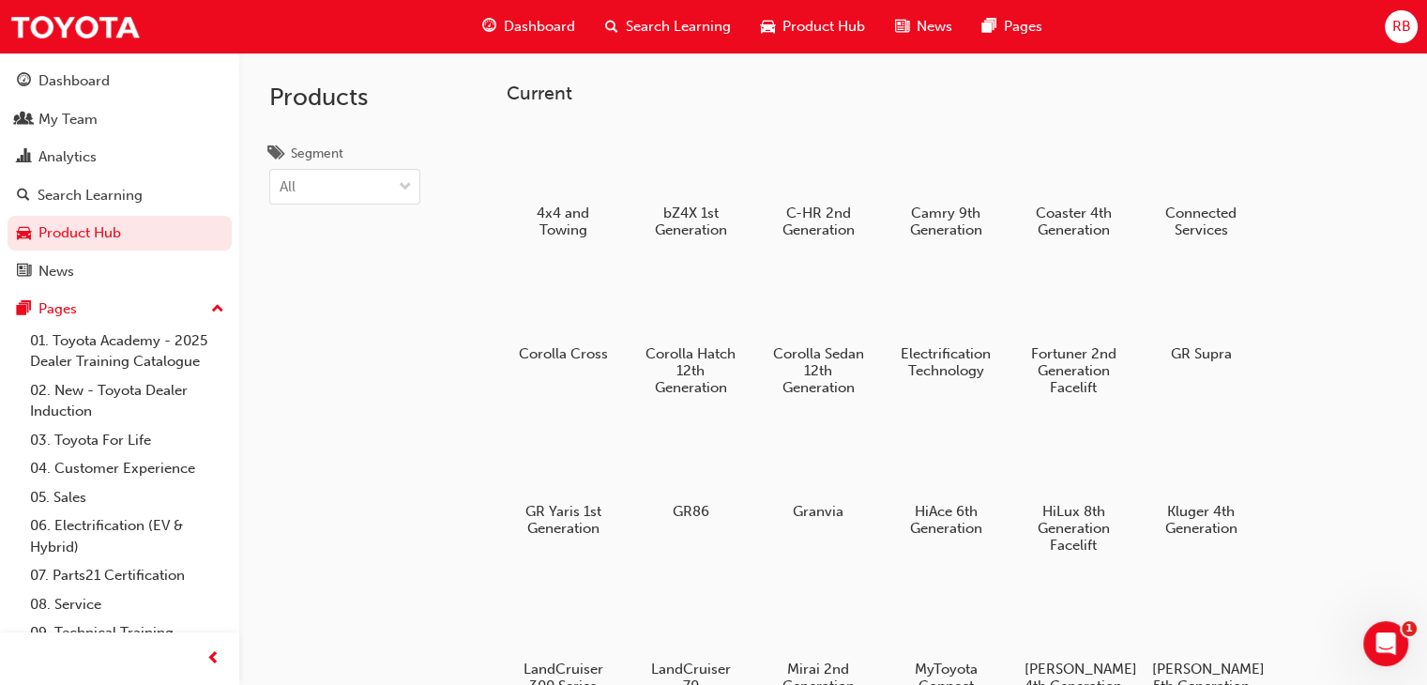
scroll to position [75, 0]
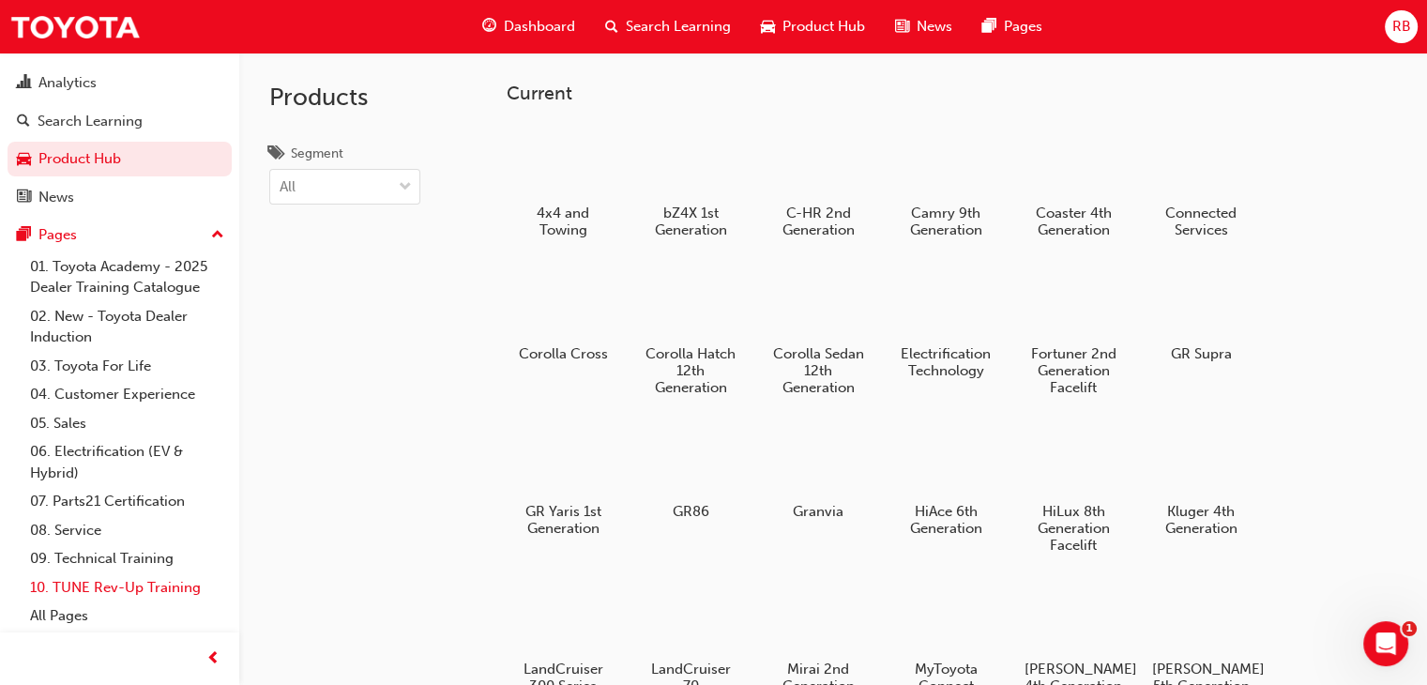
click at [94, 581] on link "10. TUNE Rev-Up Training" at bounding box center [127, 587] width 209 height 29
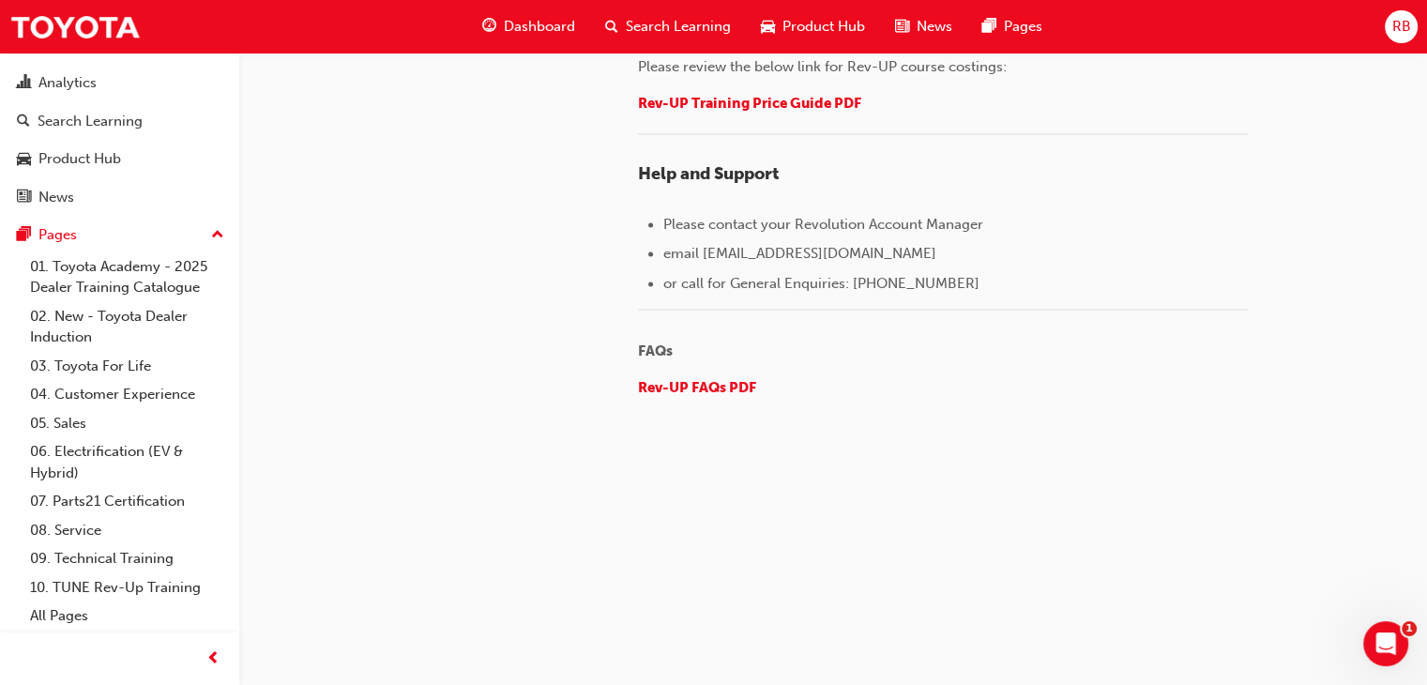
scroll to position [3033, 0]
click at [105, 564] on link "09. Technical Training" at bounding box center [127, 558] width 209 height 29
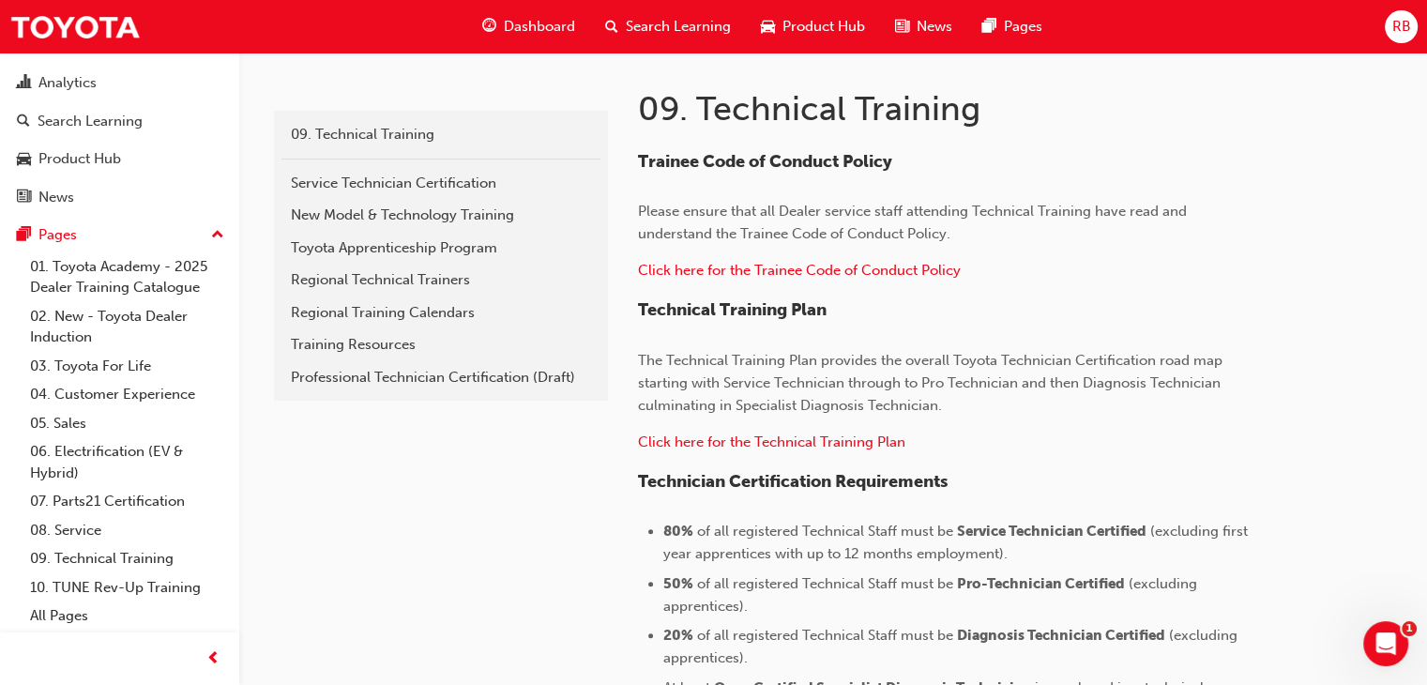
scroll to position [218, 0]
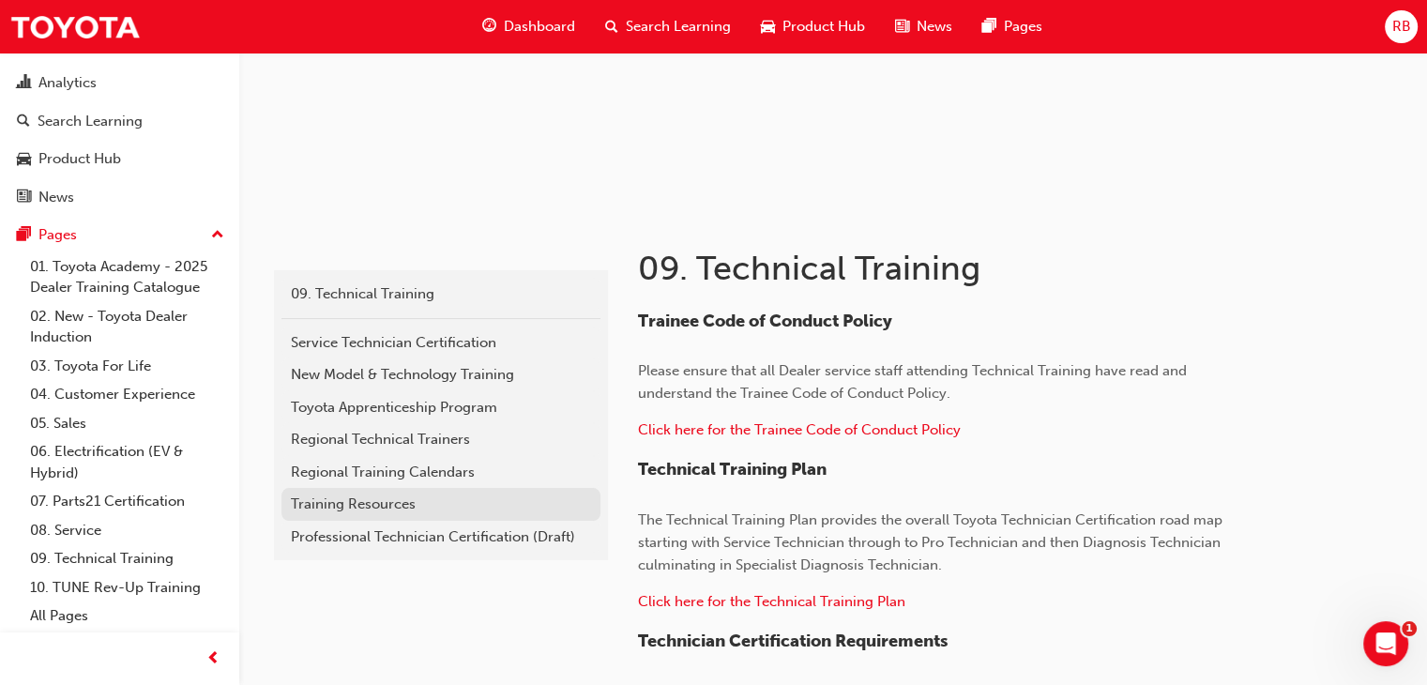
click at [351, 513] on div "Training Resources" at bounding box center [441, 505] width 300 height 22
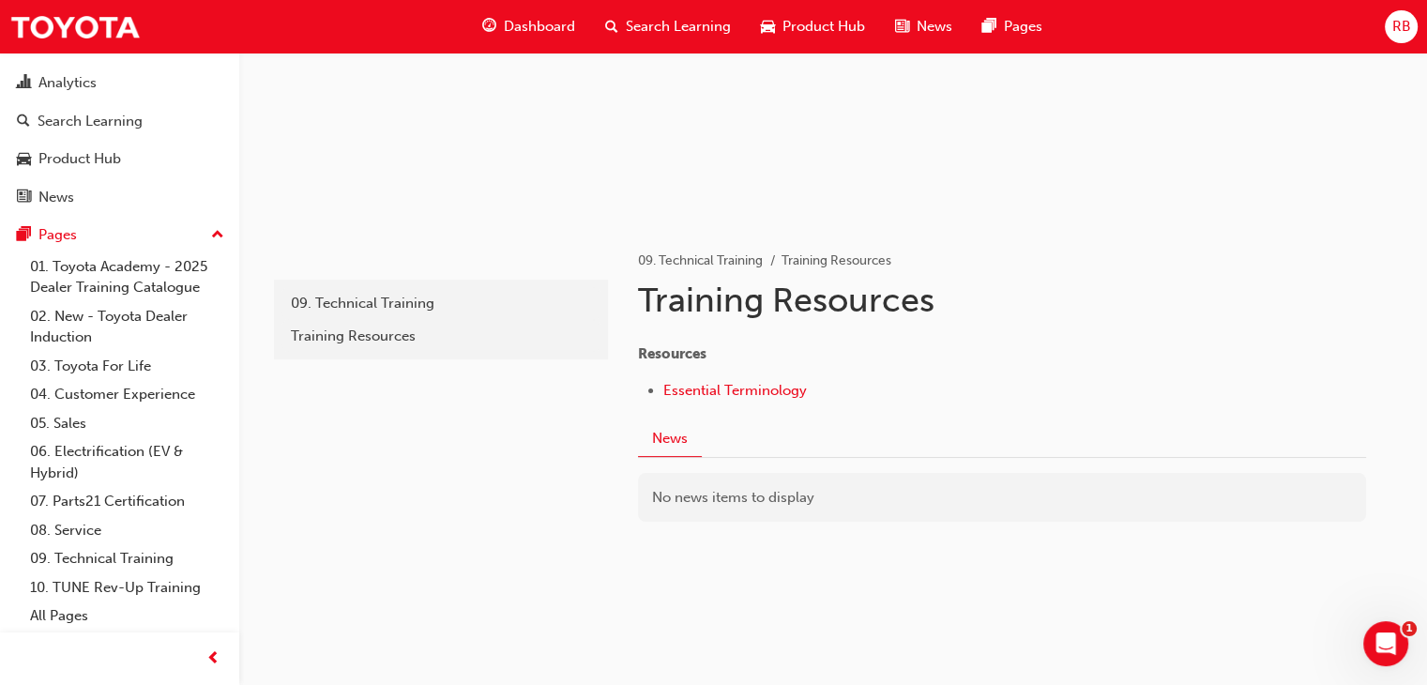
scroll to position [210, 0]
click at [667, 25] on span "Search Learning" at bounding box center [678, 27] width 105 height 22
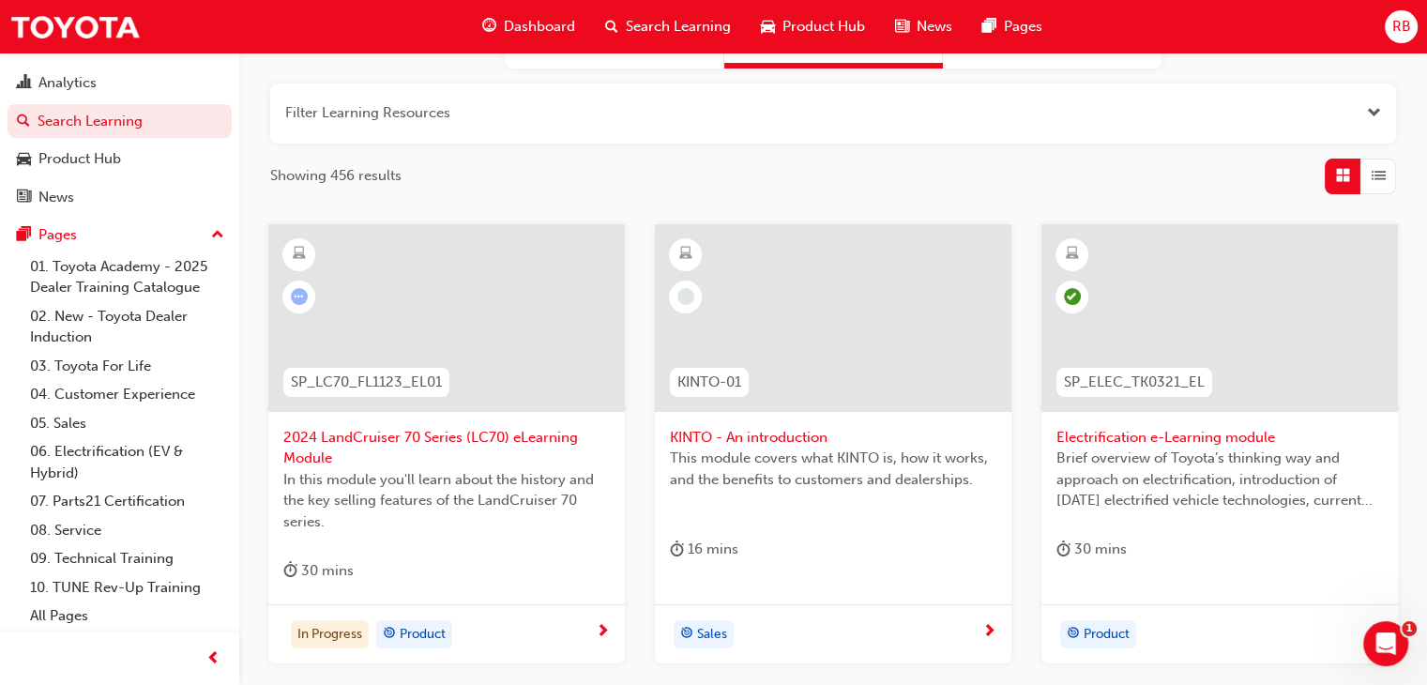
click at [1003, 1] on div "Dashboard Search Learning Product Hub News Pages" at bounding box center [762, 26] width 605 height 53
click at [672, 25] on span "Search Learning" at bounding box center [678, 27] width 105 height 22
click at [488, 106] on button "button" at bounding box center [833, 114] width 1126 height 60
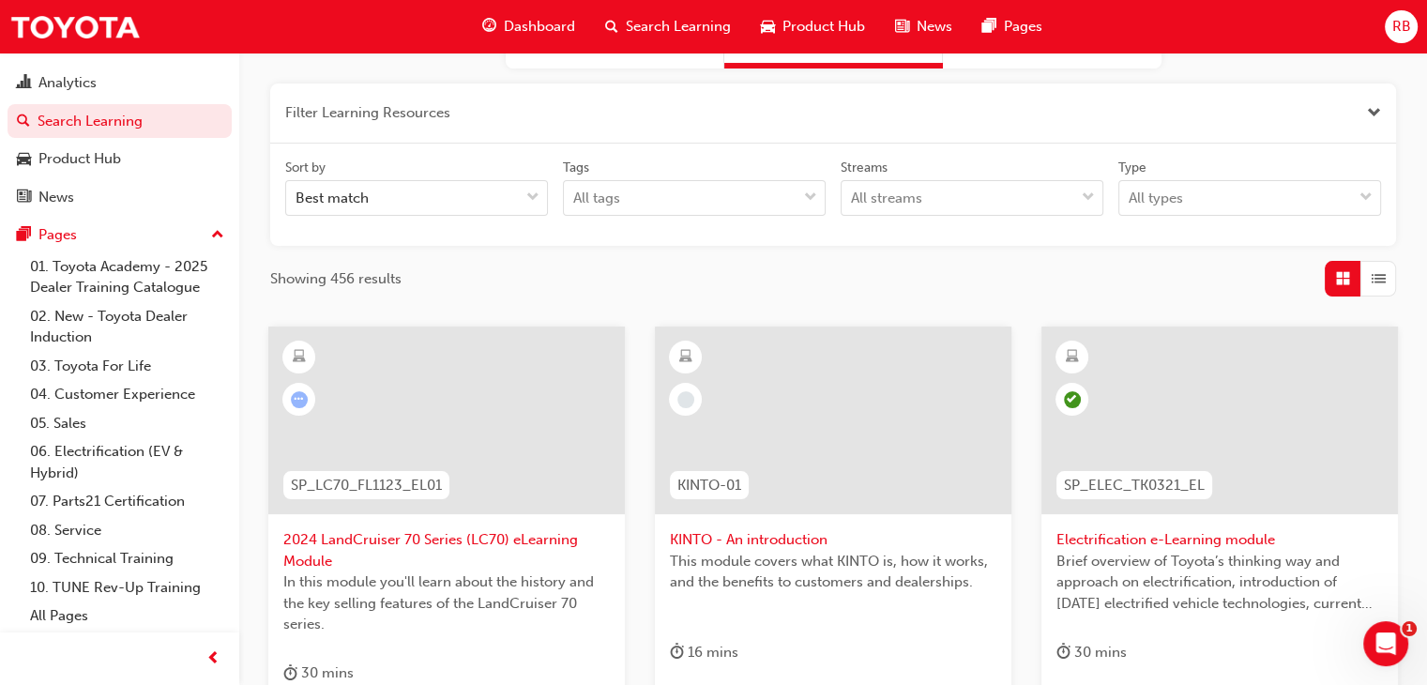
click at [474, 102] on button "button" at bounding box center [833, 114] width 1126 height 60
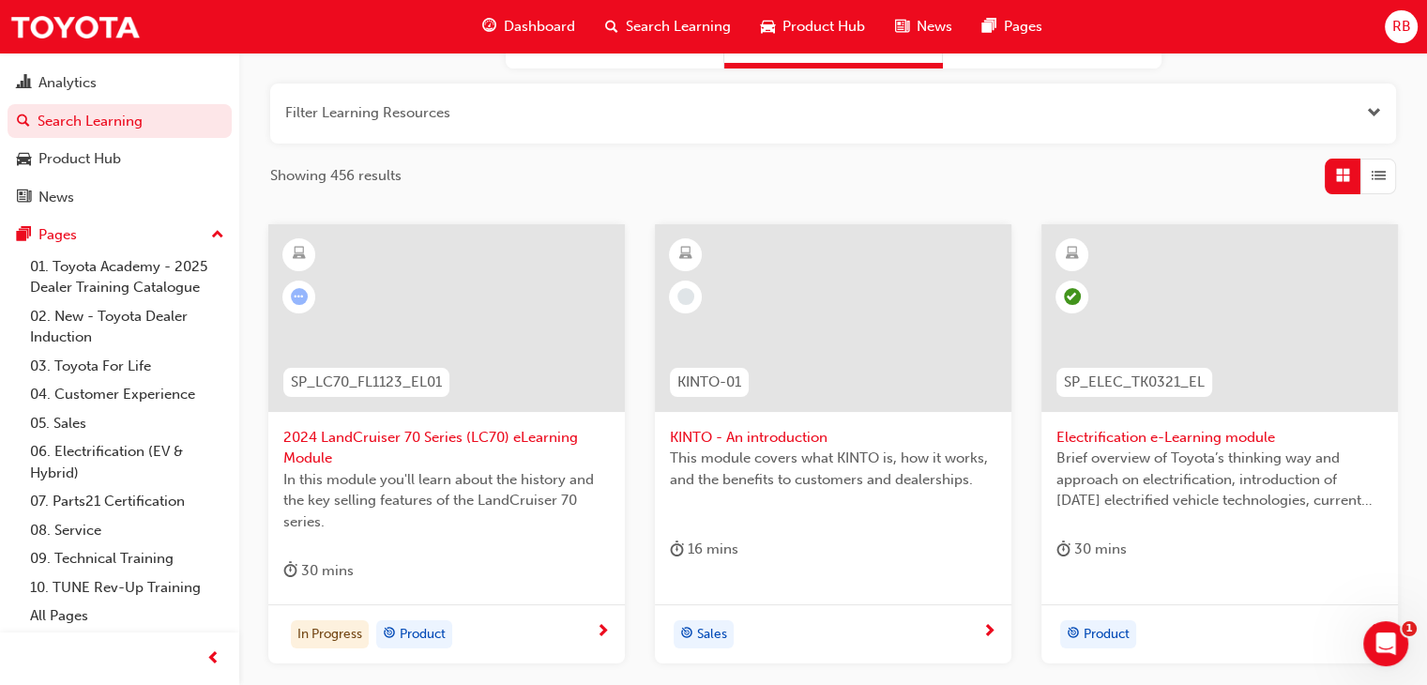
click at [679, 23] on span "Search Learning" at bounding box center [678, 27] width 105 height 22
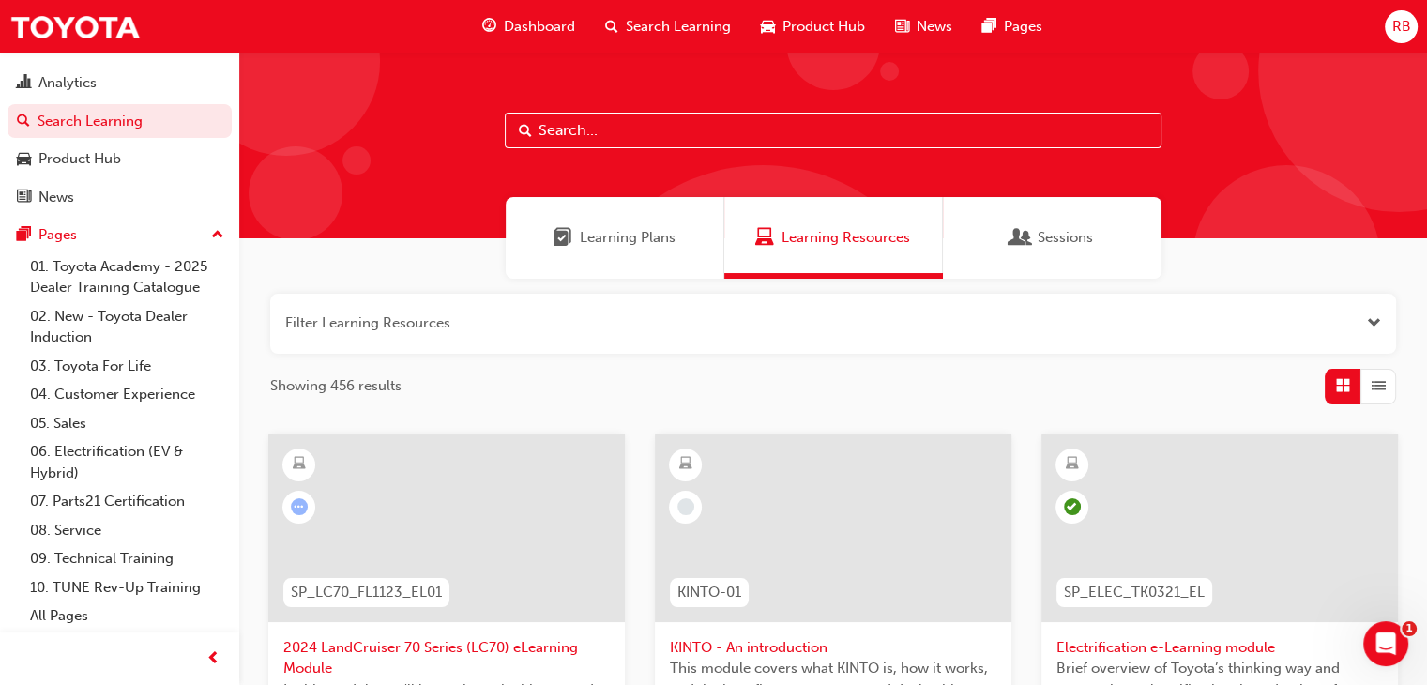
click at [750, 132] on input "text" at bounding box center [833, 131] width 657 height 36
type input "learner"
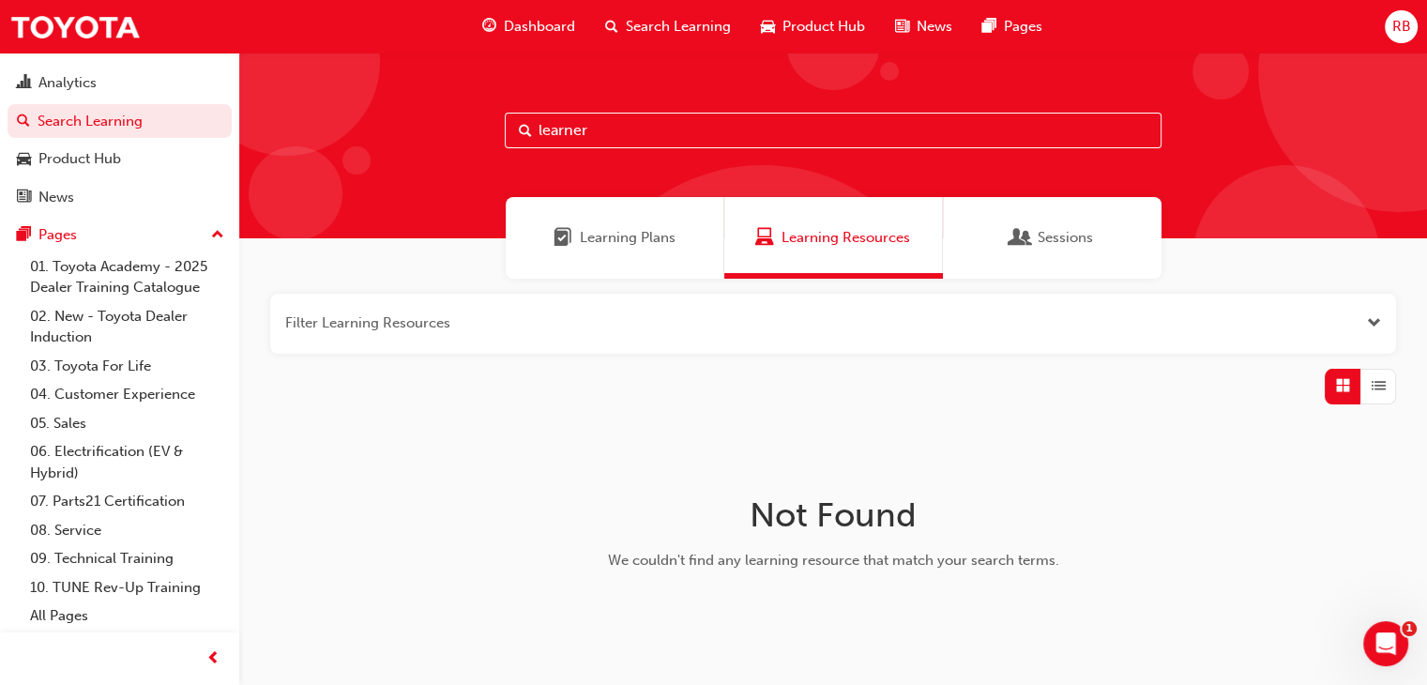
drag, startPoint x: 627, startPoint y: 133, endPoint x: 525, endPoint y: 128, distance: 102.4
click at [525, 128] on div "learner" at bounding box center [833, 131] width 657 height 36
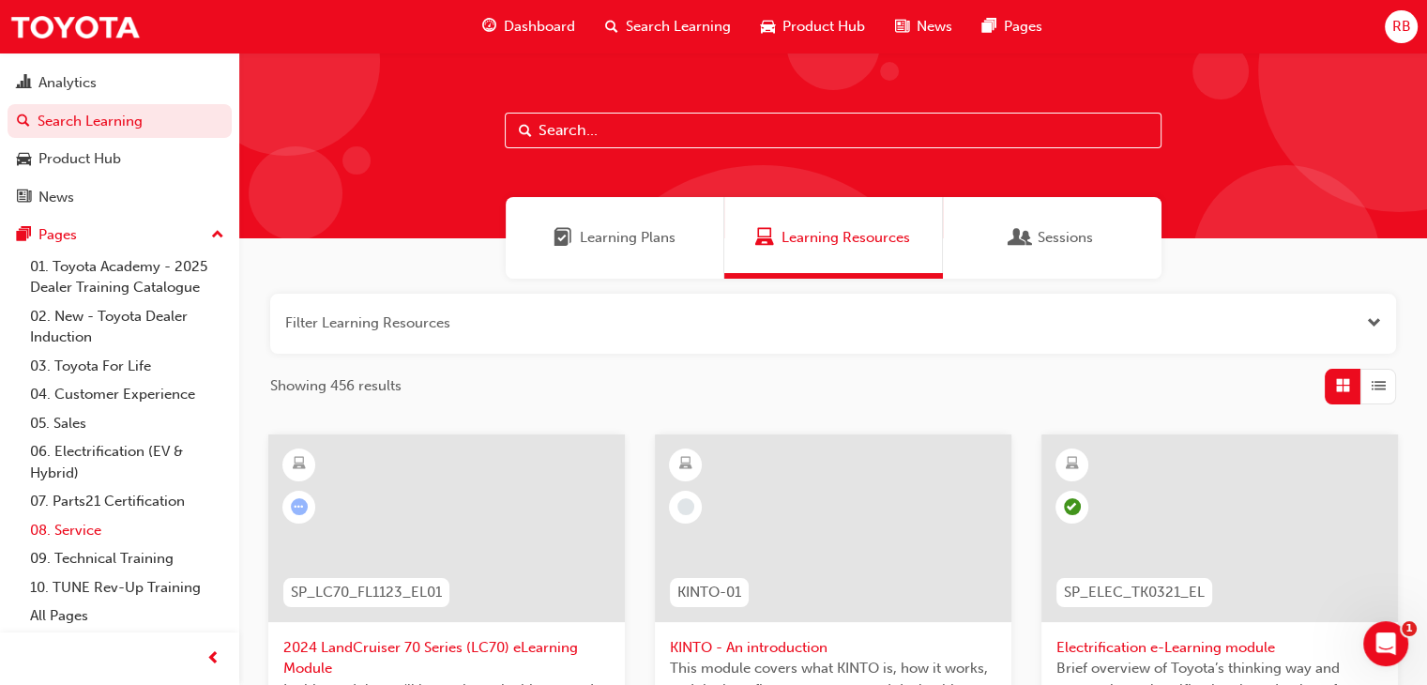
click at [92, 525] on link "08. Service" at bounding box center [127, 530] width 209 height 29
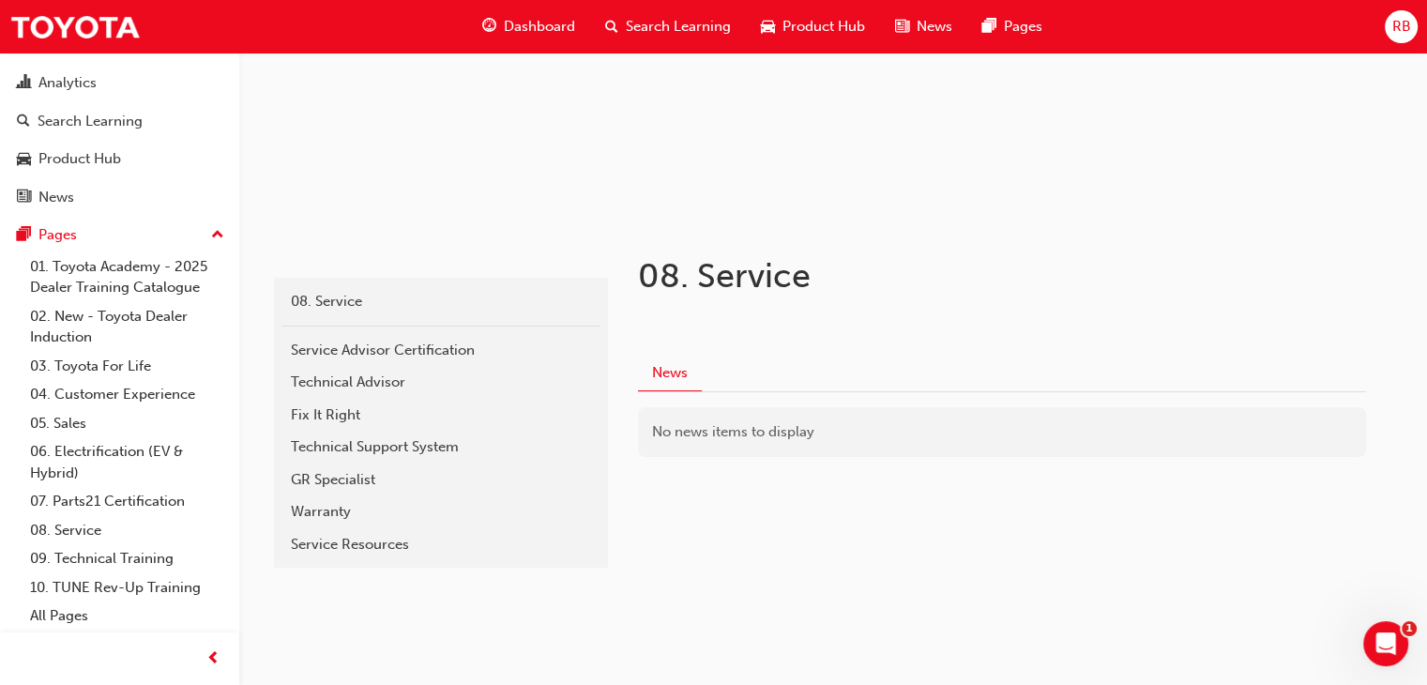
scroll to position [215, 0]
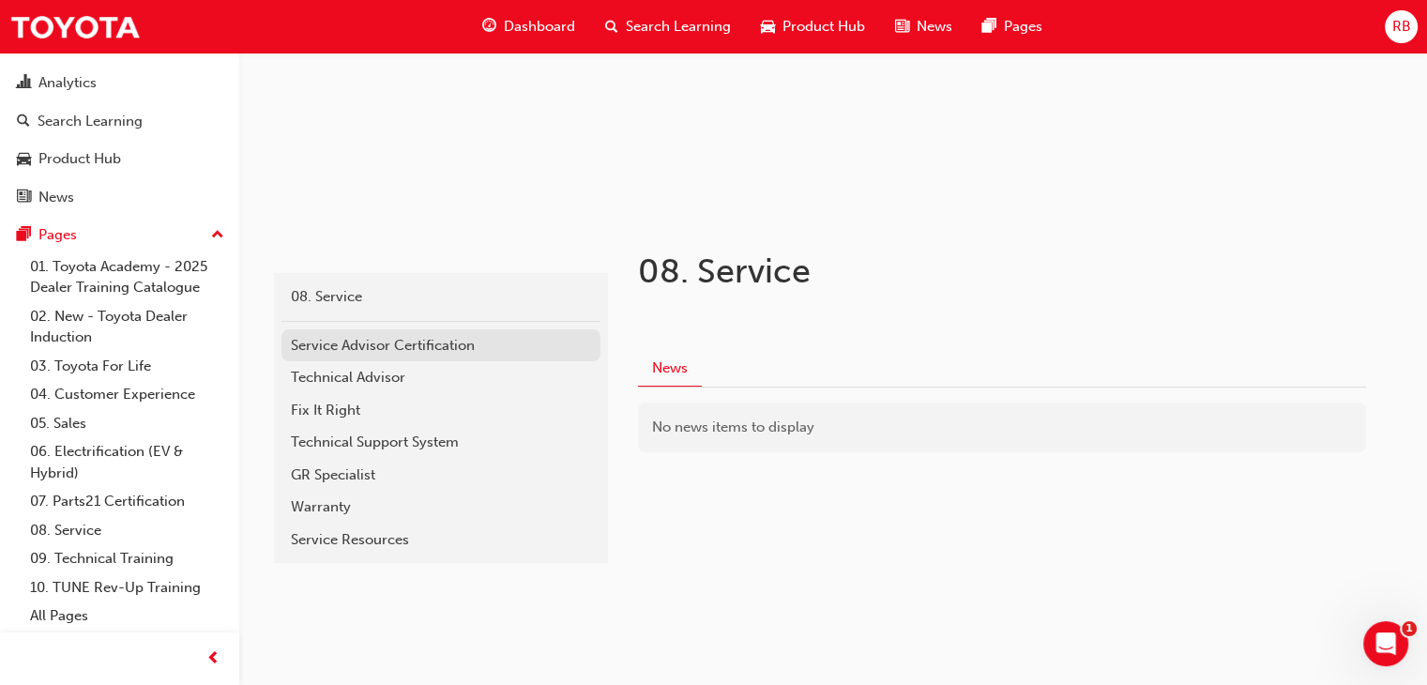
click at [412, 352] on div "Service Advisor Certification" at bounding box center [441, 346] width 300 height 22
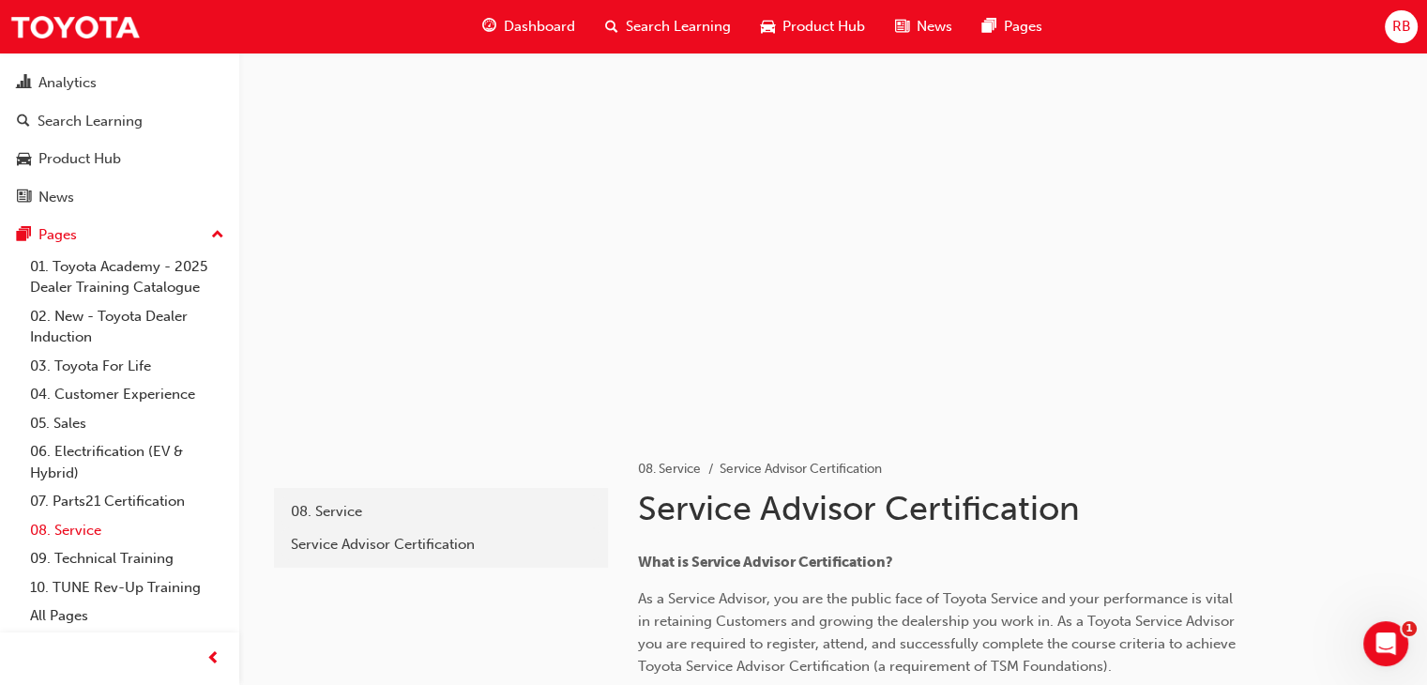
click at [92, 530] on link "08. Service" at bounding box center [127, 530] width 209 height 29
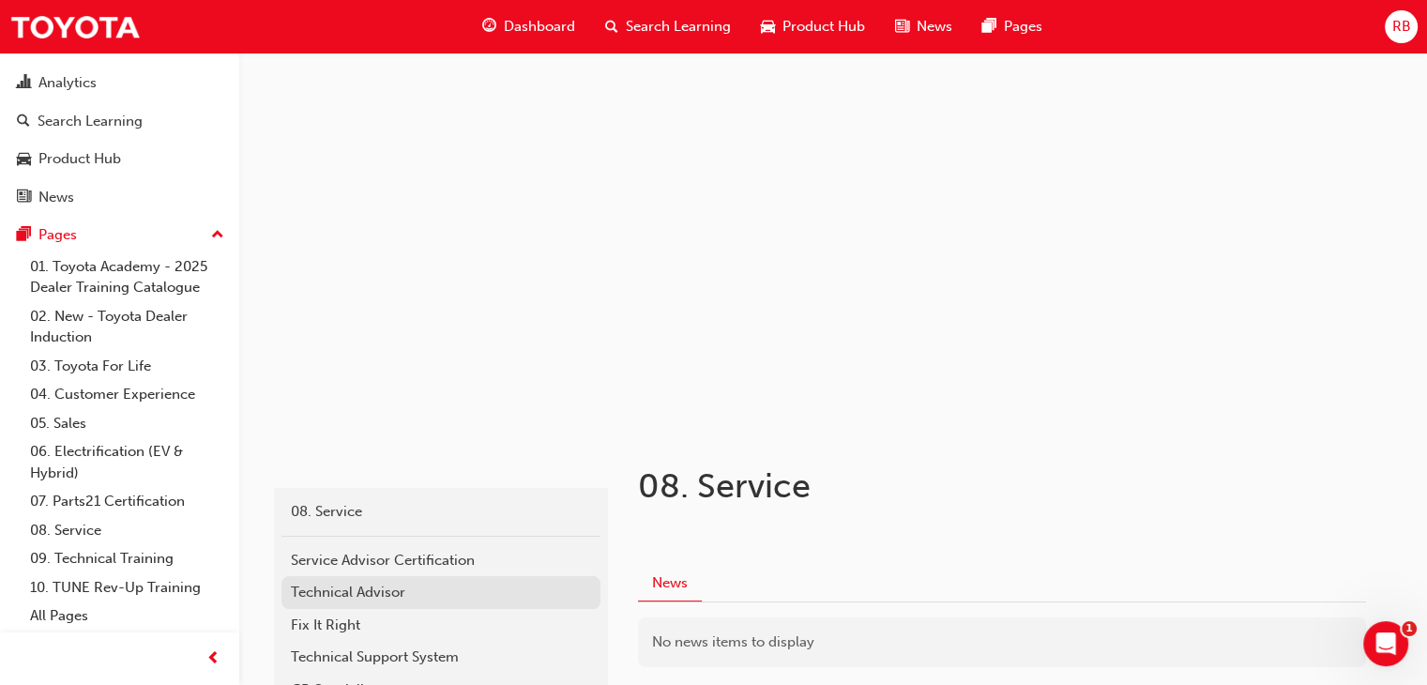
click at [330, 590] on div "Technical Advisor" at bounding box center [441, 593] width 300 height 22
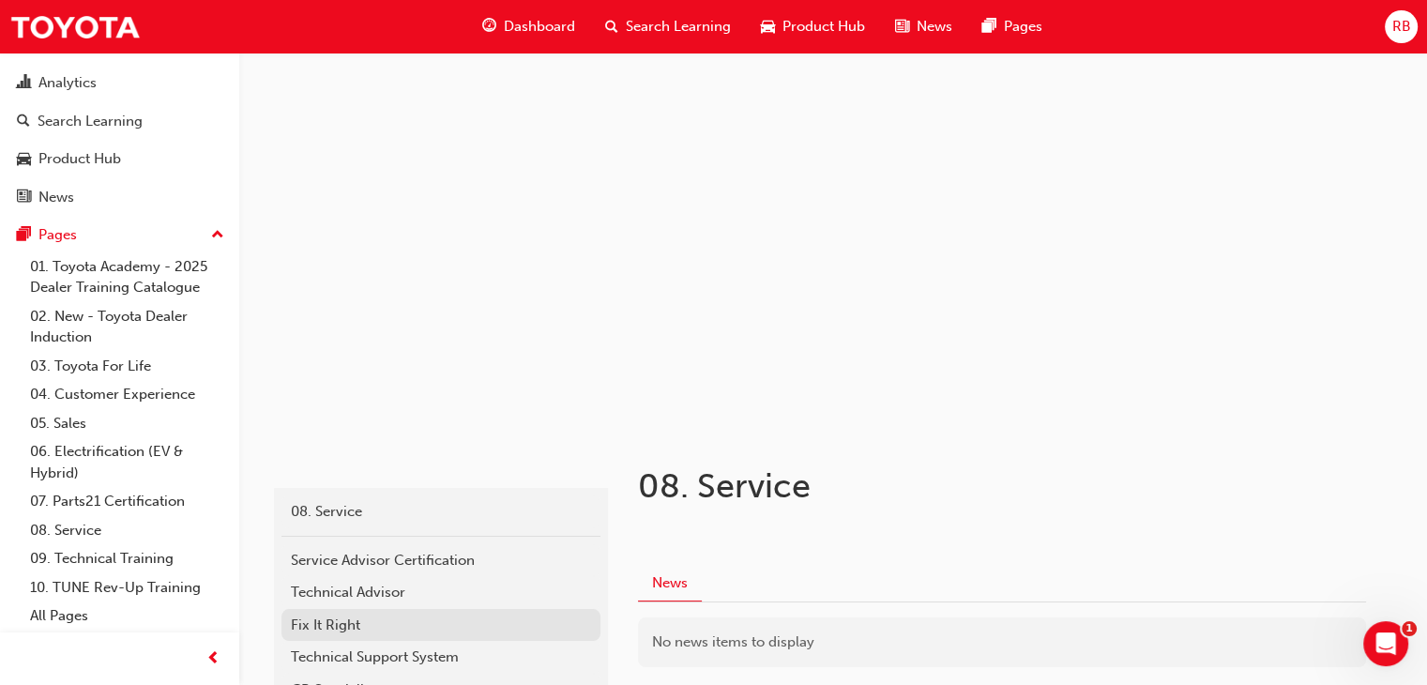
click at [329, 620] on div "Fix It Right" at bounding box center [441, 626] width 300 height 22
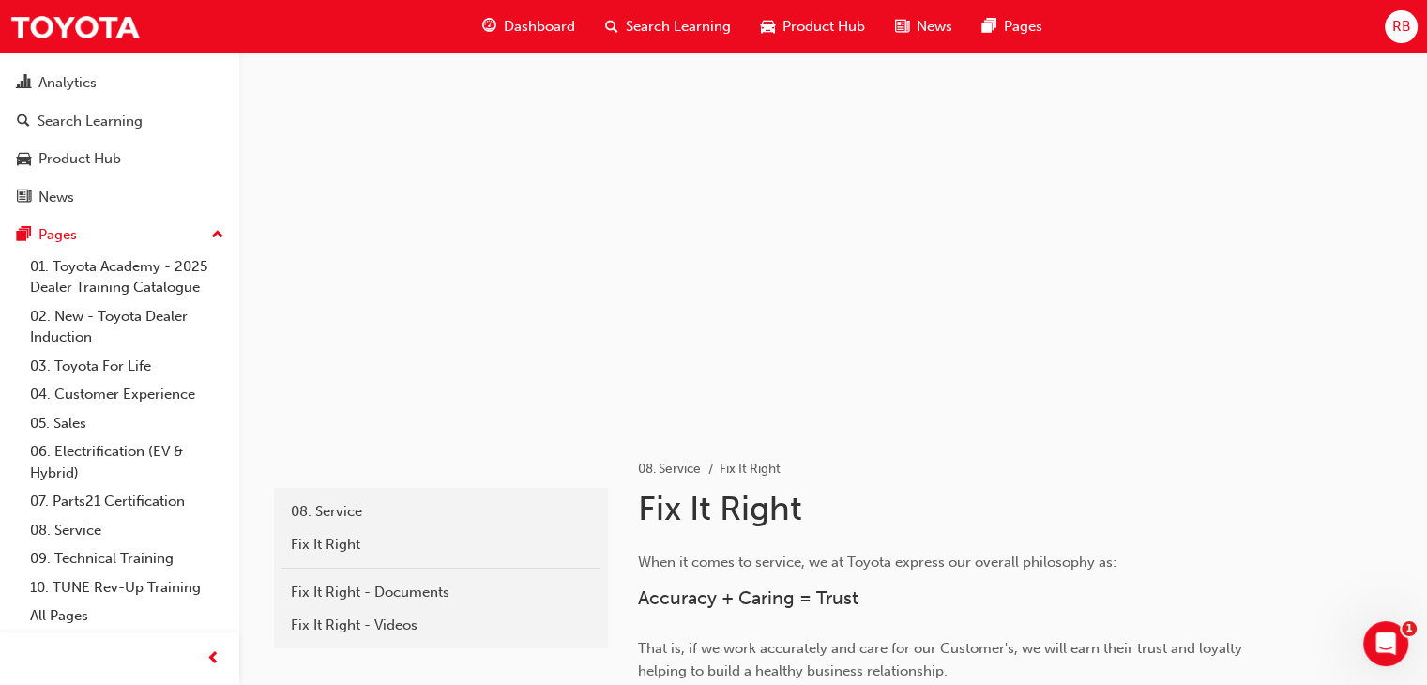
scroll to position [169, 0]
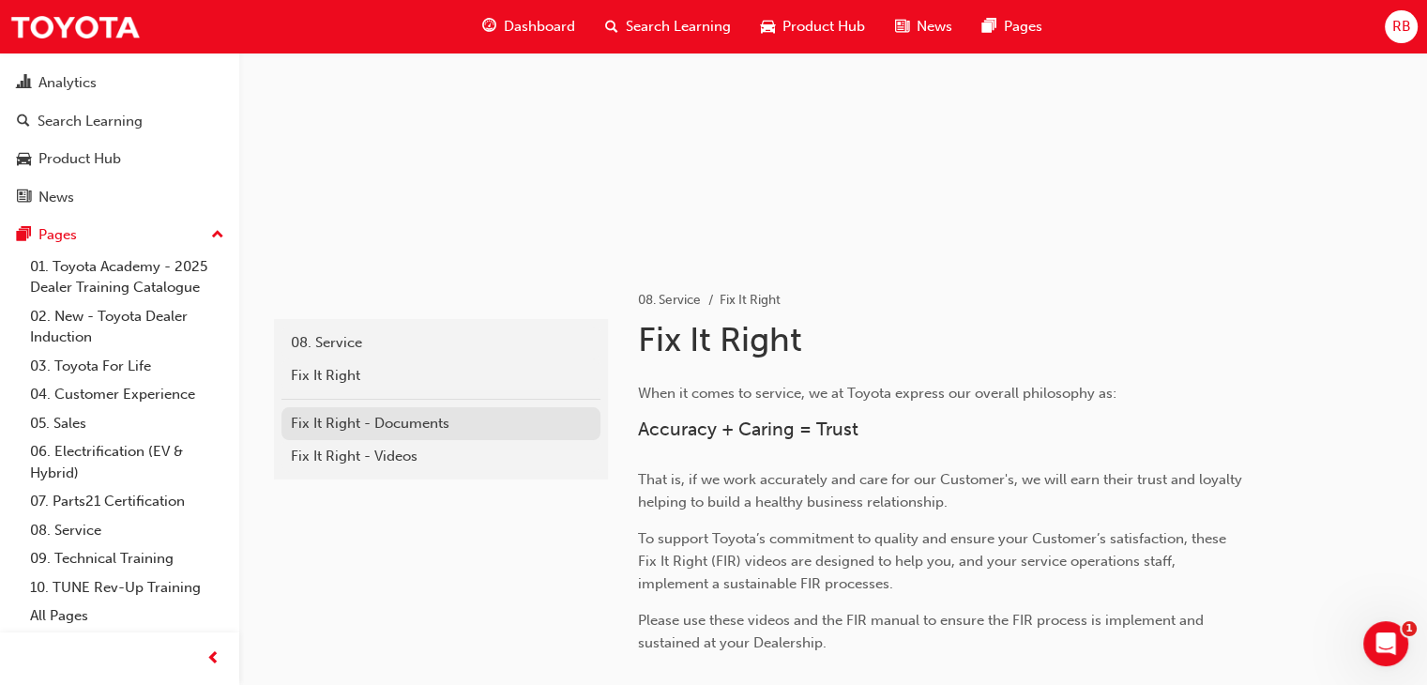
click at [416, 420] on div "Fix It Right - Documents" at bounding box center [441, 424] width 300 height 22
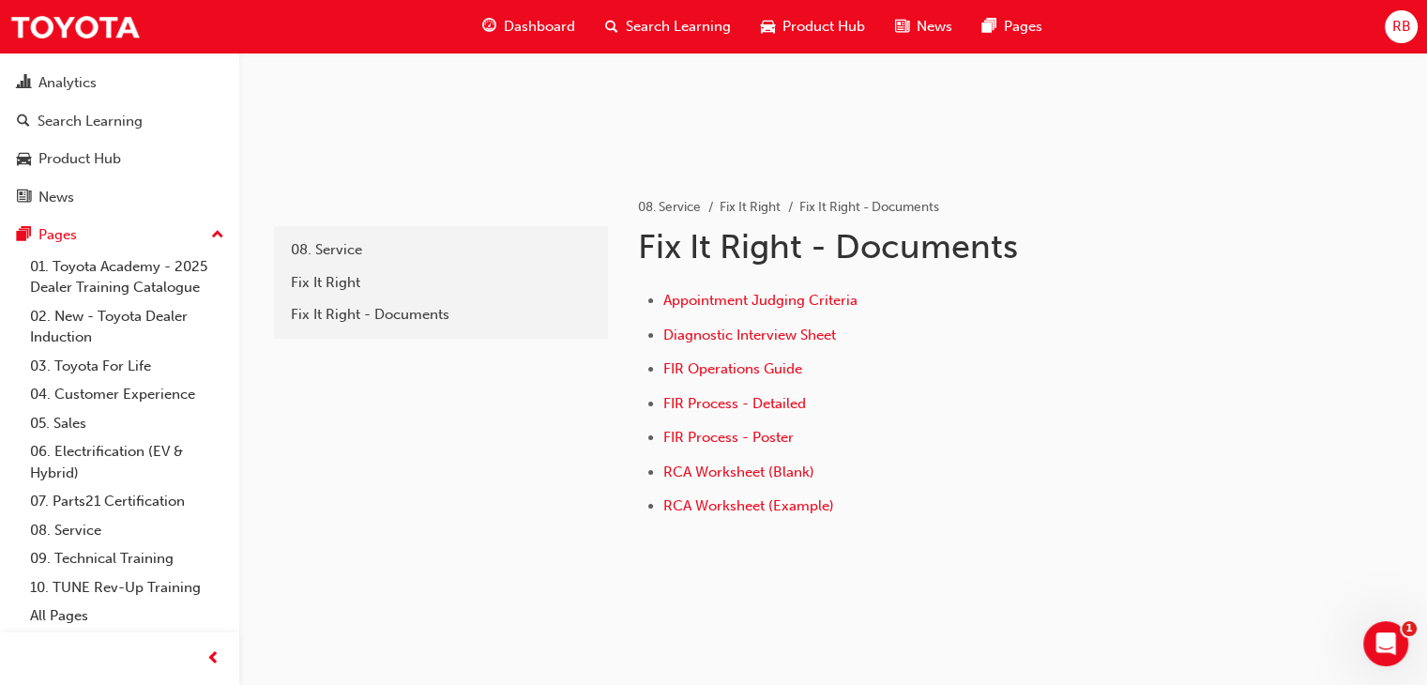
scroll to position [278, 0]
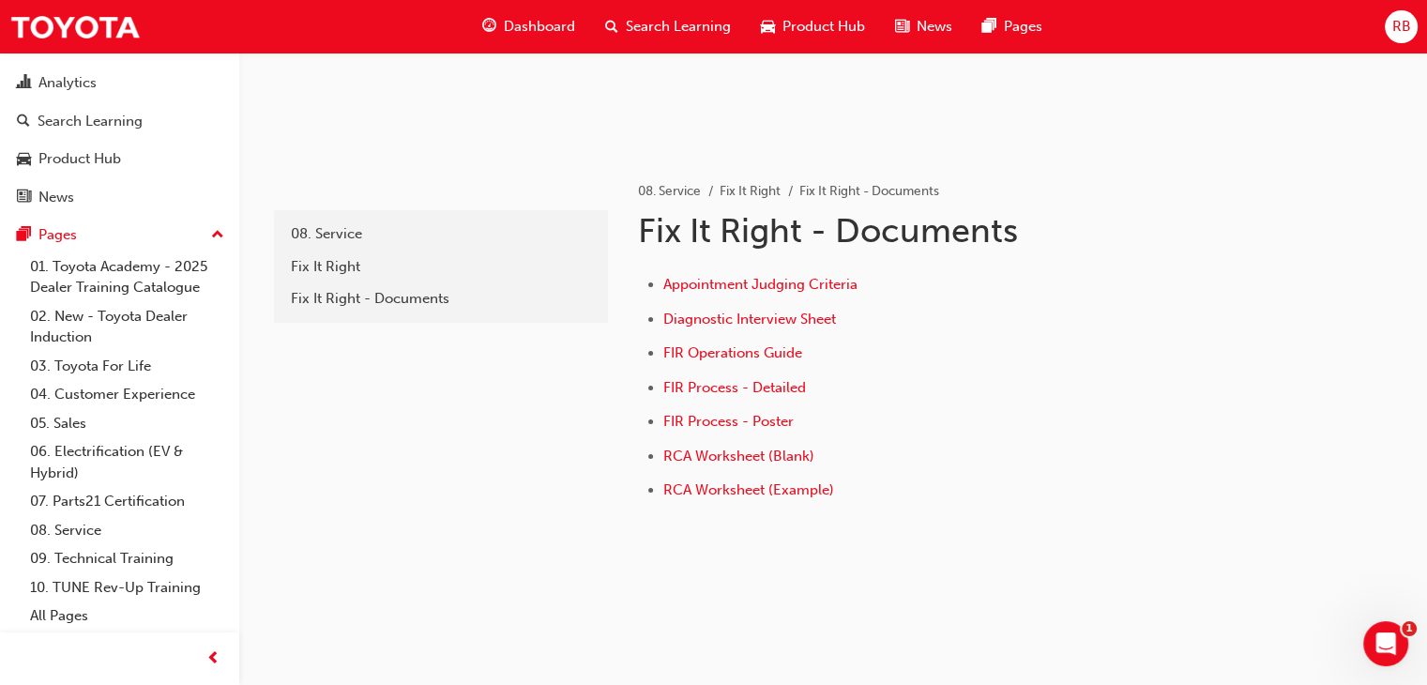
scroll to position [169, 0]
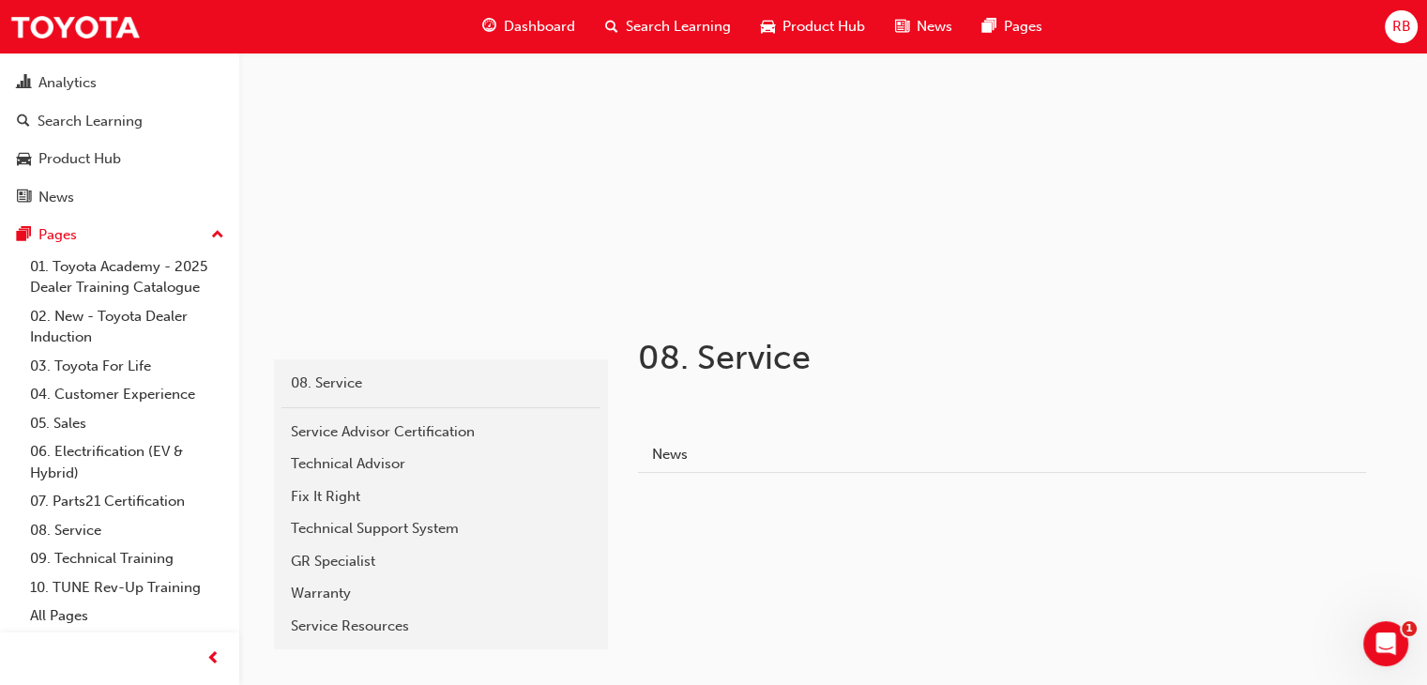
scroll to position [215, 0]
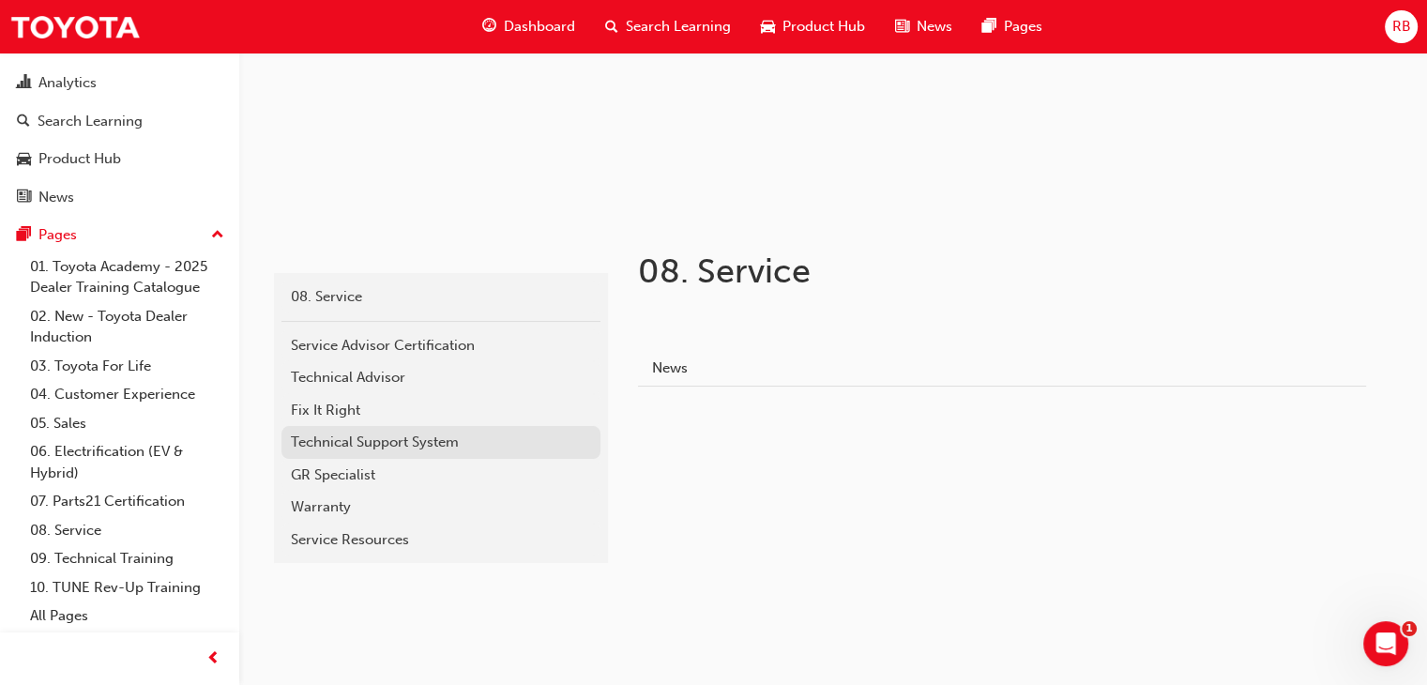
click at [418, 443] on div "Technical Support System" at bounding box center [441, 443] width 300 height 22
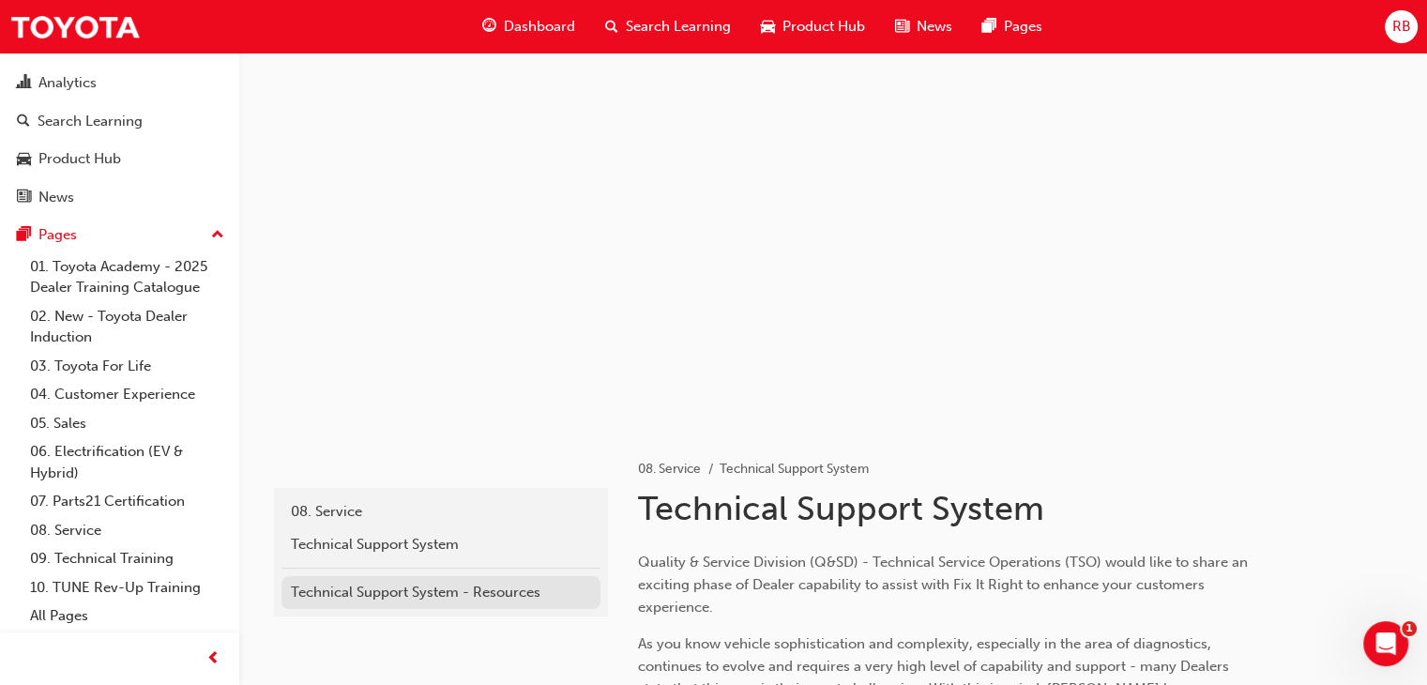
click at [475, 598] on div "Technical Support System - Resources" at bounding box center [441, 593] width 300 height 22
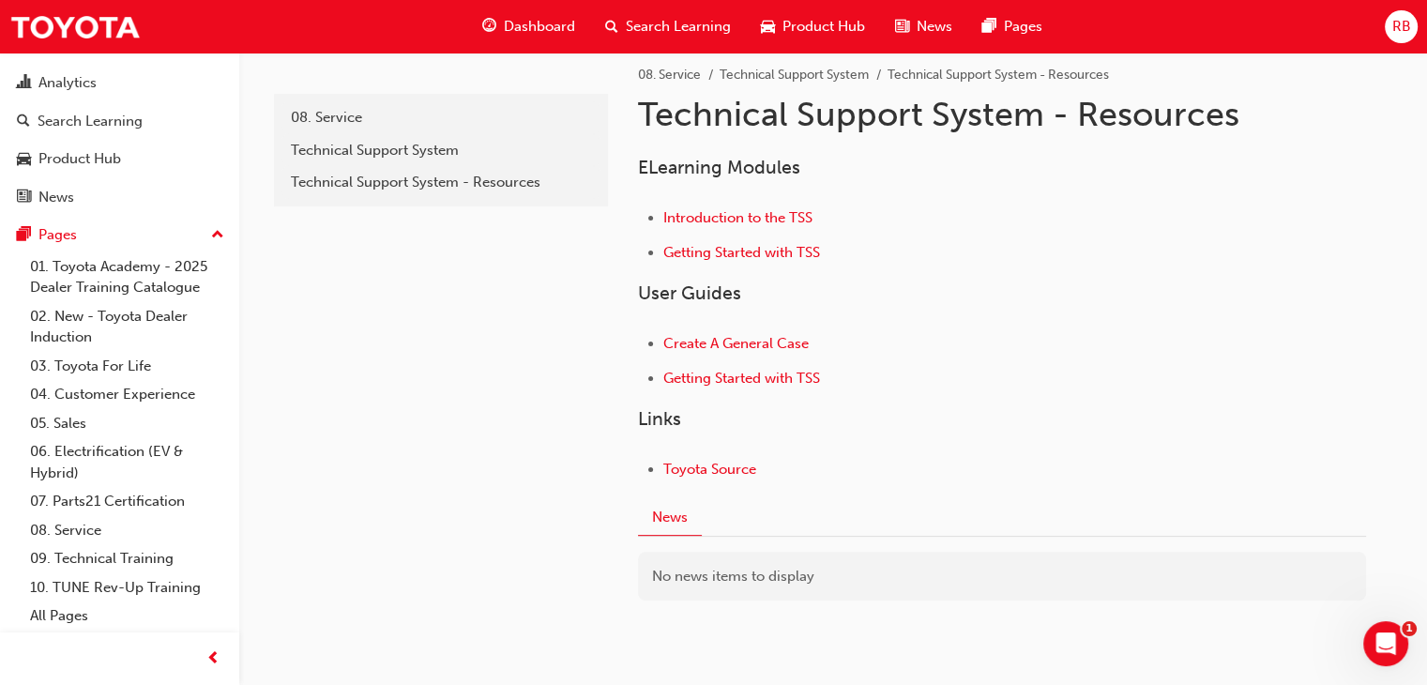
scroll to position [402, 0]
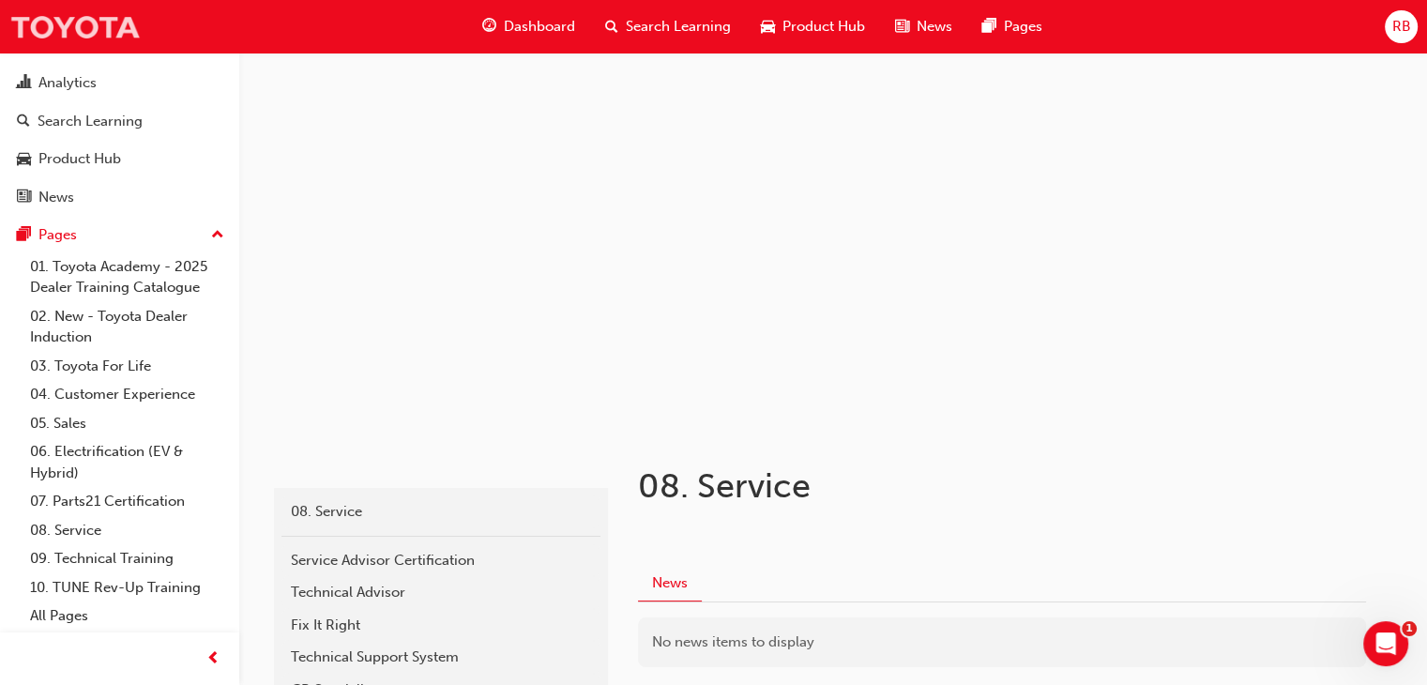
scroll to position [215, 0]
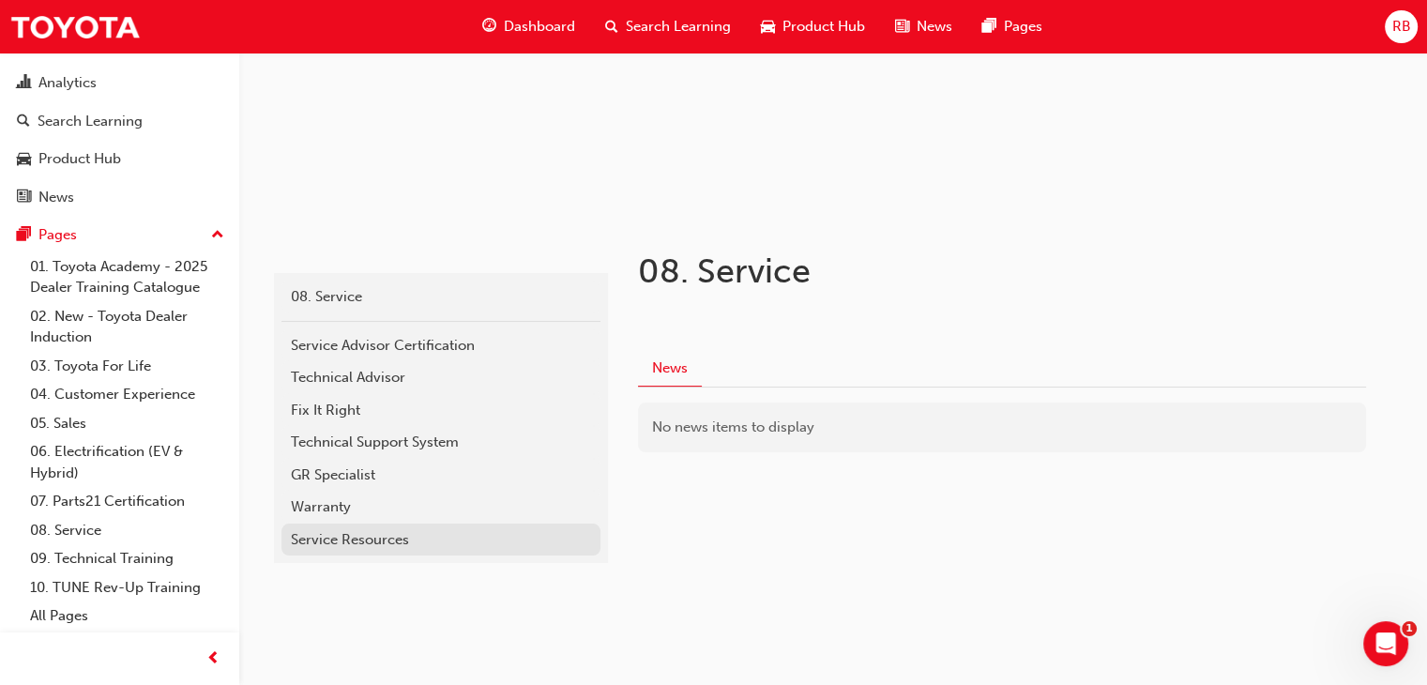
click at [345, 530] on div "Service Resources" at bounding box center [441, 540] width 300 height 22
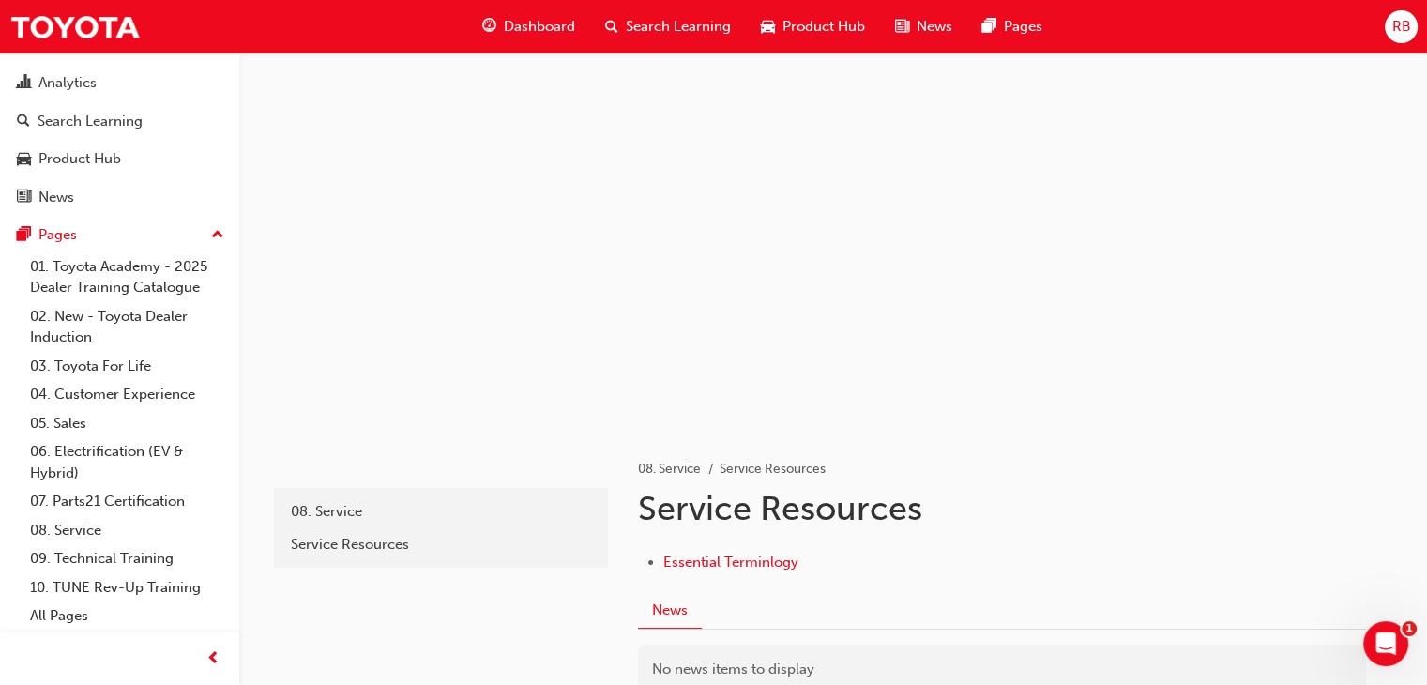
scroll to position [124, 0]
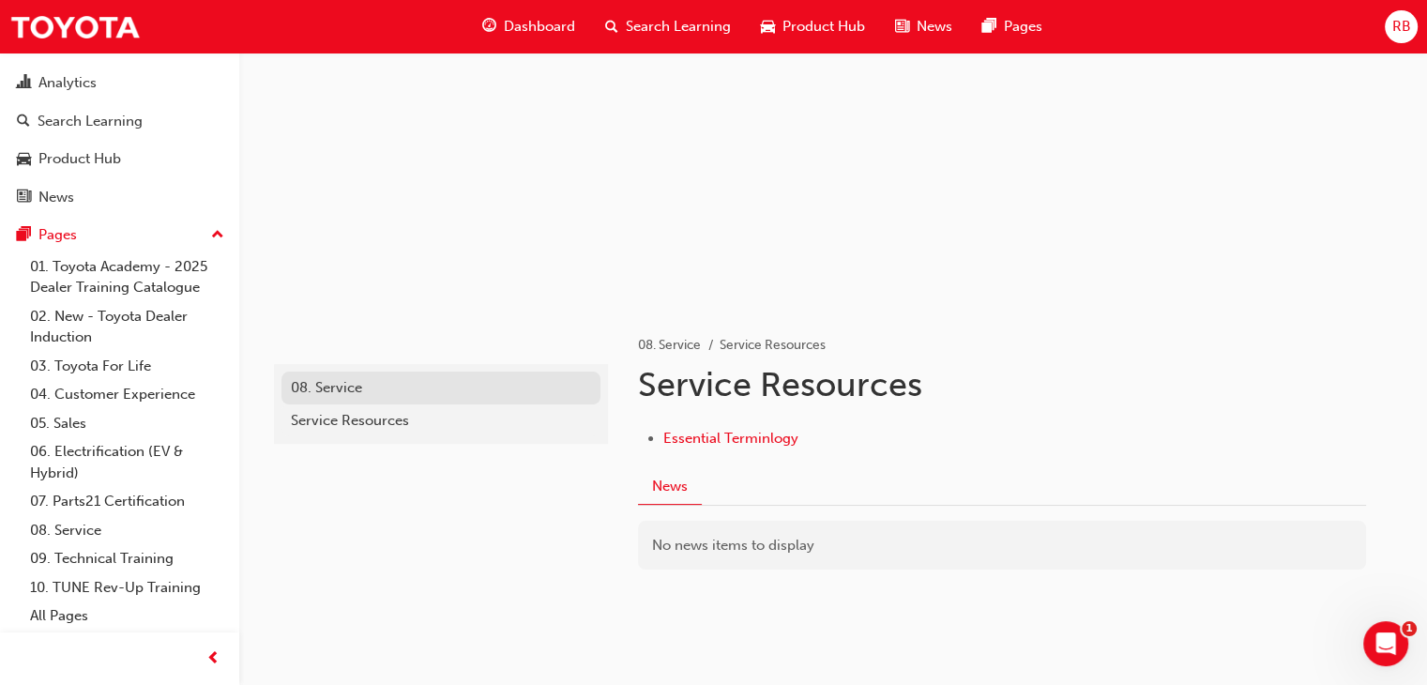
click at [344, 386] on div "08. Service" at bounding box center [441, 388] width 300 height 22
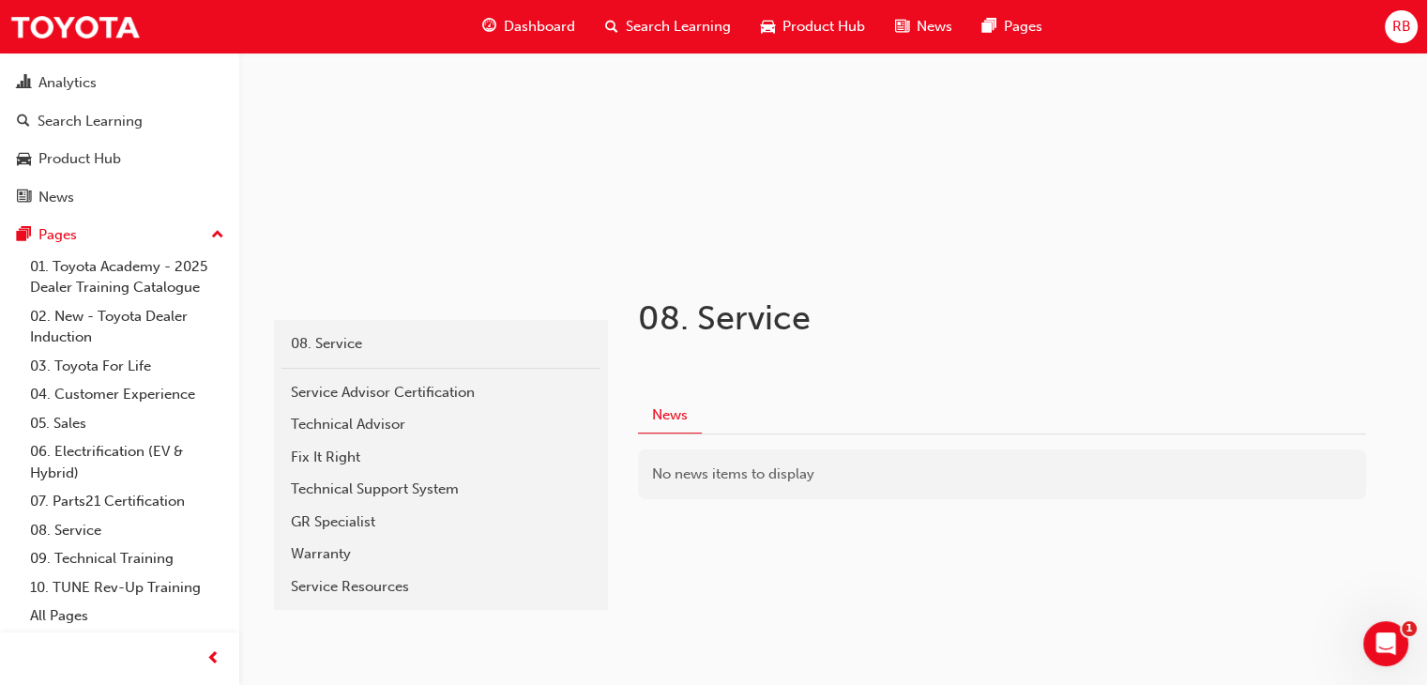
scroll to position [215, 0]
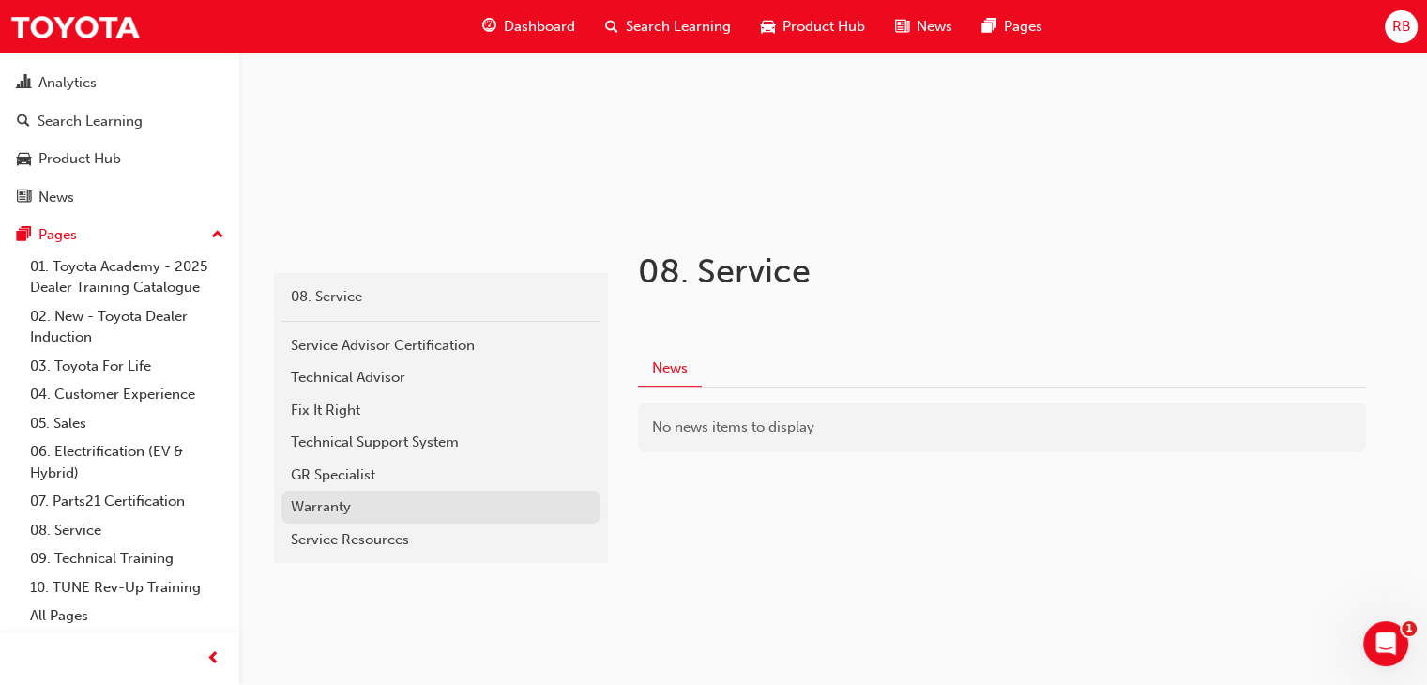
click at [367, 508] on div "Warranty" at bounding box center [441, 507] width 300 height 22
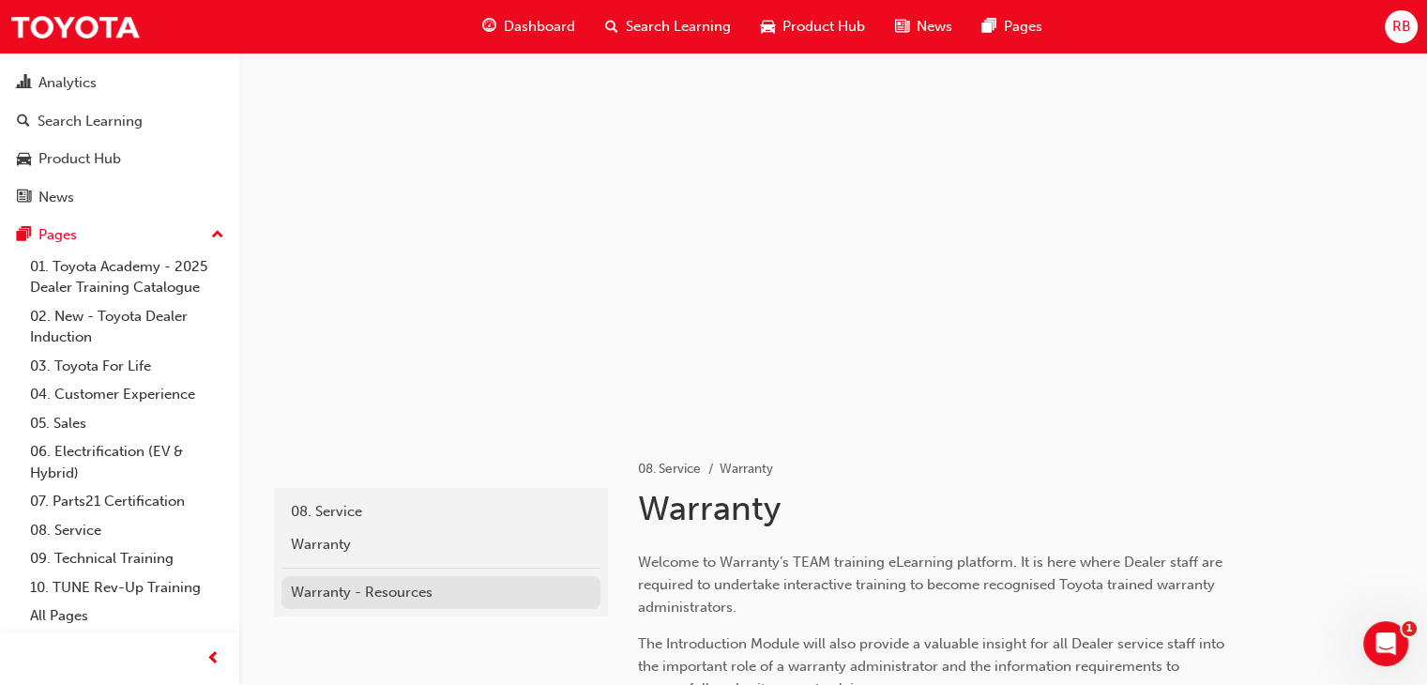
click at [353, 582] on div "Warranty - Resources" at bounding box center [441, 593] width 300 height 22
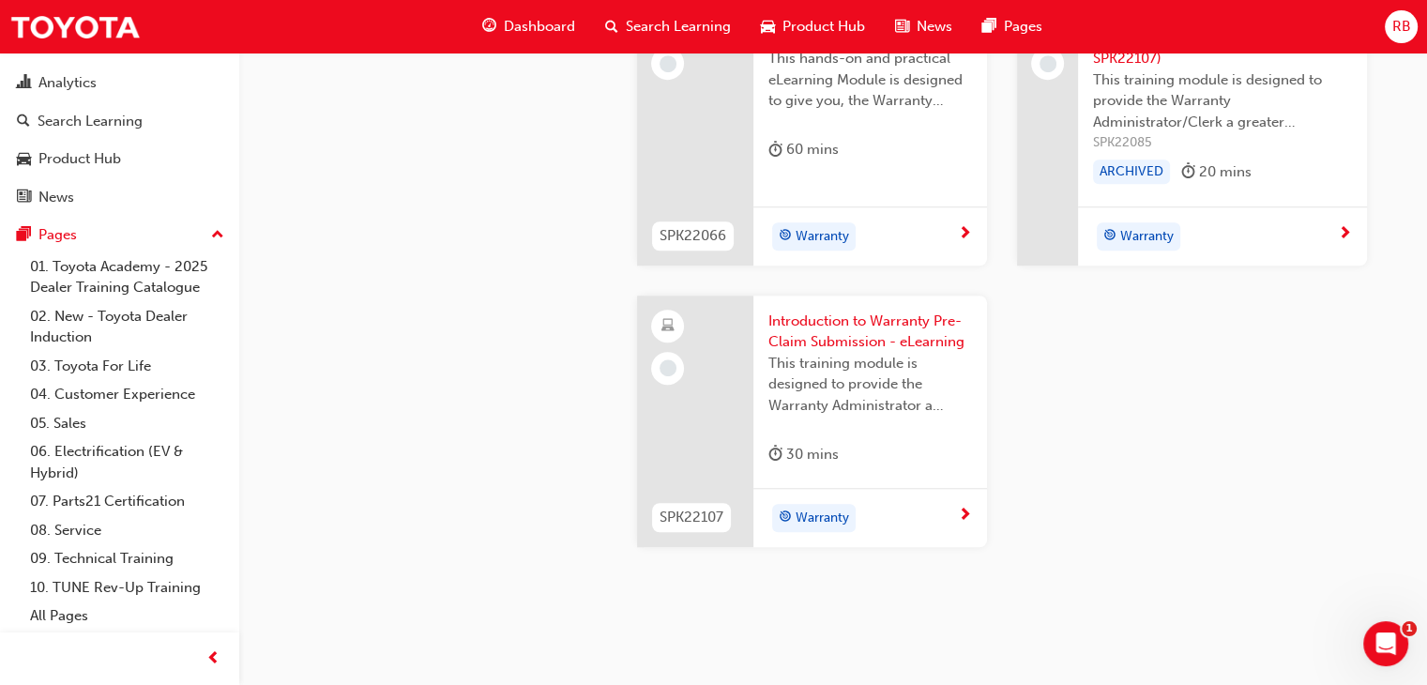
scroll to position [1426, 0]
